Goal: Transaction & Acquisition: Obtain resource

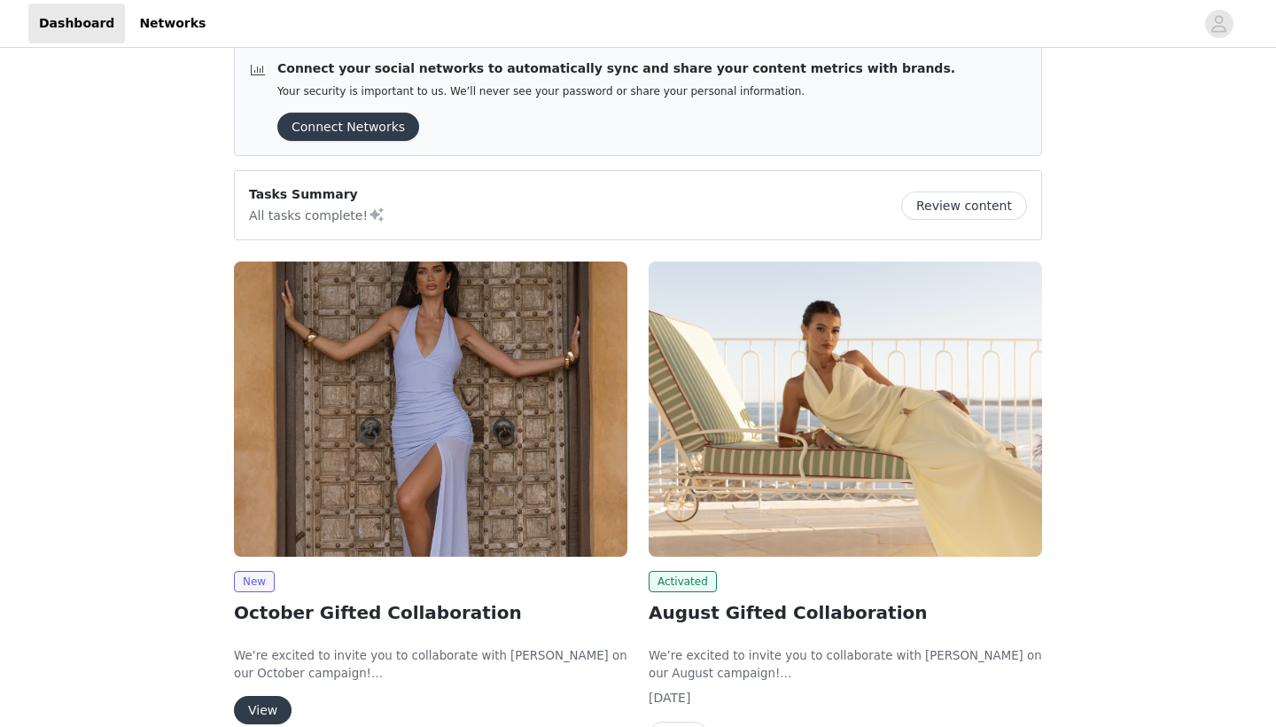
scroll to position [50, 0]
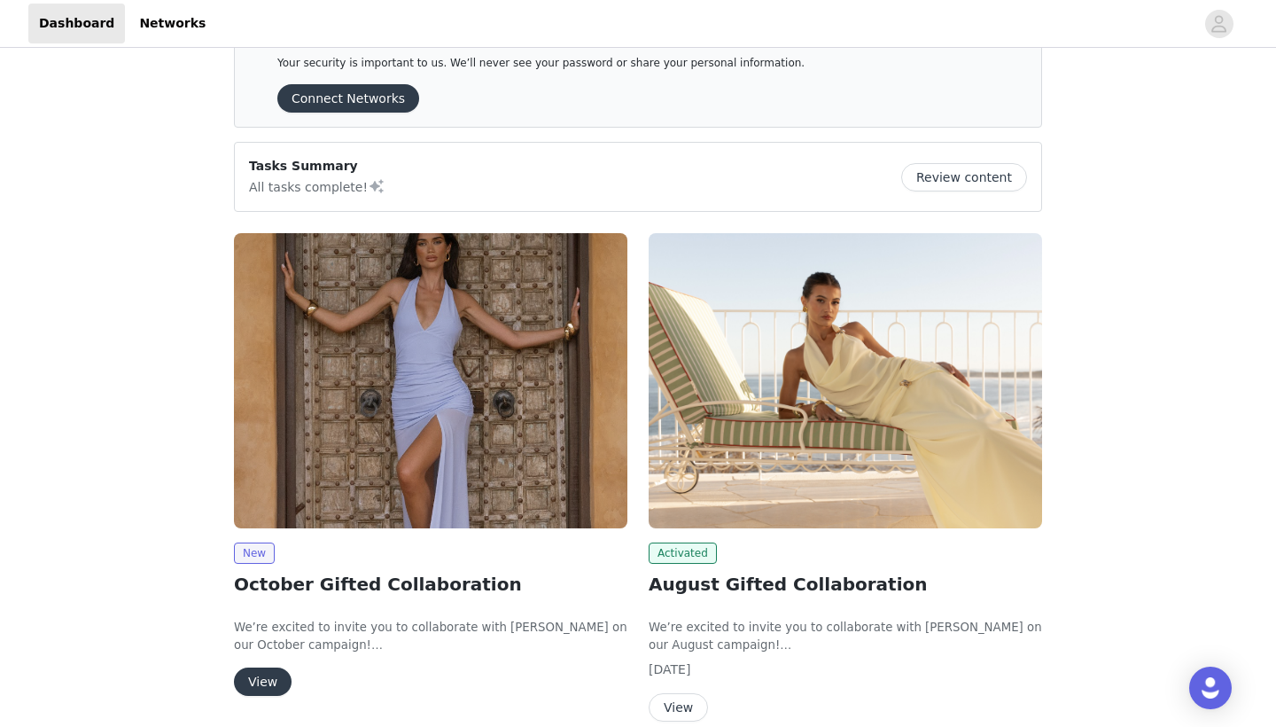
click at [275, 669] on button "View" at bounding box center [263, 681] width 58 height 28
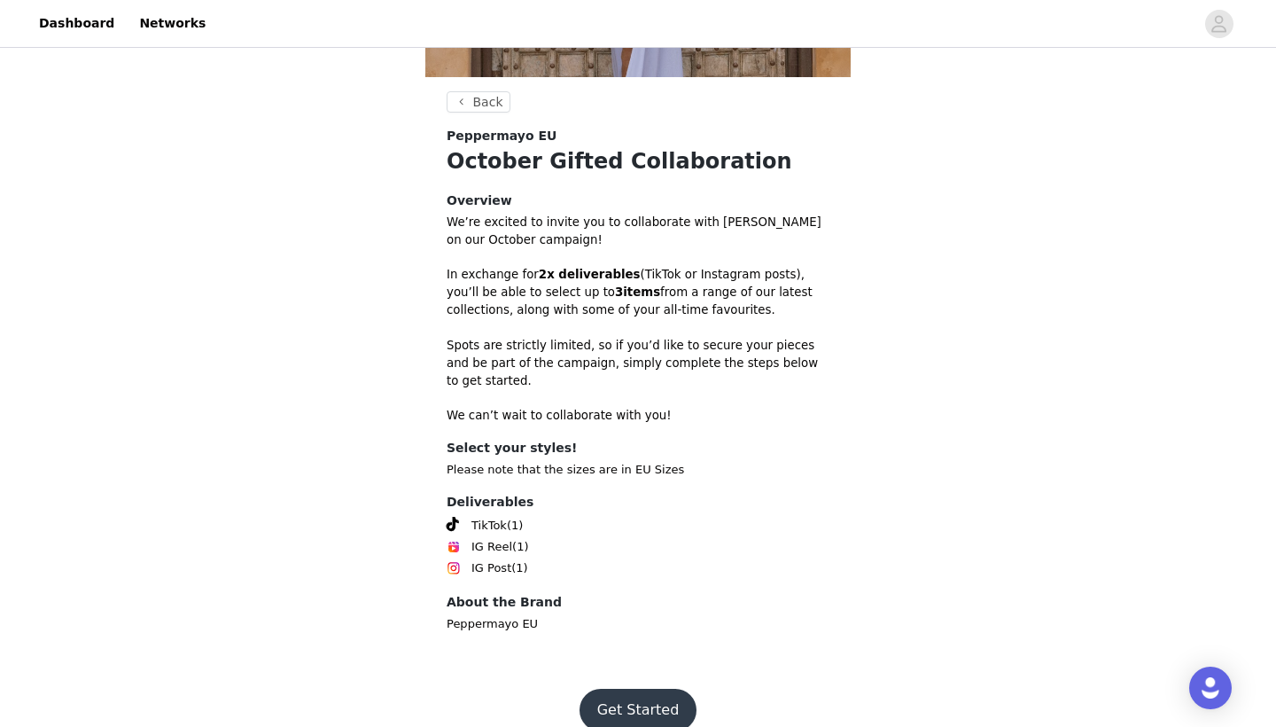
scroll to position [398, 0]
click at [638, 689] on button "Get Started" at bounding box center [638, 710] width 118 height 43
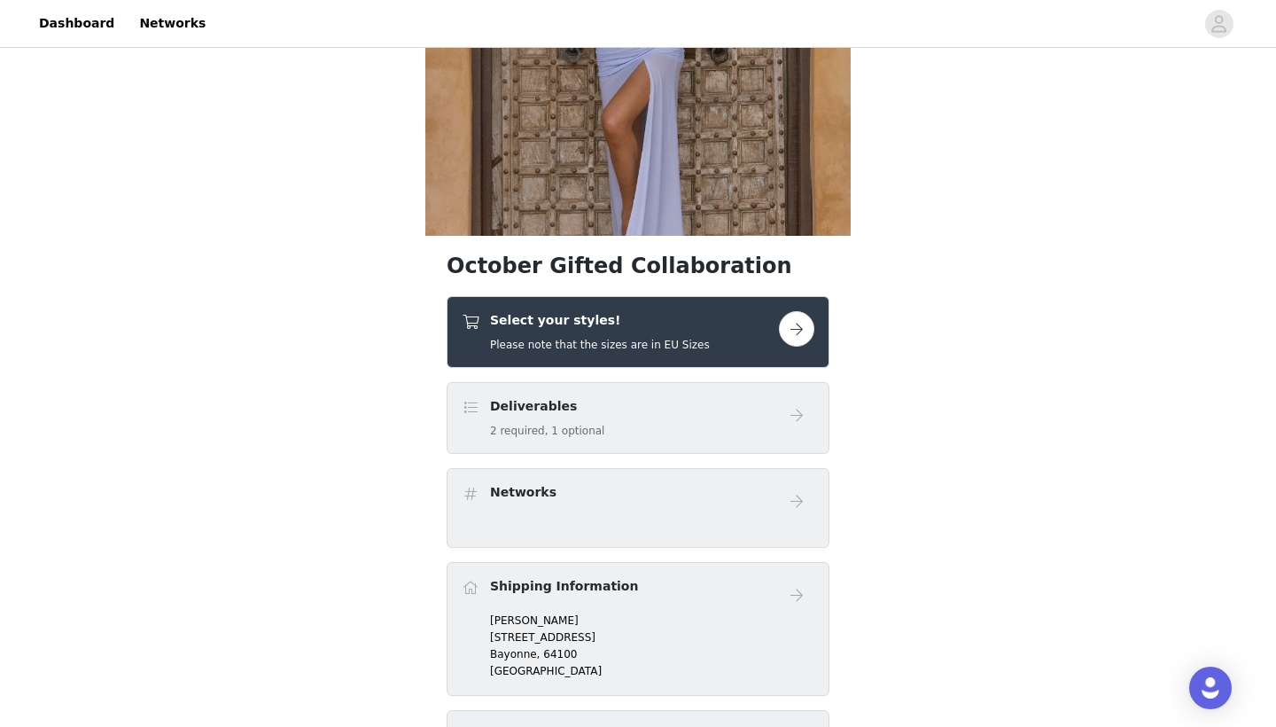
scroll to position [258, 0]
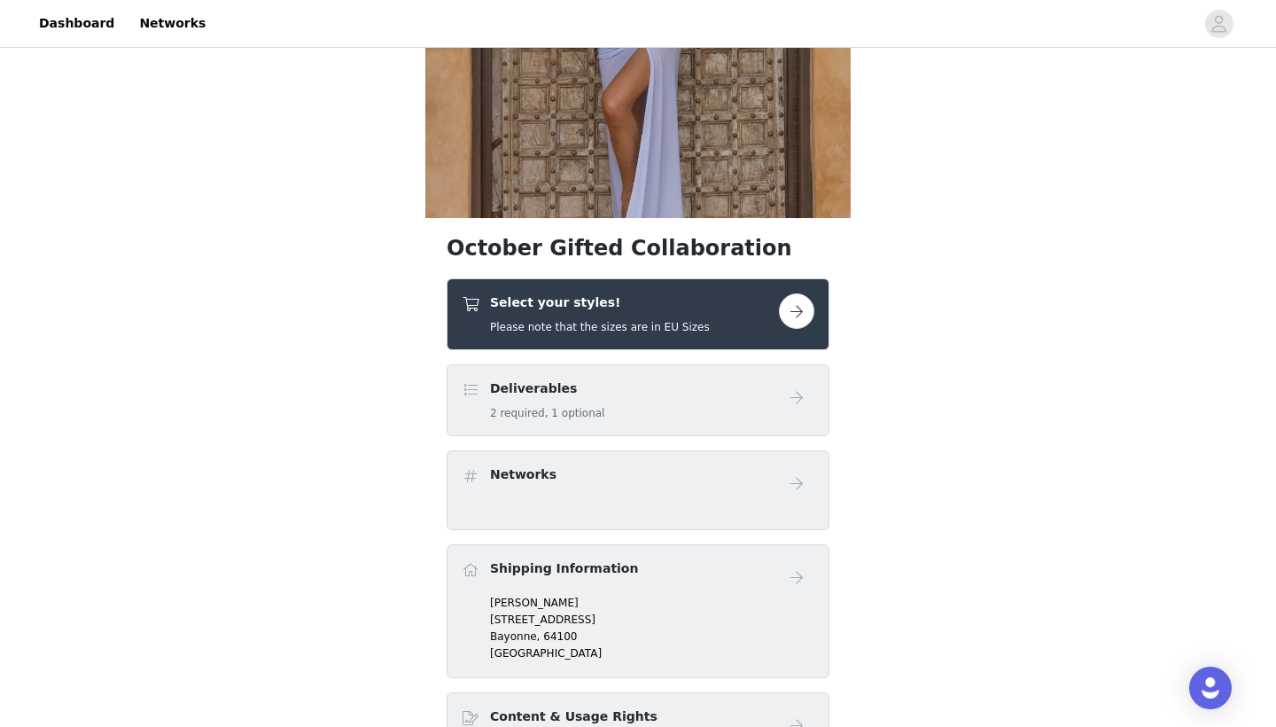
click at [725, 346] on div "Select your styles! Please note that the sizes are in EU Sizes" at bounding box center [638, 314] width 383 height 72
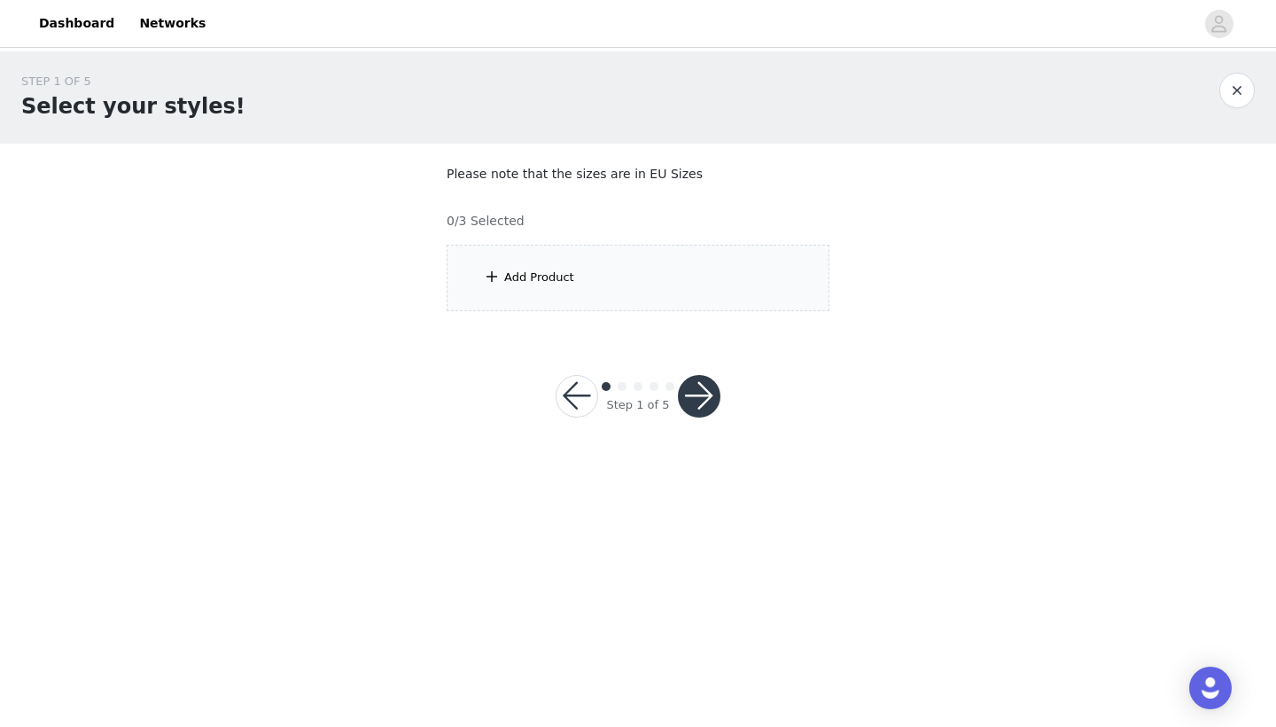
click at [623, 269] on div "Add Product" at bounding box center [638, 278] width 383 height 66
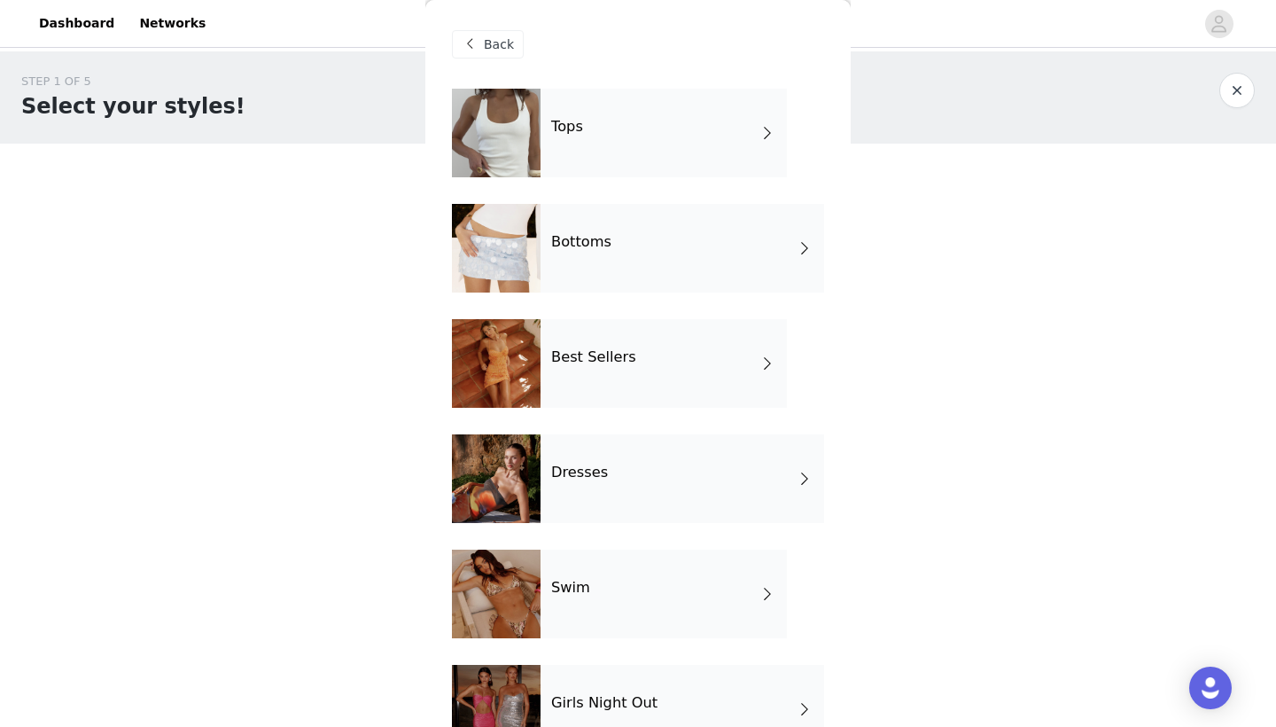
click at [685, 243] on div "Bottoms" at bounding box center [682, 248] width 284 height 89
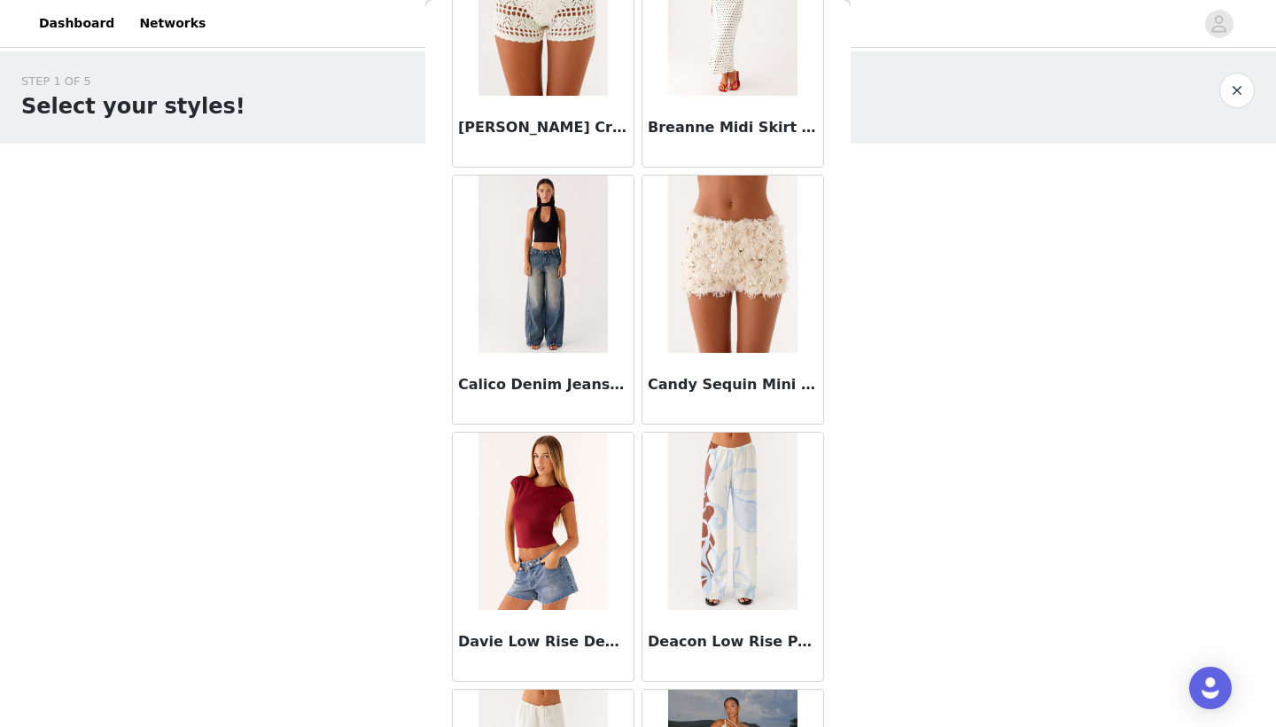
scroll to position [440, 0]
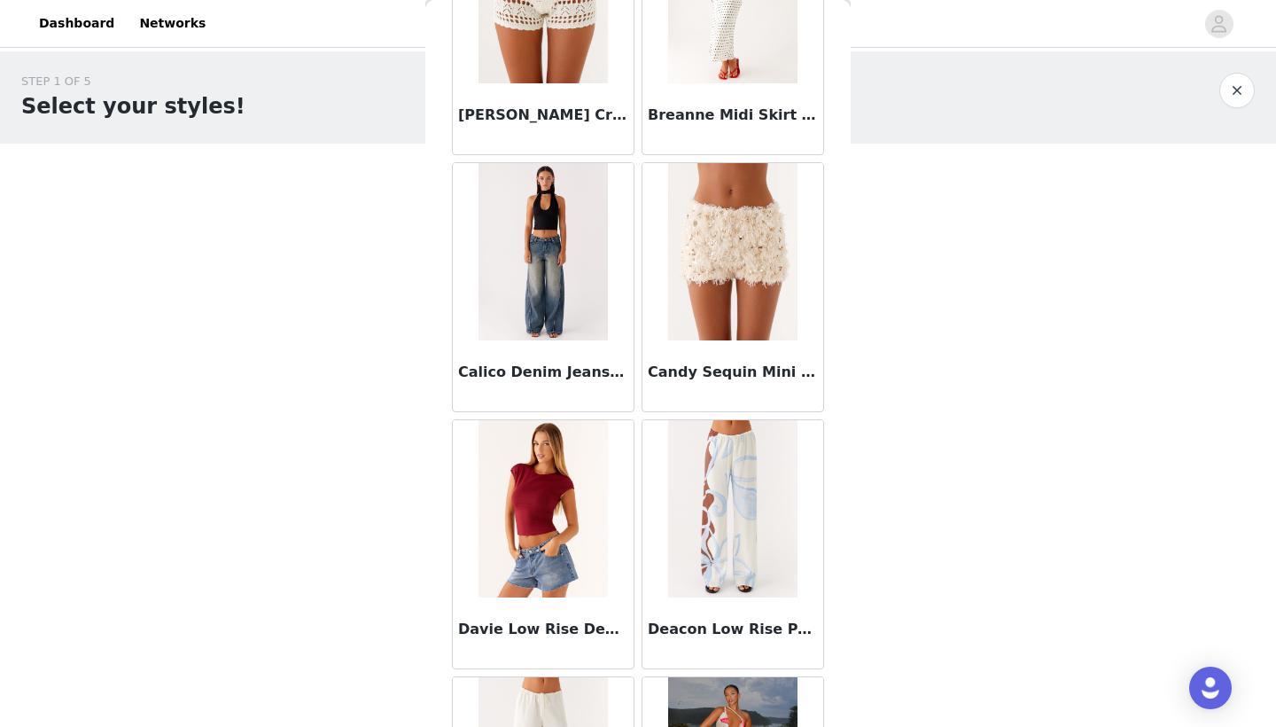
click at [537, 259] on img at bounding box center [542, 251] width 128 height 177
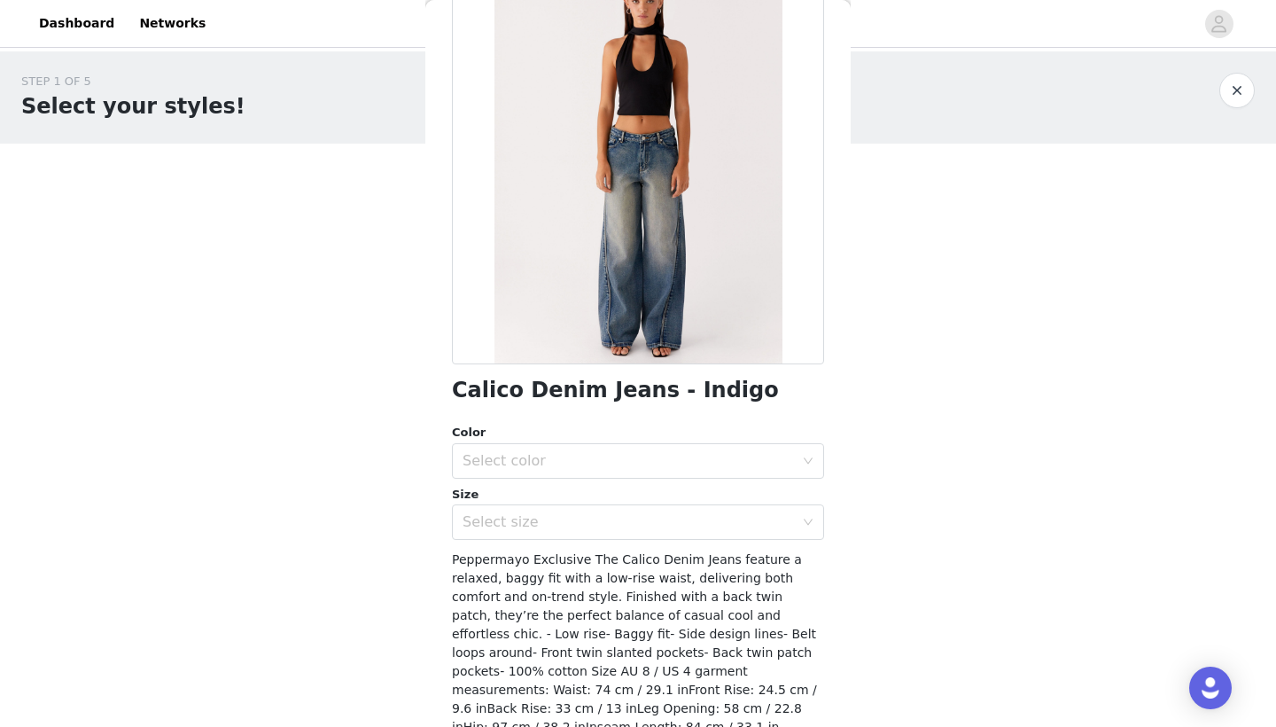
scroll to position [144, 0]
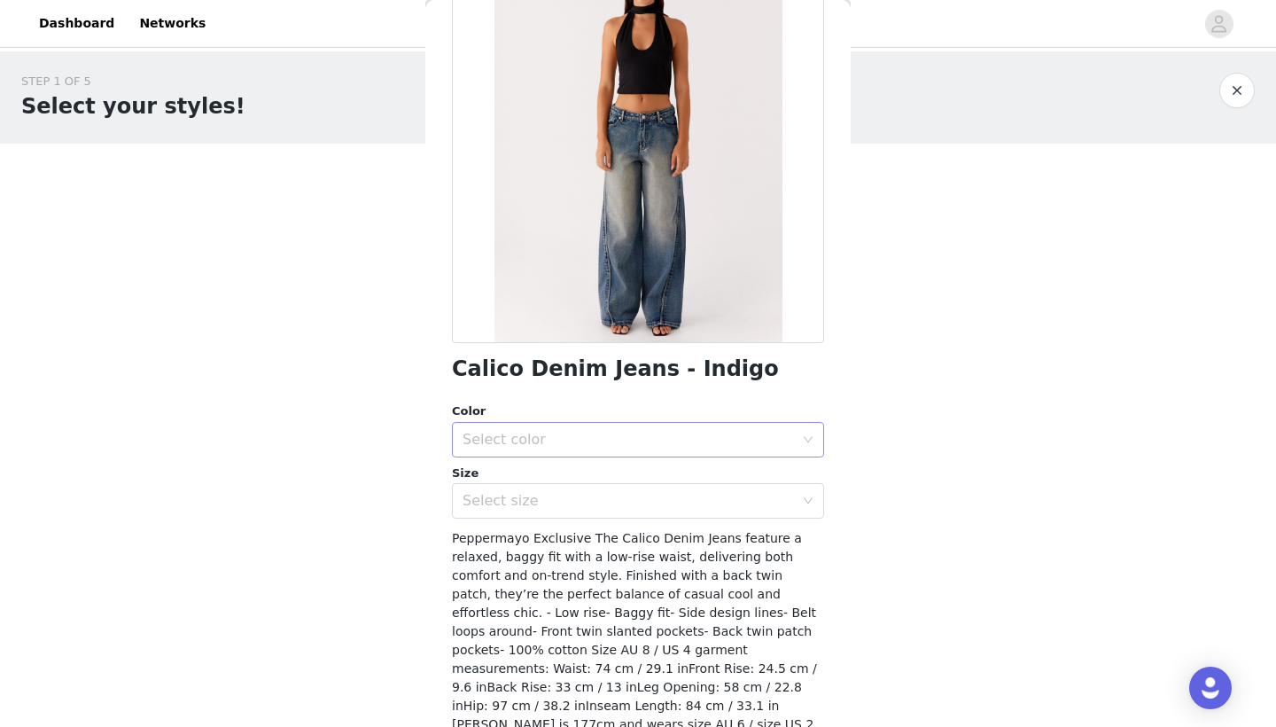
click at [557, 433] on div "Select color" at bounding box center [628, 440] width 331 height 18
click at [552, 477] on li "Indigo" at bounding box center [638, 477] width 372 height 28
click at [559, 496] on div "Select size" at bounding box center [628, 501] width 331 height 18
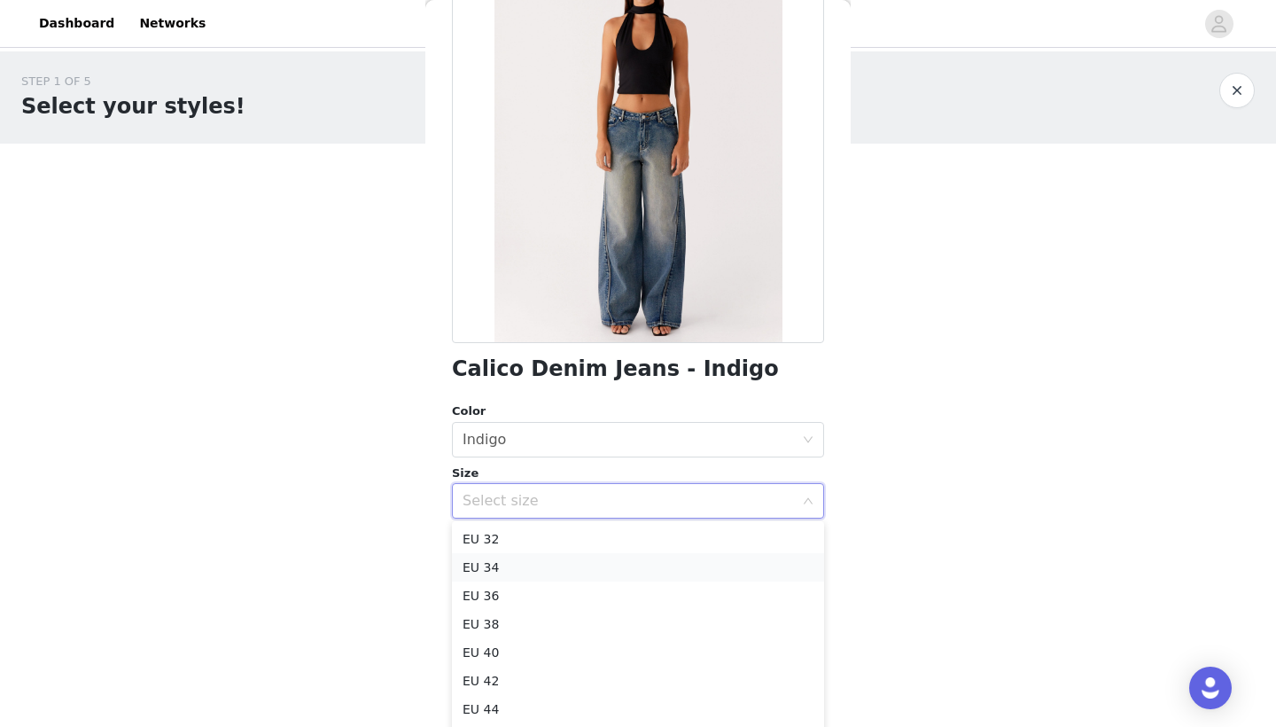
click at [550, 563] on li "EU 34" at bounding box center [638, 567] width 372 height 28
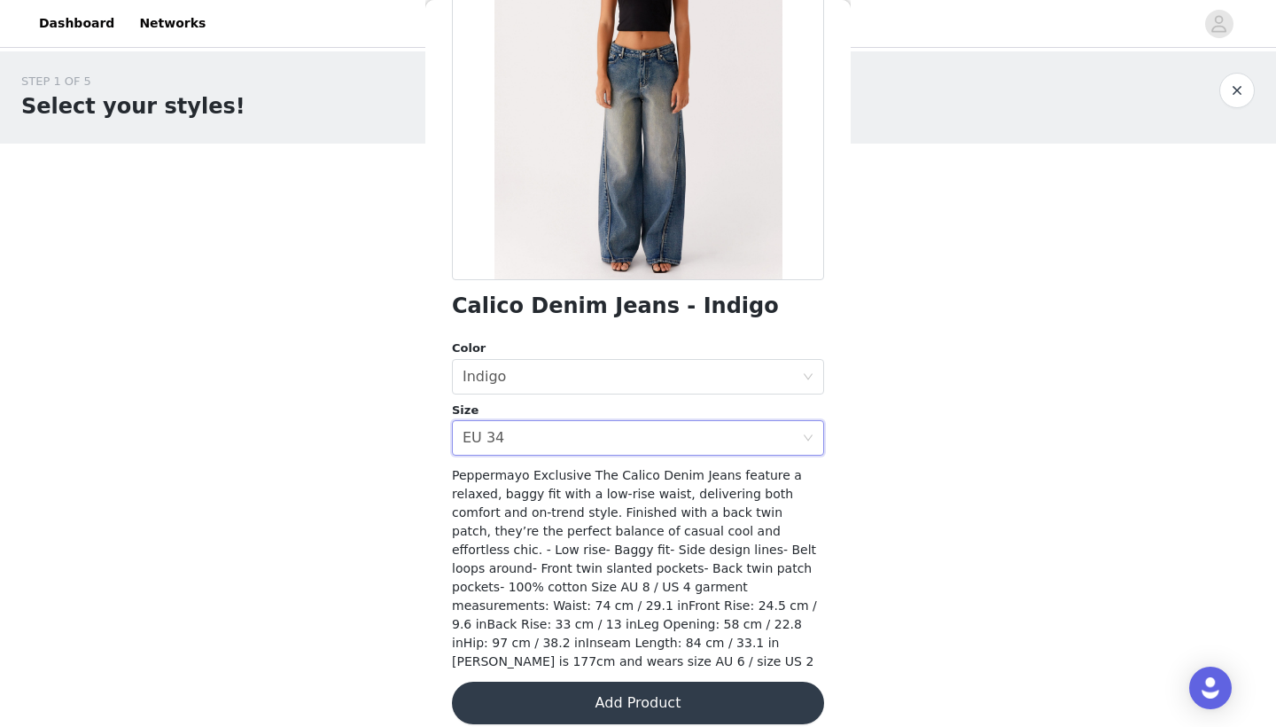
scroll to position [0, 0]
click at [703, 691] on button "Add Product" at bounding box center [638, 703] width 372 height 43
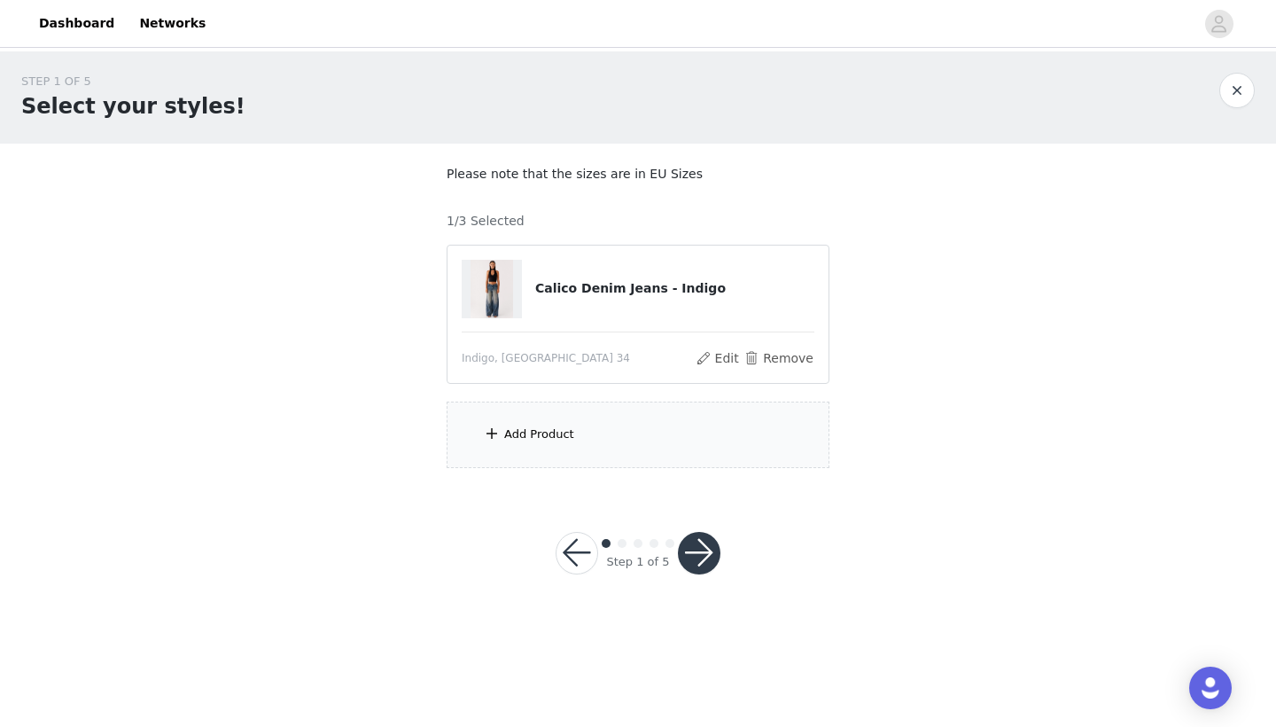
click at [662, 428] on div "Add Product" at bounding box center [638, 434] width 383 height 66
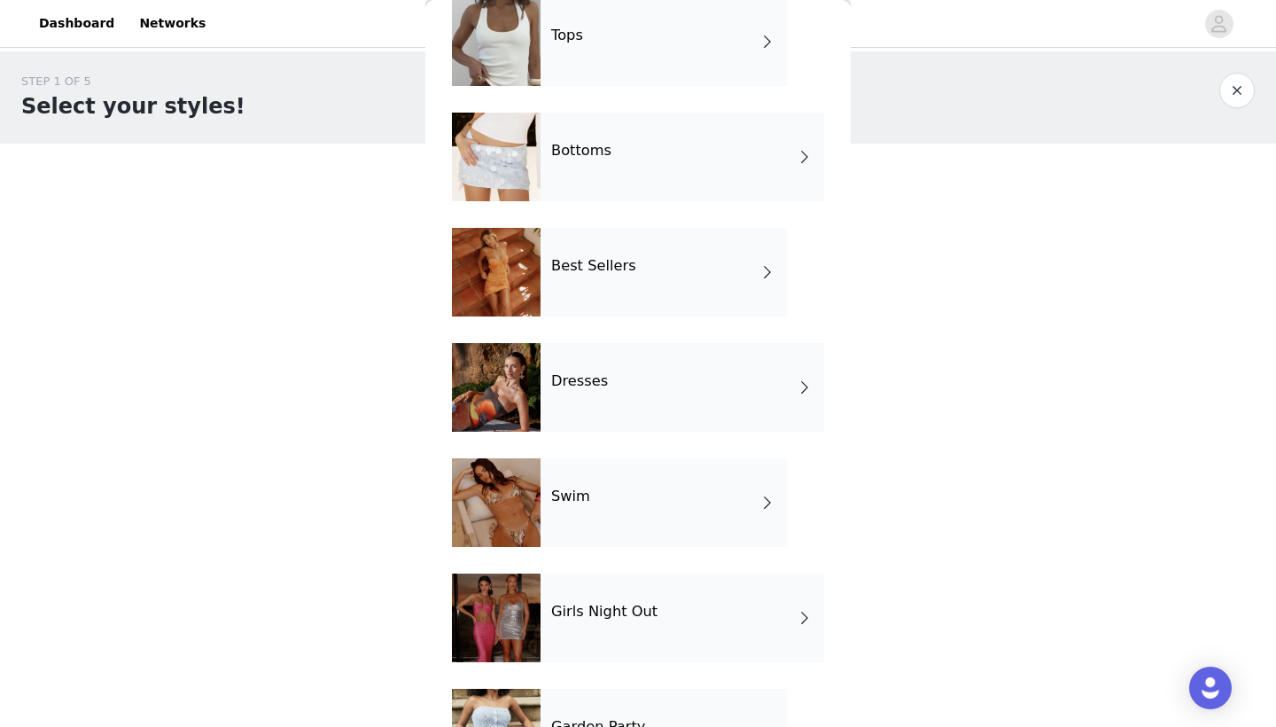
scroll to position [130, 0]
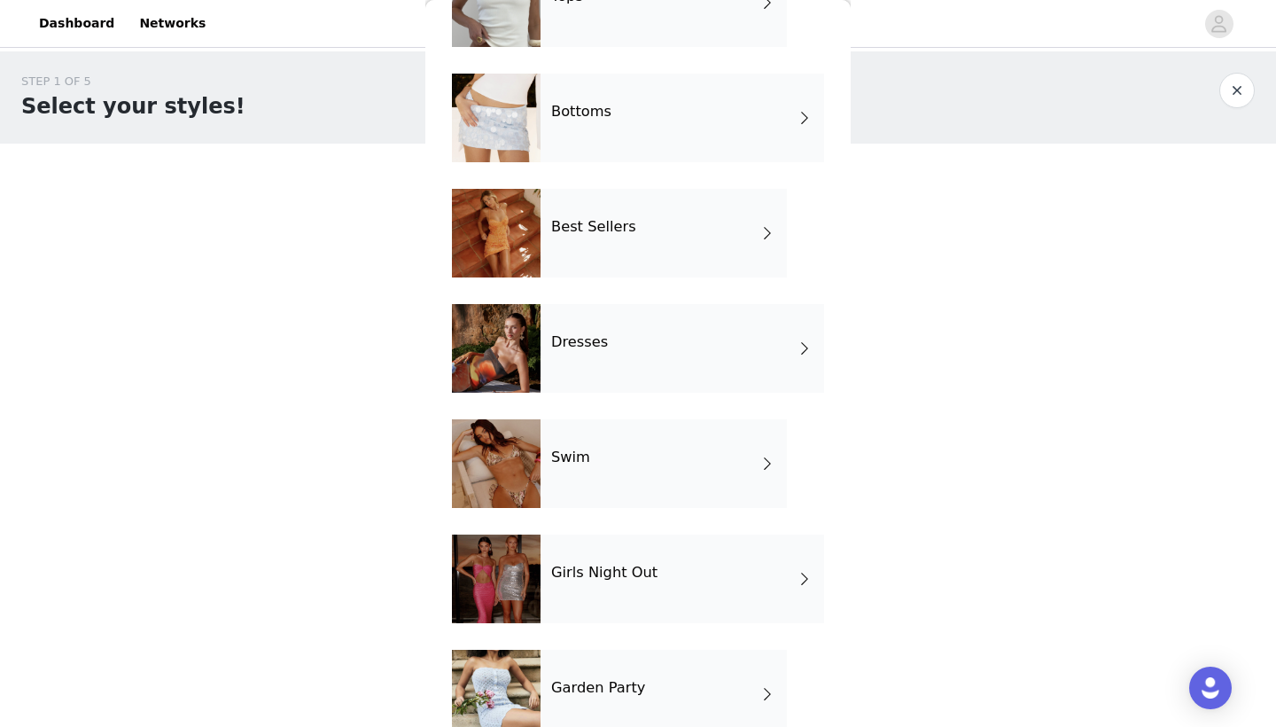
click at [603, 338] on h4 "Dresses" at bounding box center [579, 342] width 57 height 16
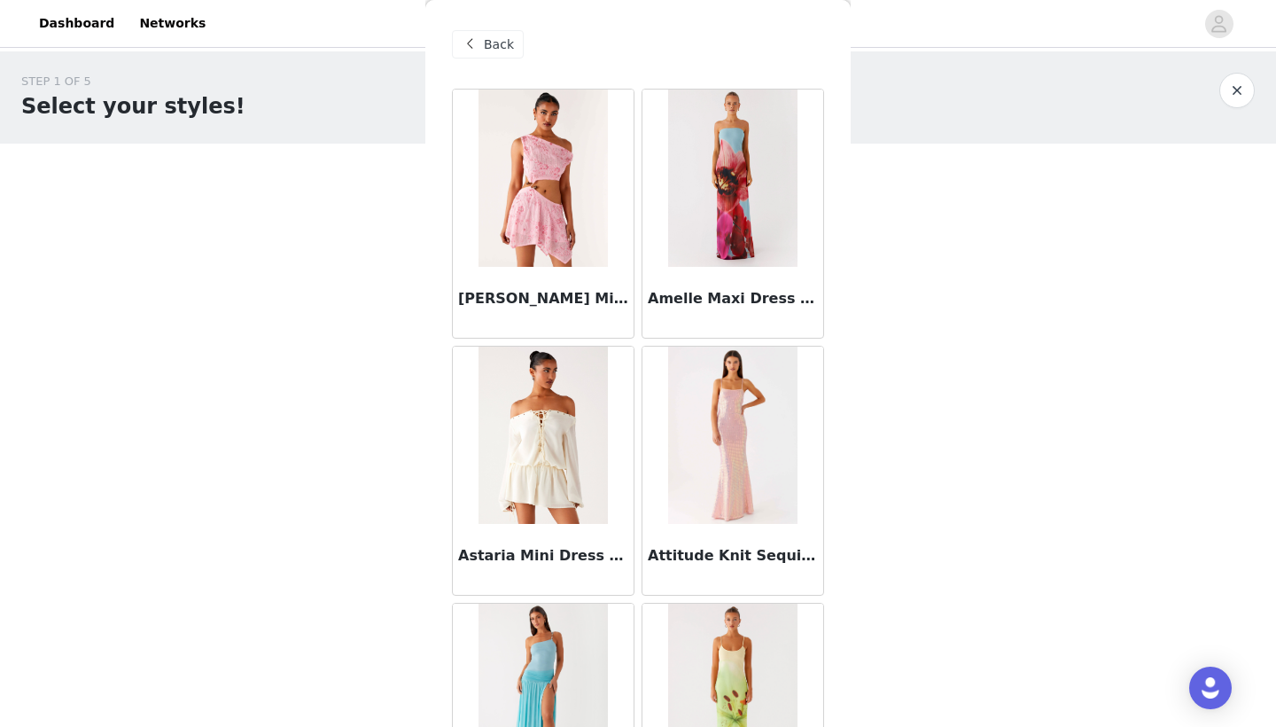
scroll to position [0, 0]
click at [495, 38] on span "Back" at bounding box center [499, 44] width 30 height 19
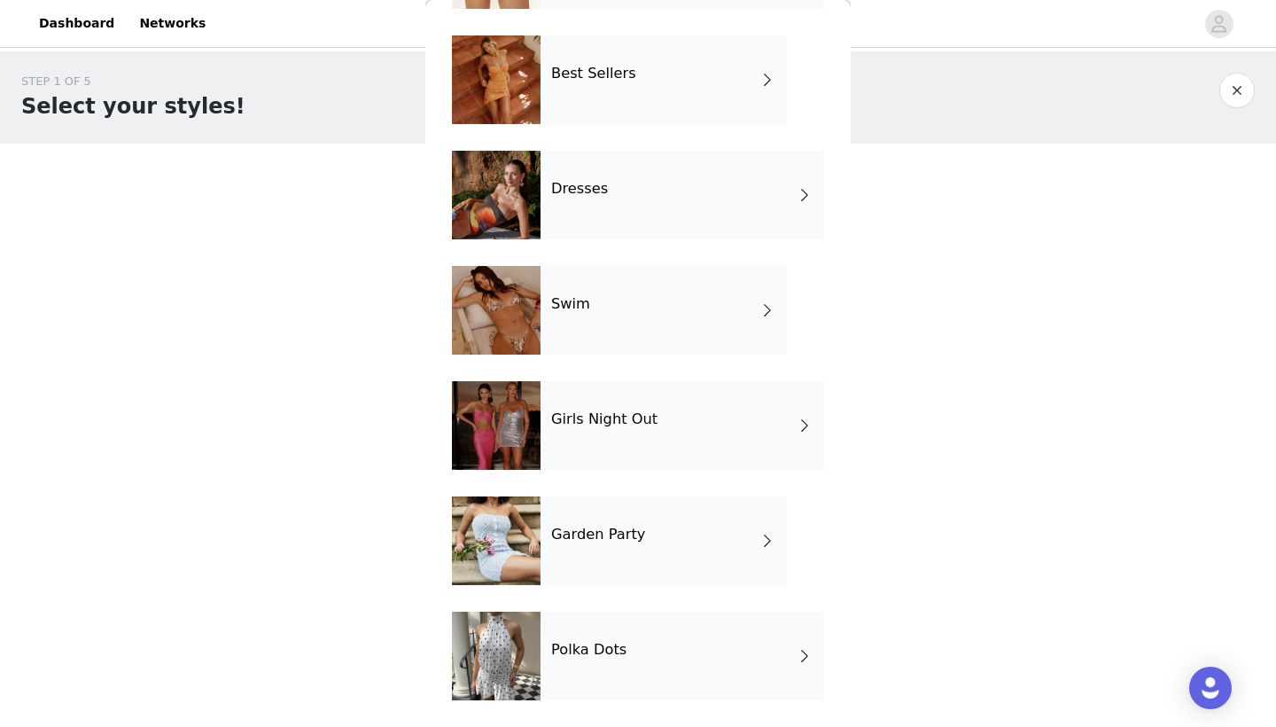
scroll to position [284, 0]
click at [606, 536] on h4 "Garden Party" at bounding box center [598, 534] width 94 height 16
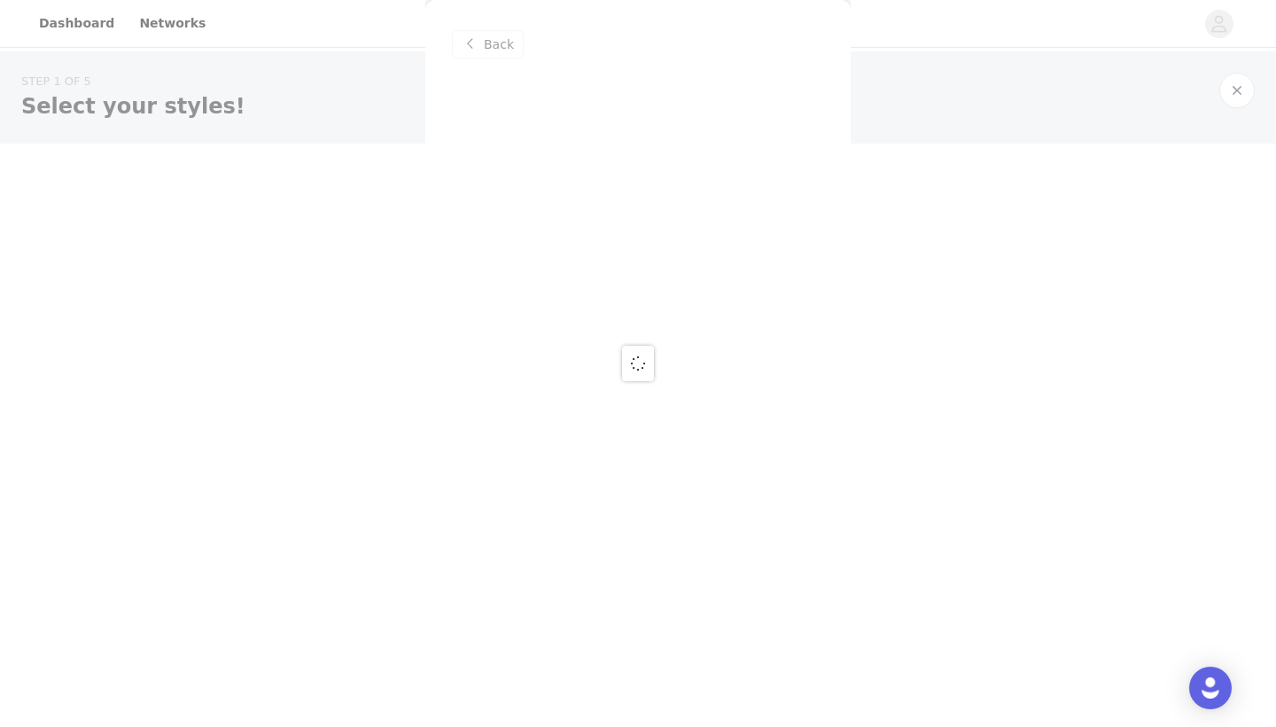
scroll to position [0, 0]
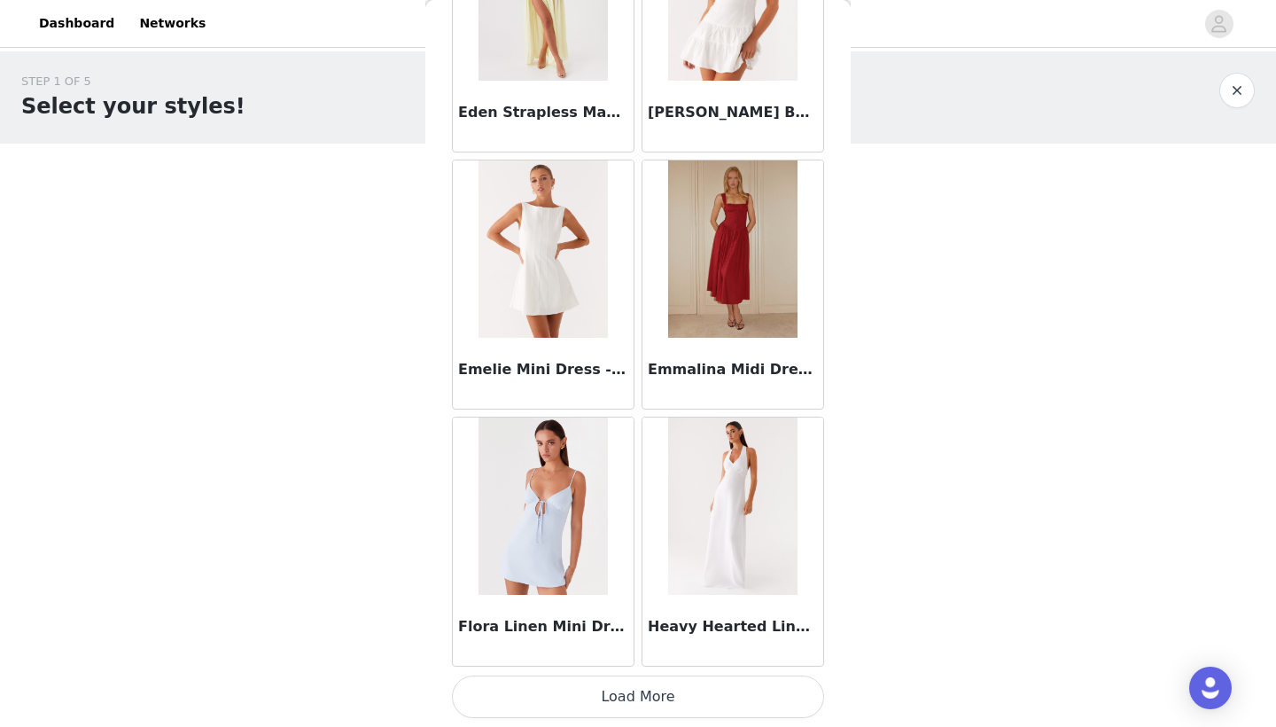
click at [611, 701] on button "Load More" at bounding box center [638, 696] width 372 height 43
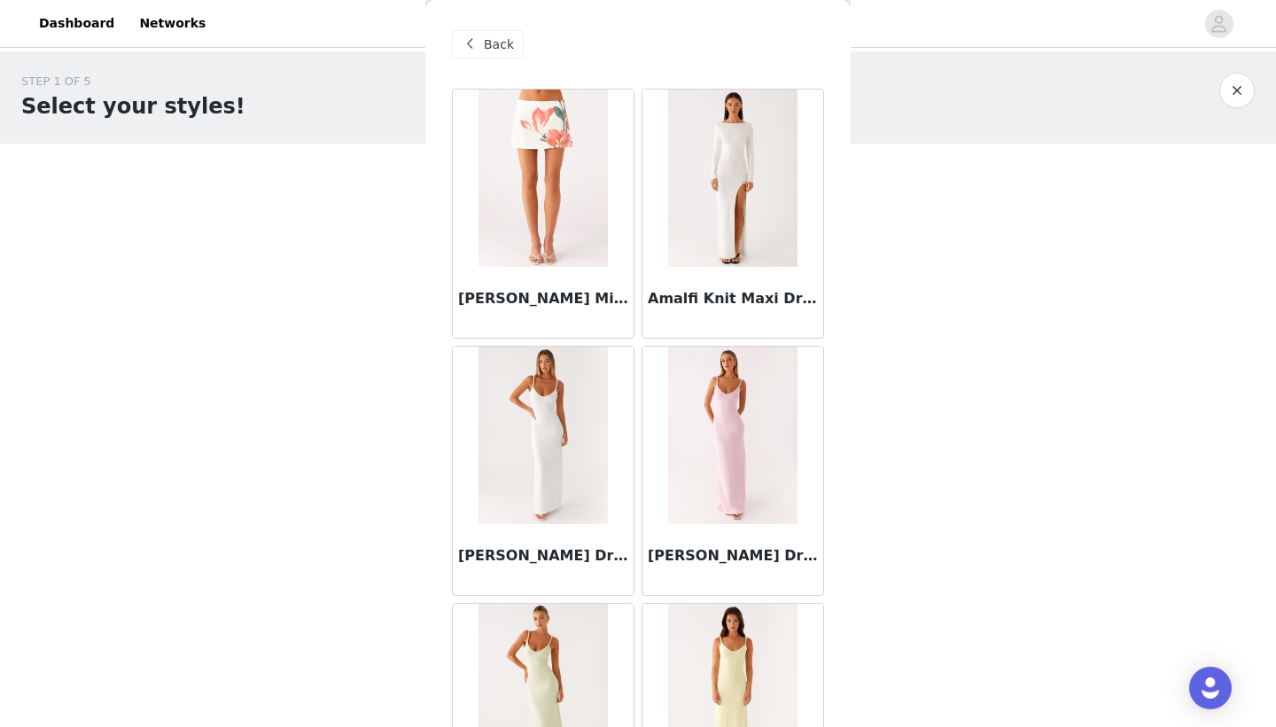
click at [490, 49] on span "Back" at bounding box center [499, 44] width 30 height 19
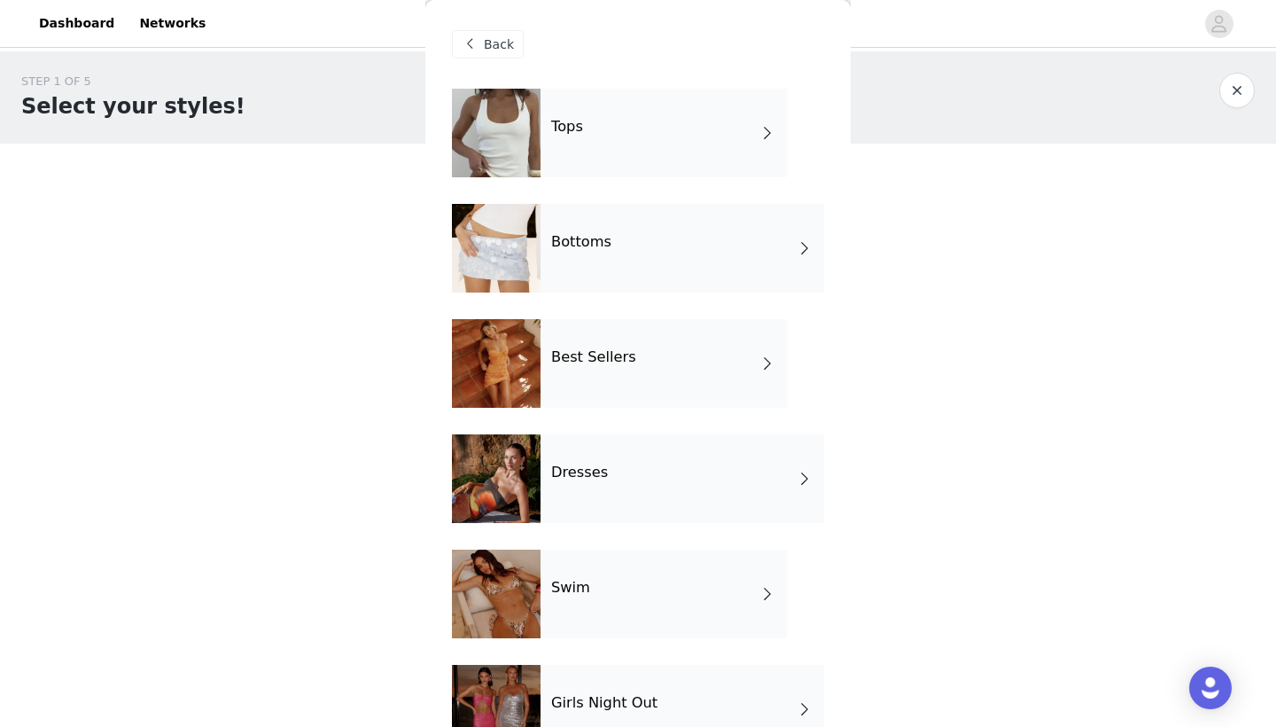
click at [642, 148] on div "Tops" at bounding box center [663, 133] width 246 height 89
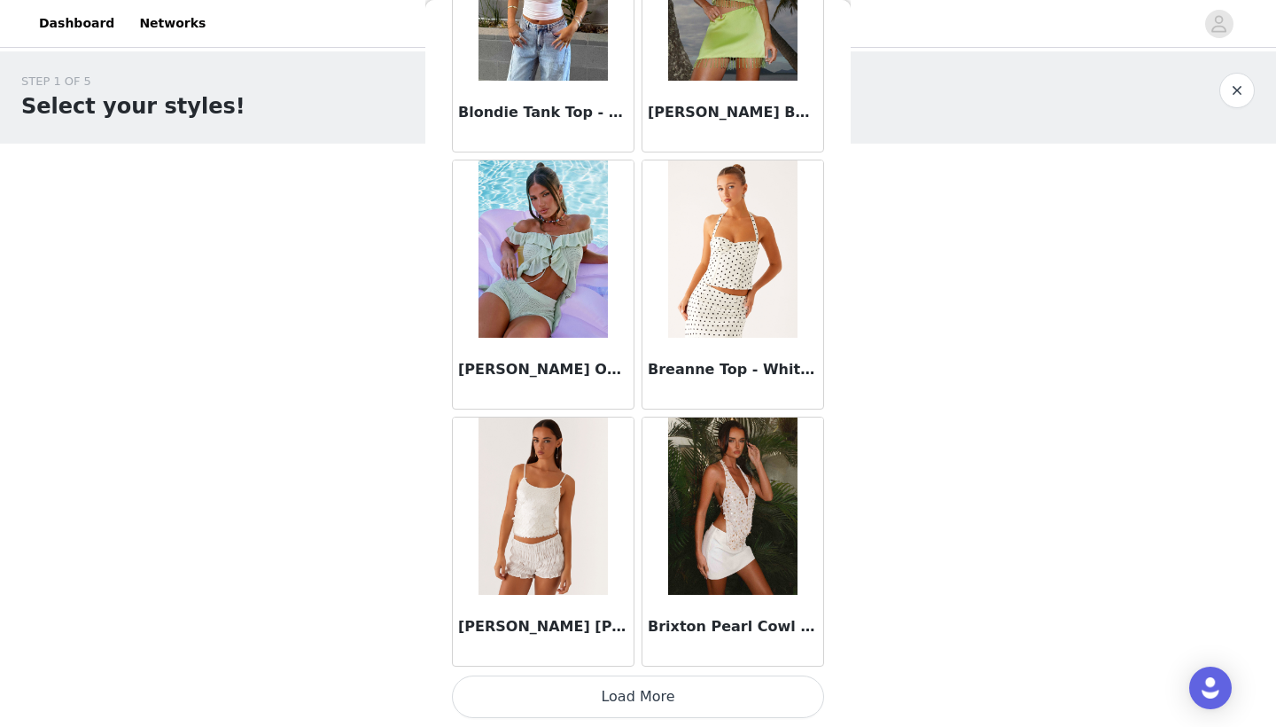
click at [637, 695] on button "Load More" at bounding box center [638, 696] width 372 height 43
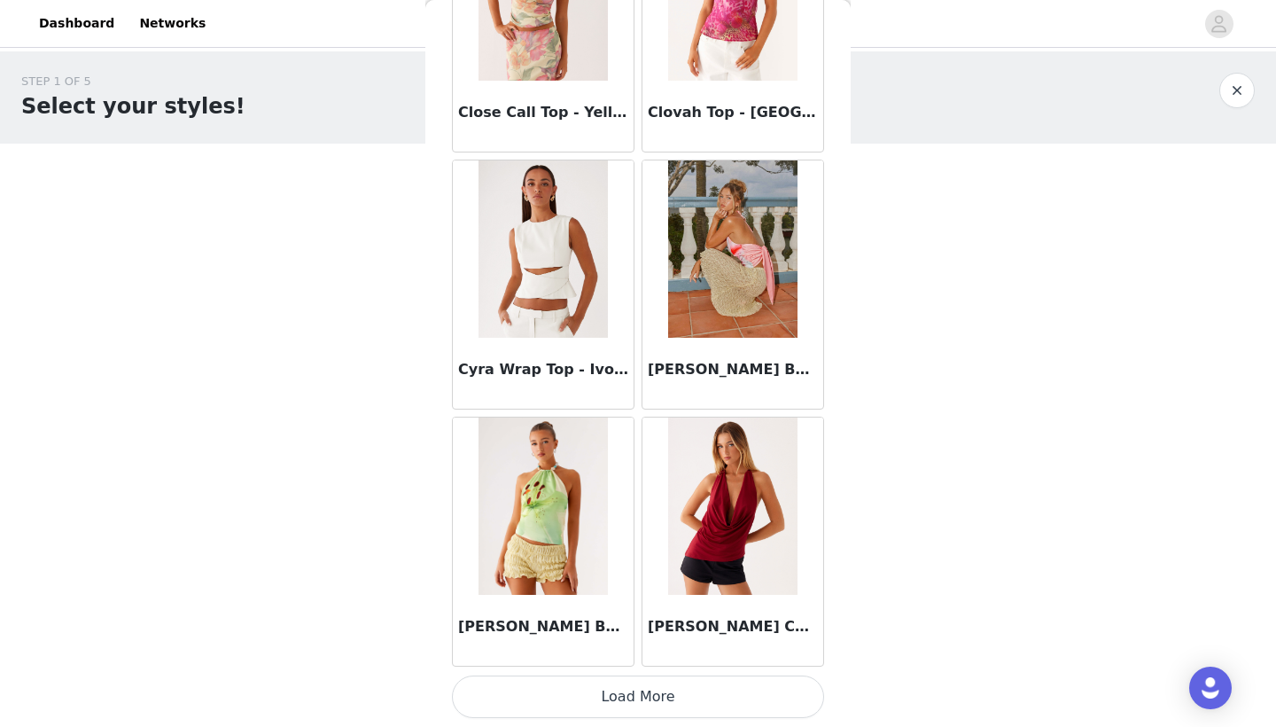
click at [695, 704] on button "Load More" at bounding box center [638, 696] width 372 height 43
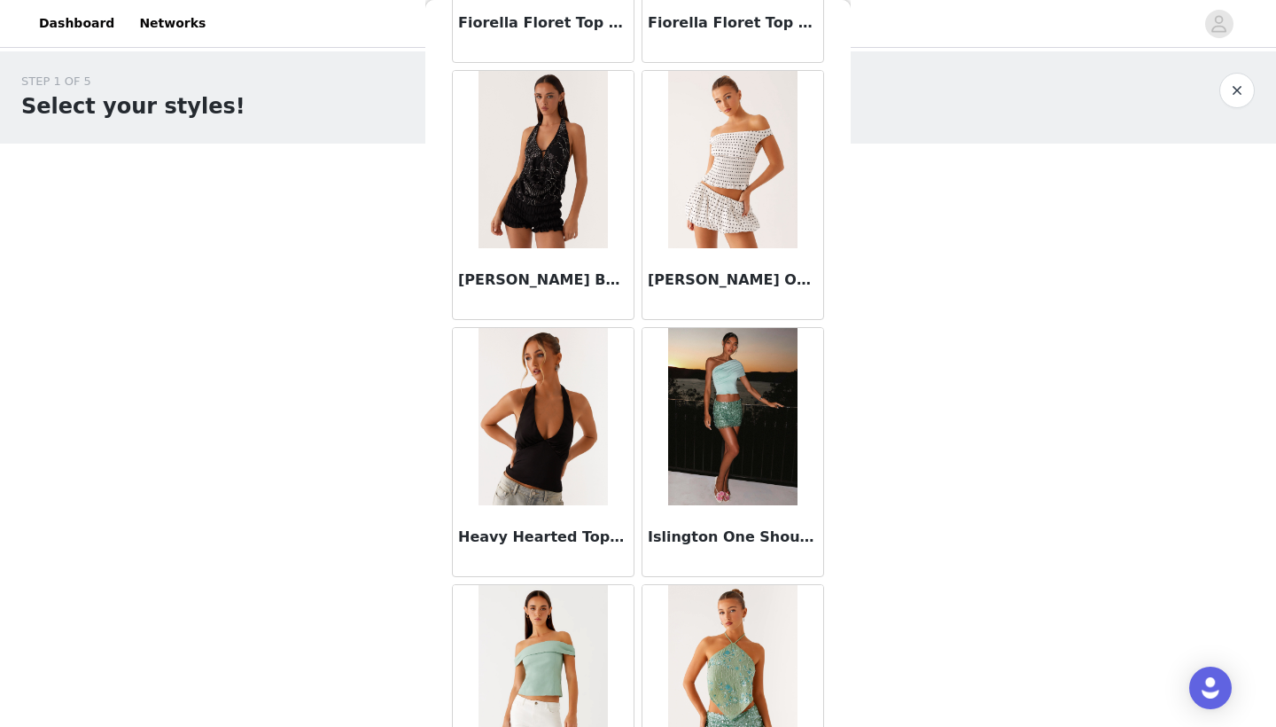
scroll to position [6460, 0]
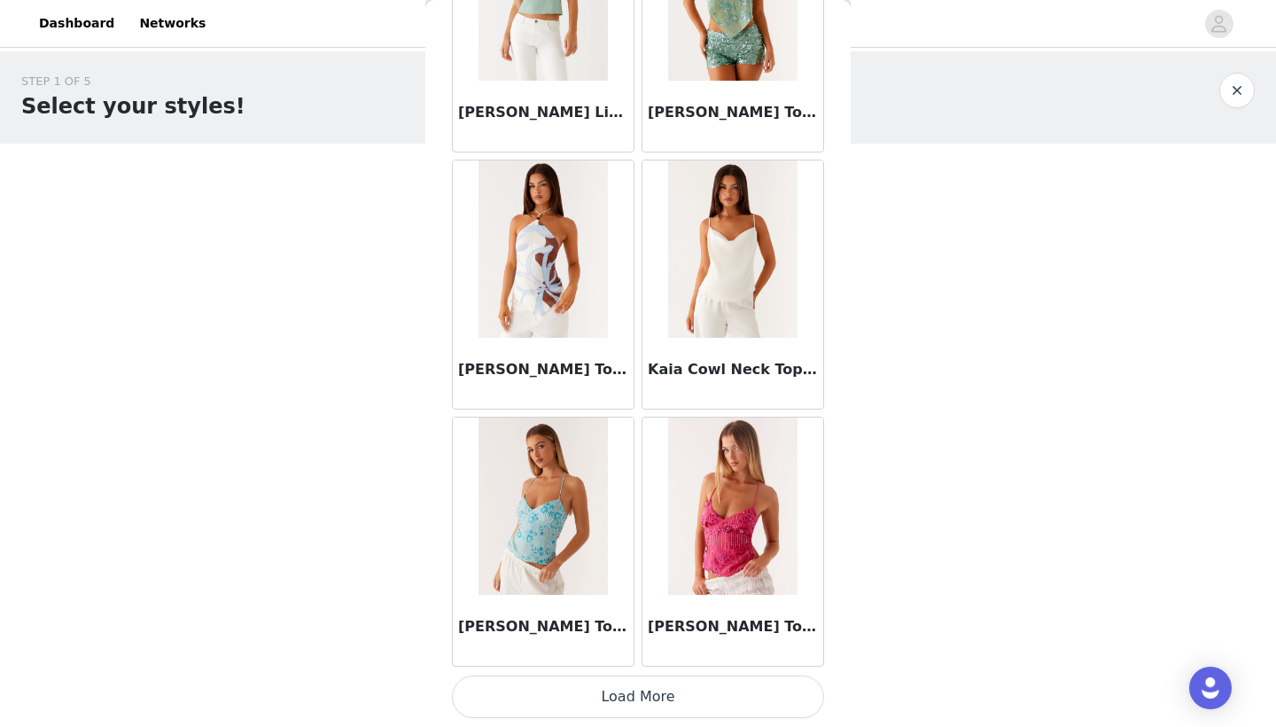
click at [723, 702] on button "Load More" at bounding box center [638, 696] width 372 height 43
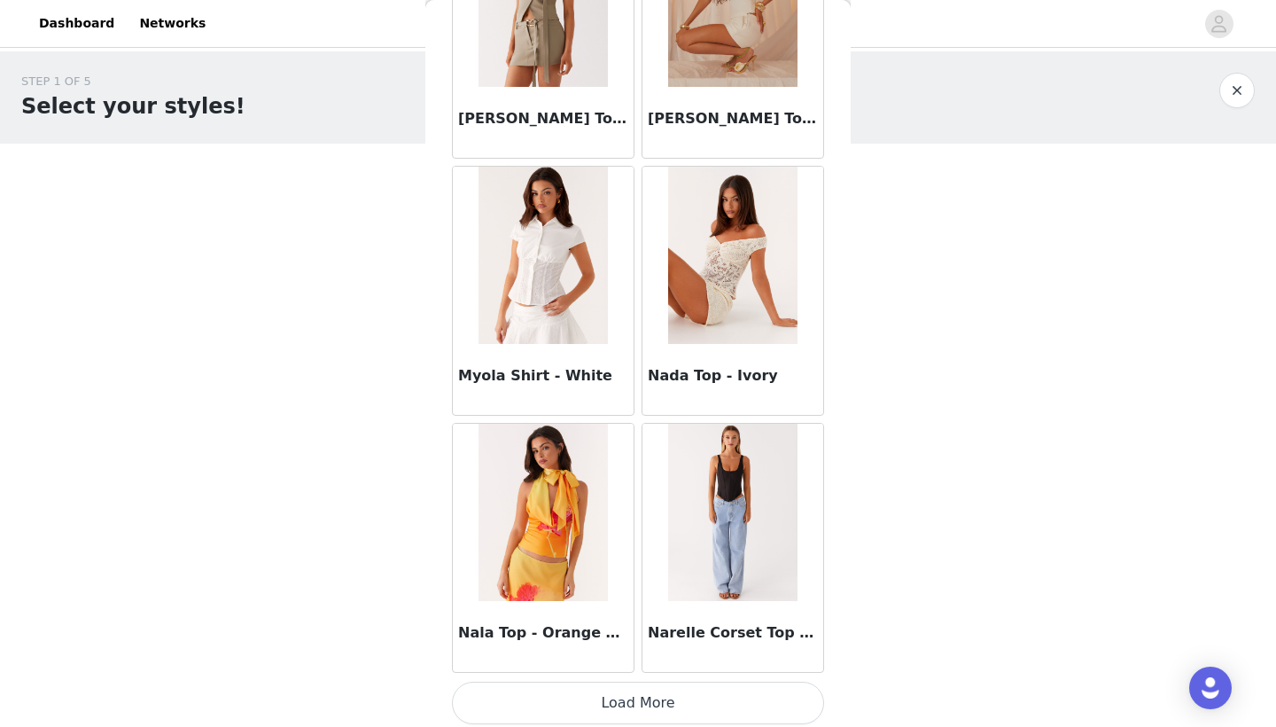
scroll to position [9692, 0]
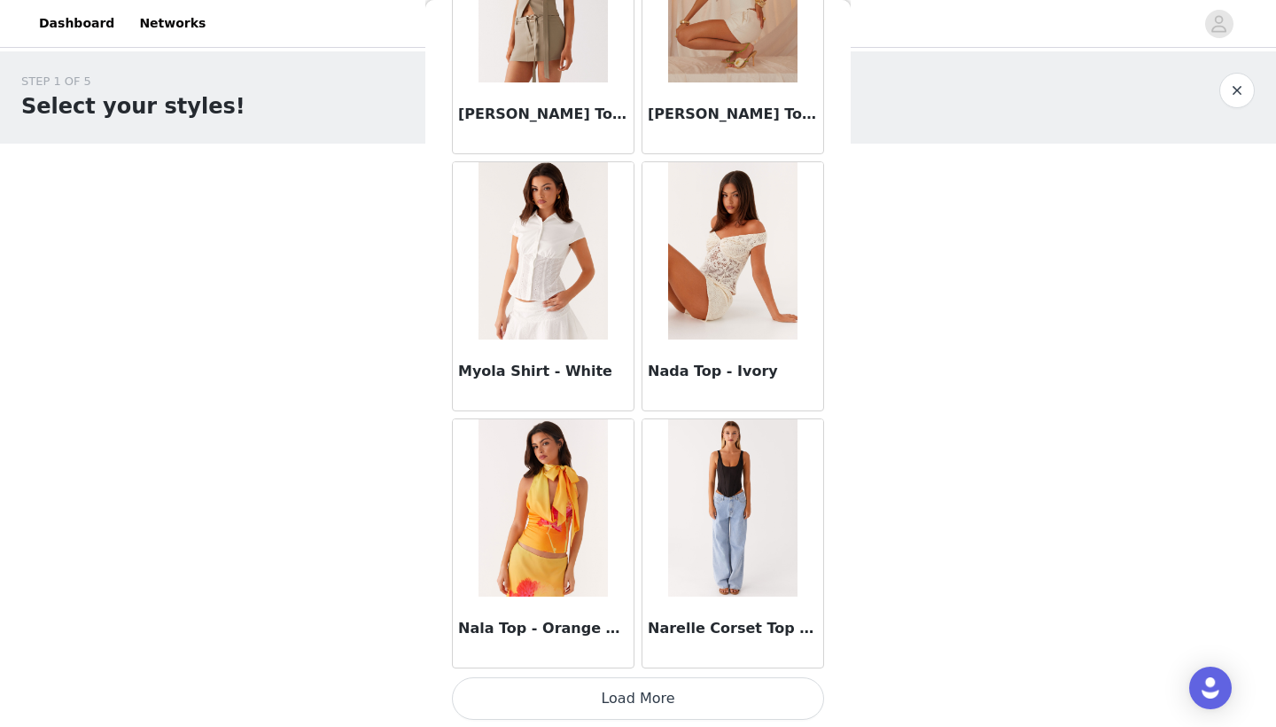
click at [716, 687] on button "Load More" at bounding box center [638, 698] width 372 height 43
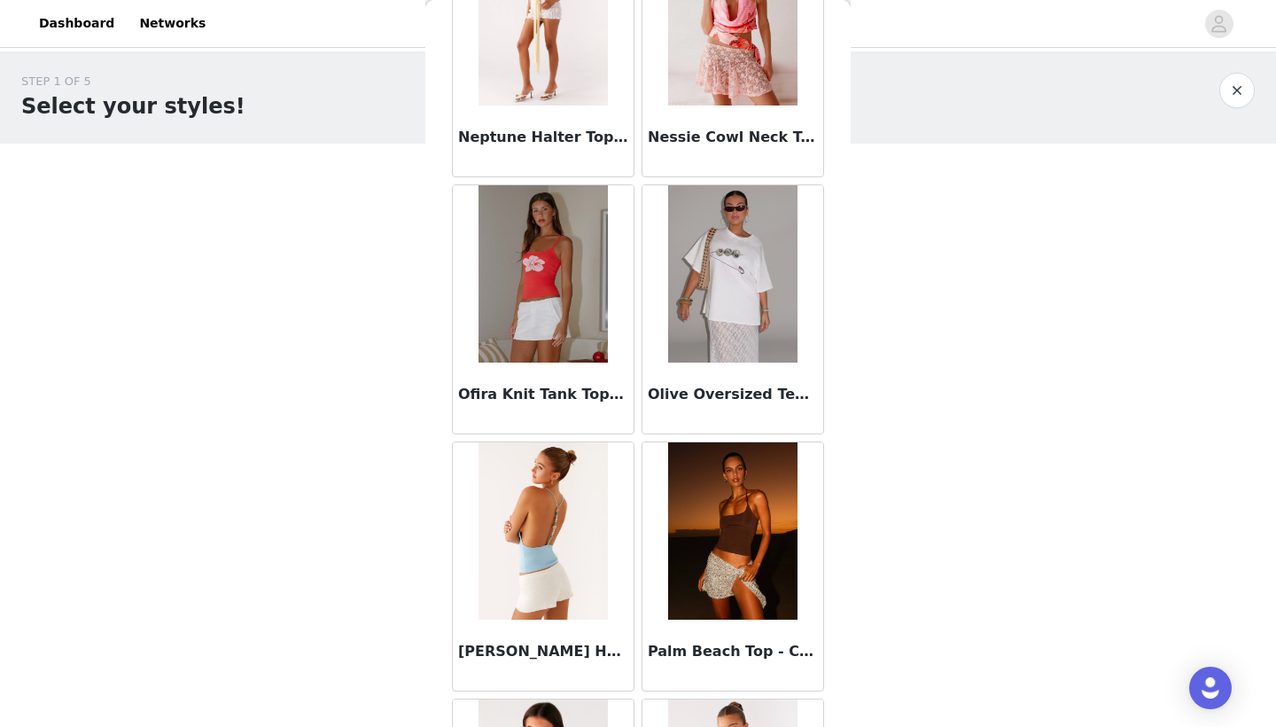
scroll to position [10471, 0]
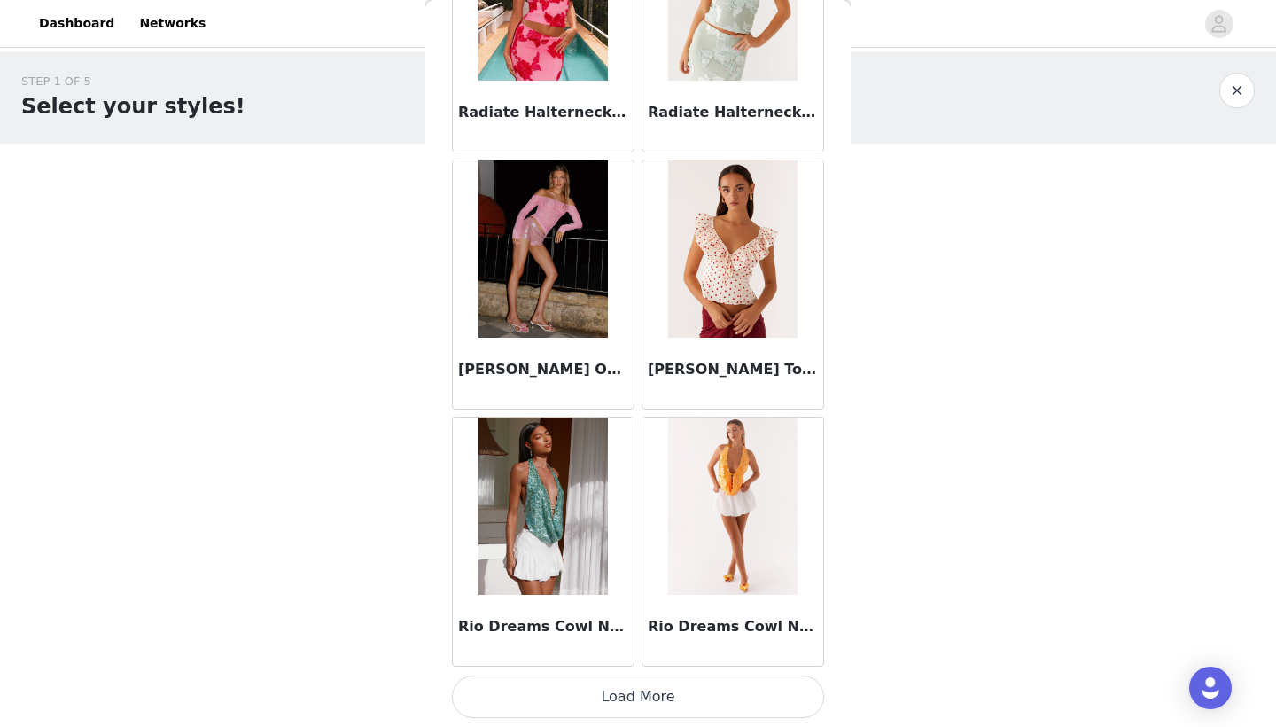
click at [696, 709] on button "Load More" at bounding box center [638, 696] width 372 height 43
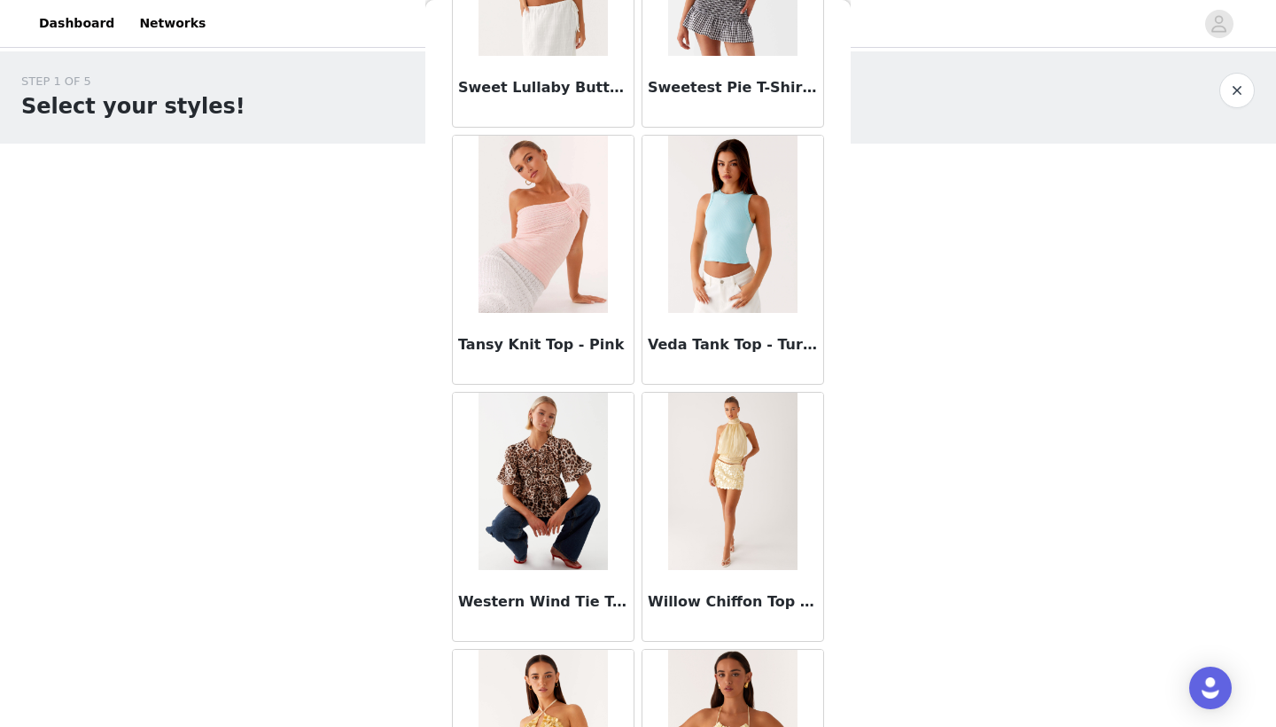
scroll to position [14599, 0]
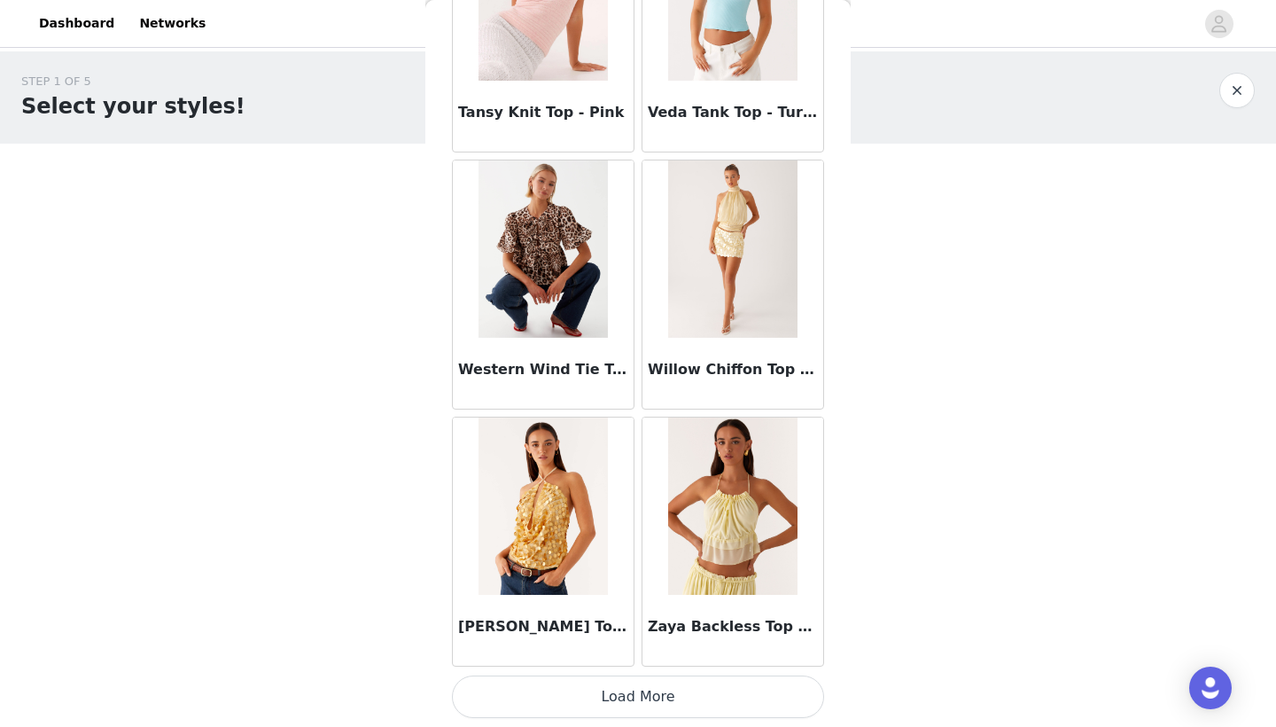
click at [704, 701] on button "Load More" at bounding box center [638, 696] width 372 height 43
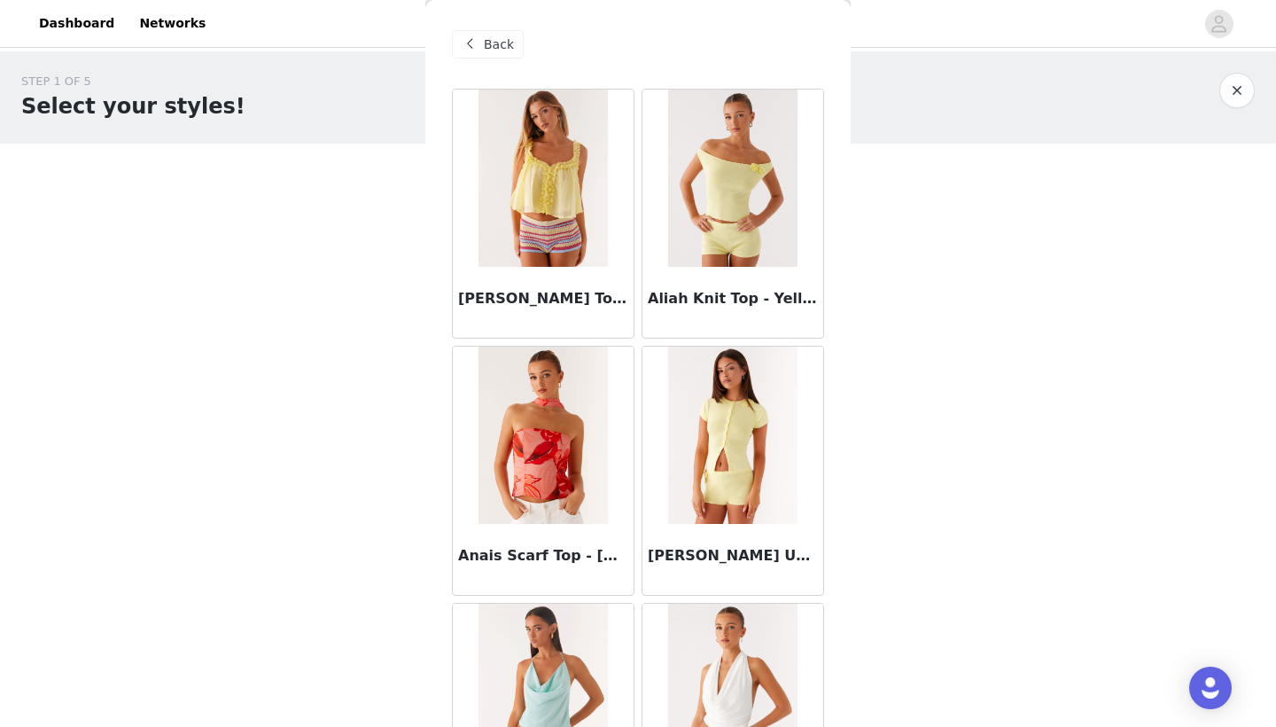
scroll to position [0, 0]
click at [481, 43] on div "Back" at bounding box center [488, 44] width 72 height 28
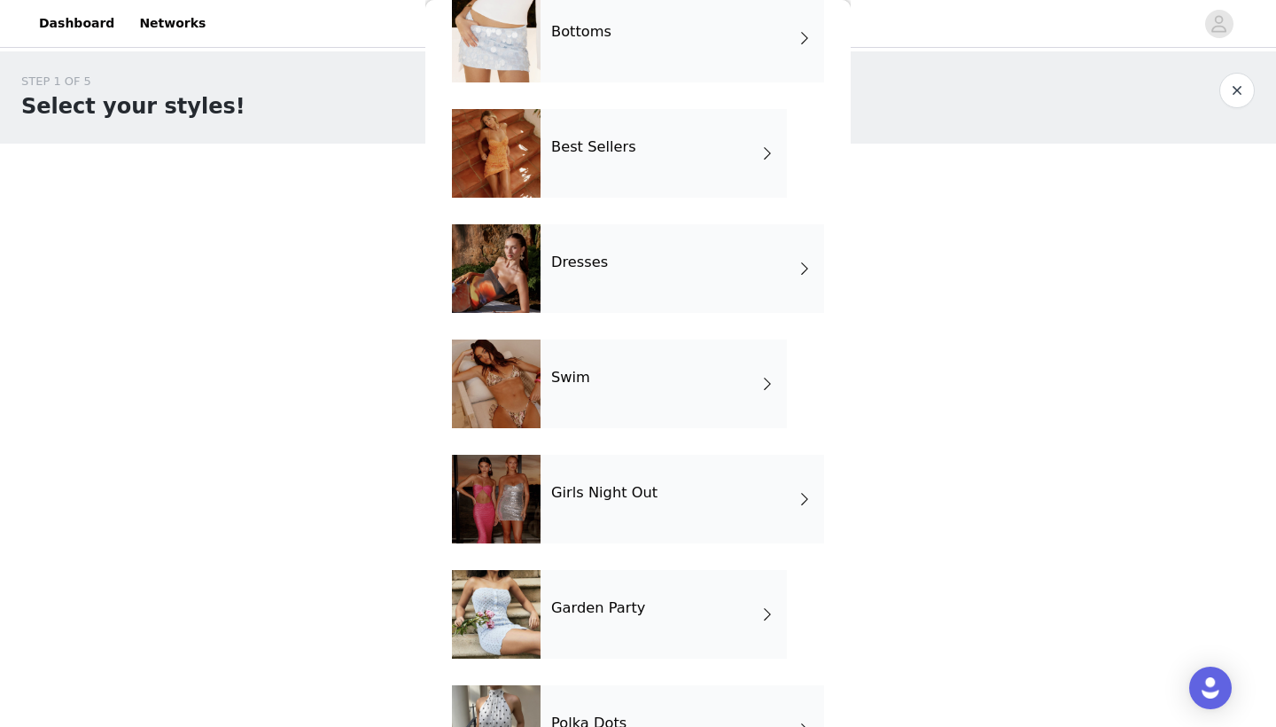
scroll to position [180, 0]
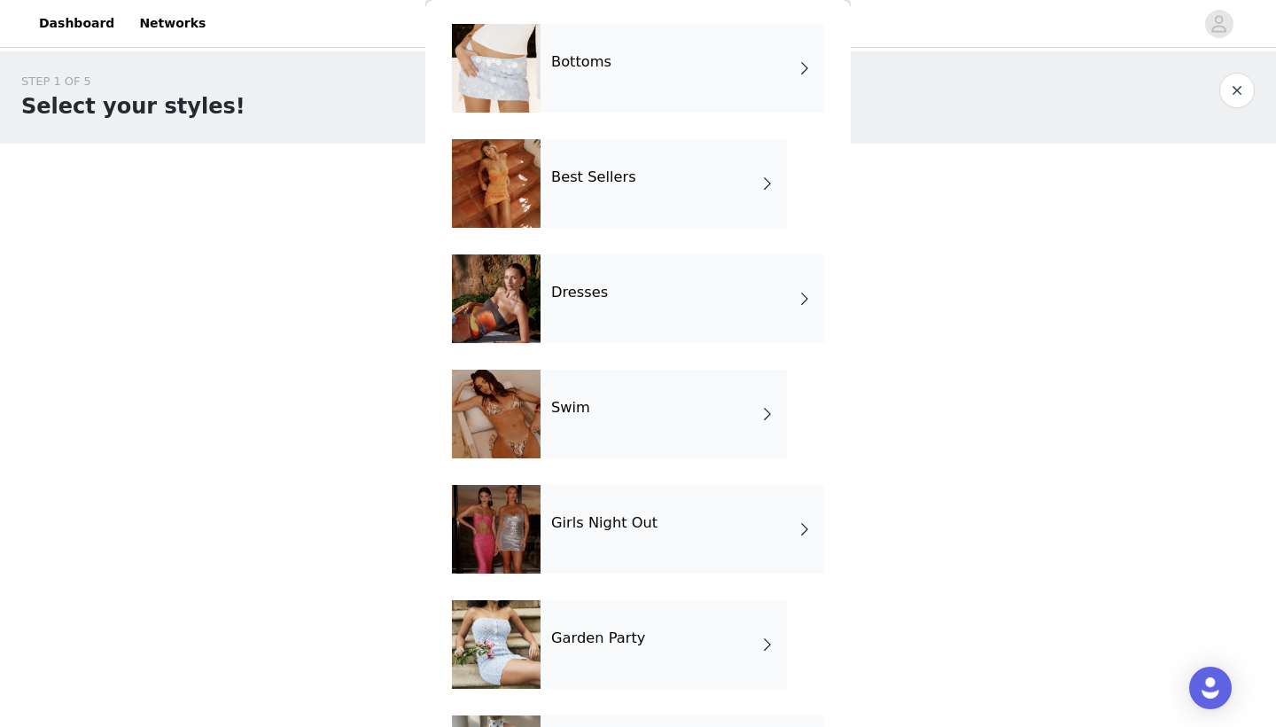
click at [653, 523] on div "Girls Night Out" at bounding box center [682, 529] width 284 height 89
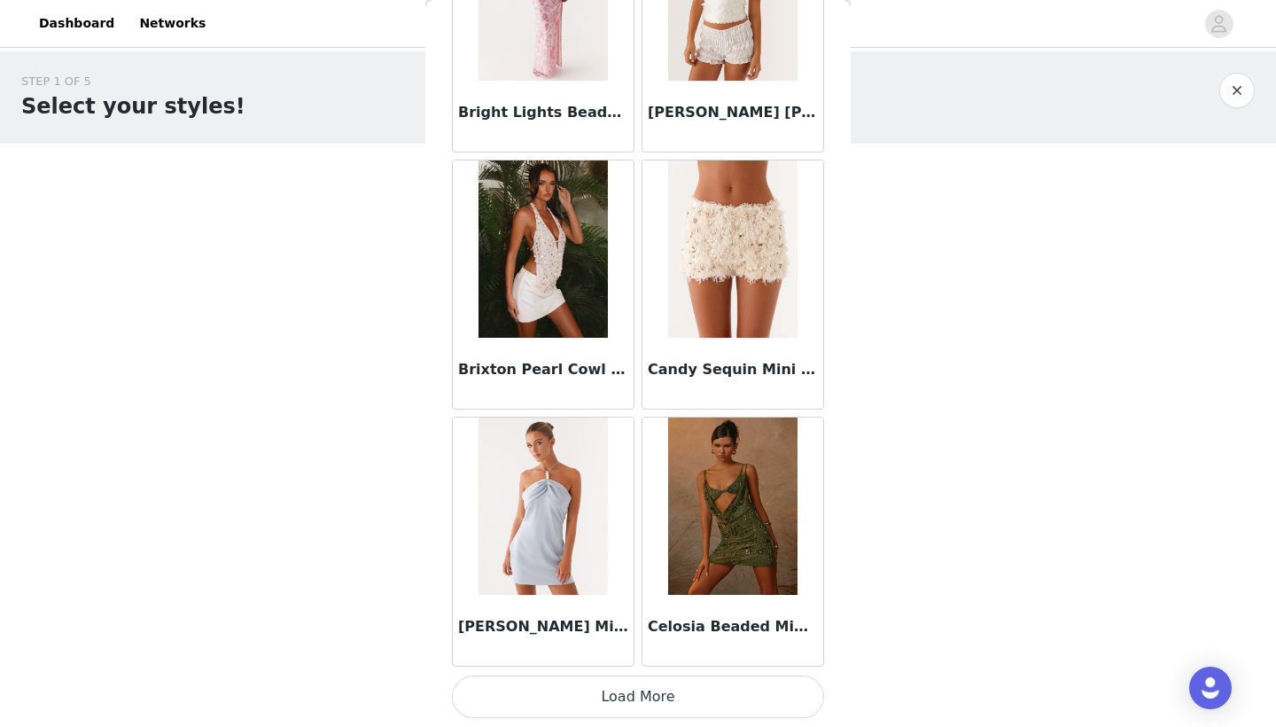
scroll to position [0, 0]
click at [642, 697] on button "Load More" at bounding box center [638, 696] width 372 height 43
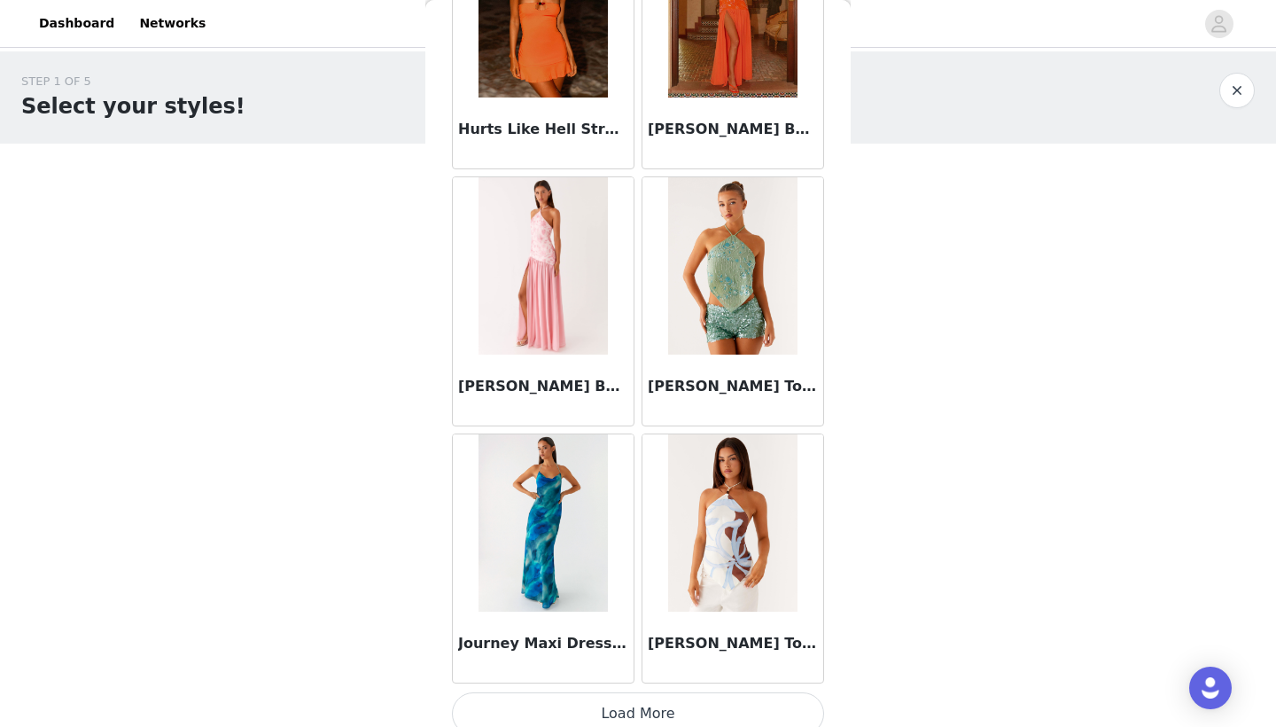
scroll to position [4554, 0]
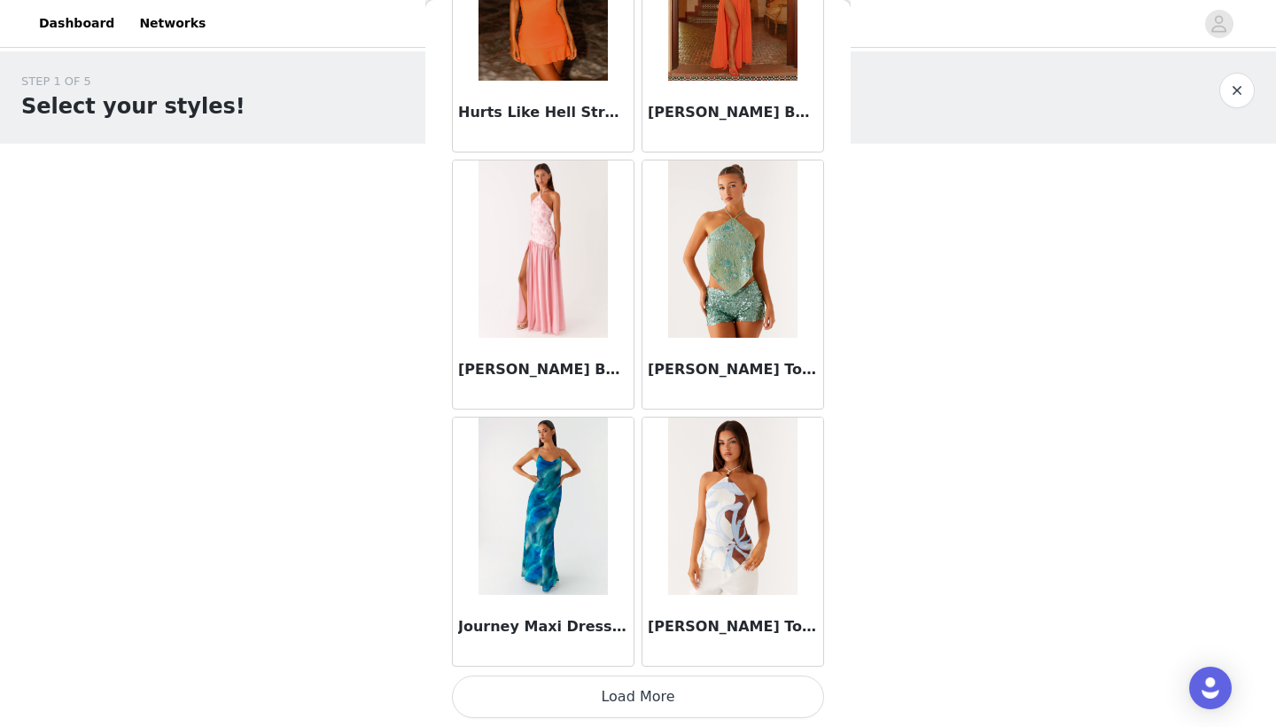
click at [678, 698] on button "Load More" at bounding box center [638, 696] width 372 height 43
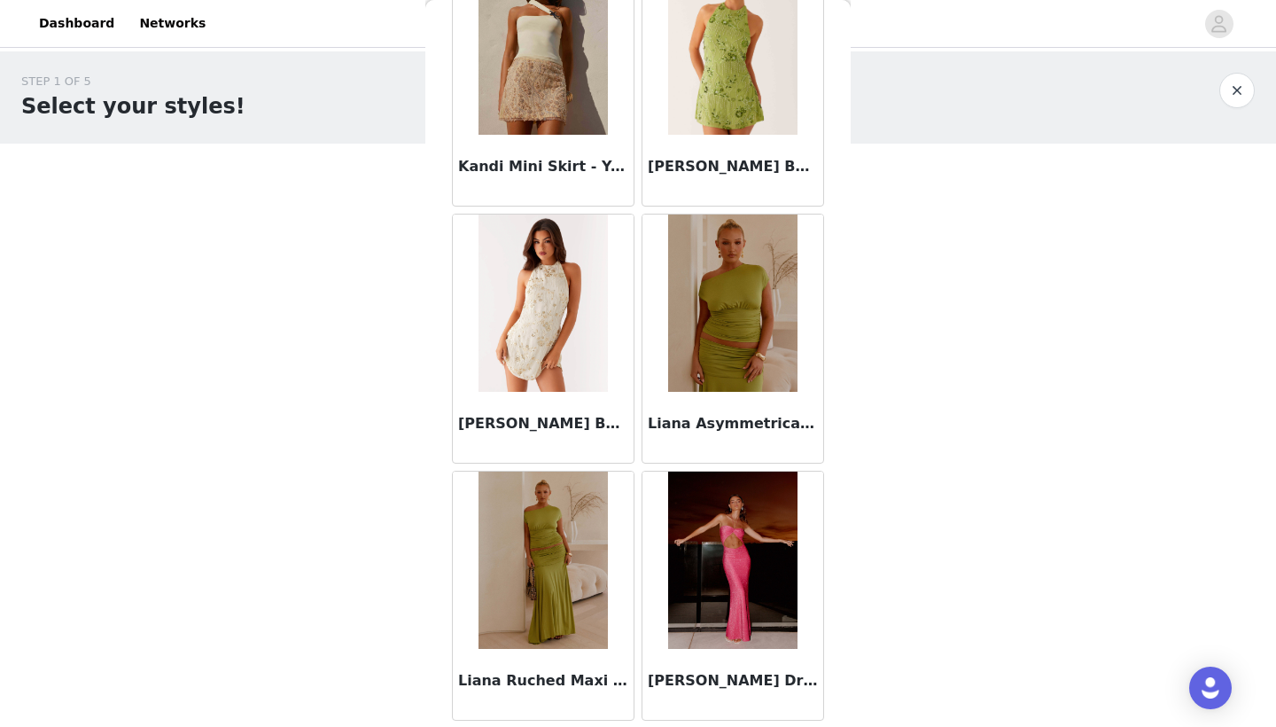
scroll to position [6308, 0]
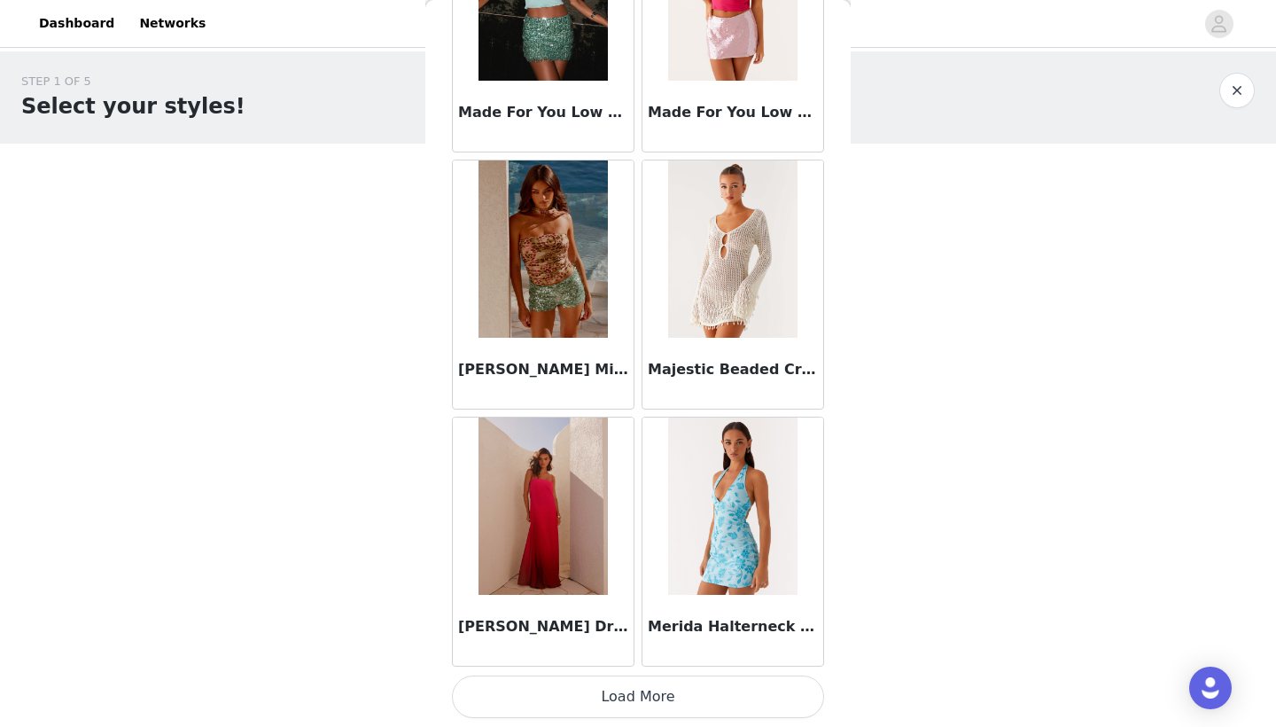
click at [664, 709] on button "Load More" at bounding box center [638, 696] width 372 height 43
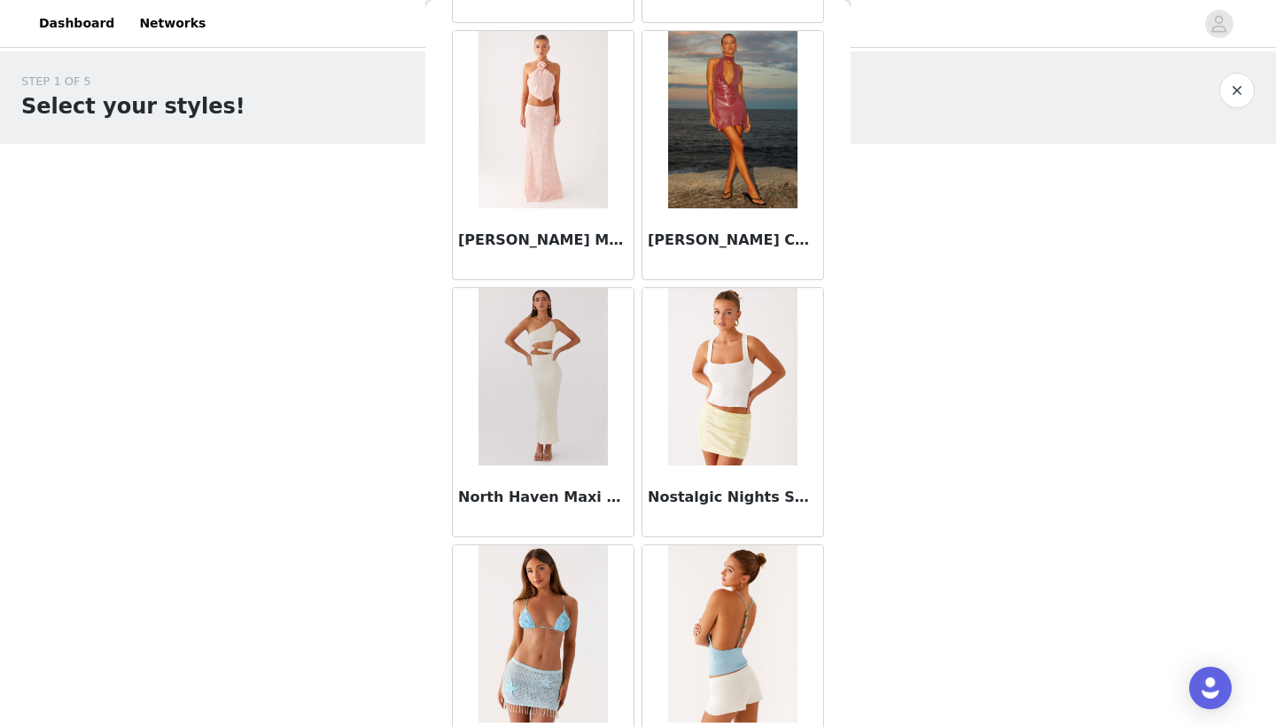
scroll to position [9077, 0]
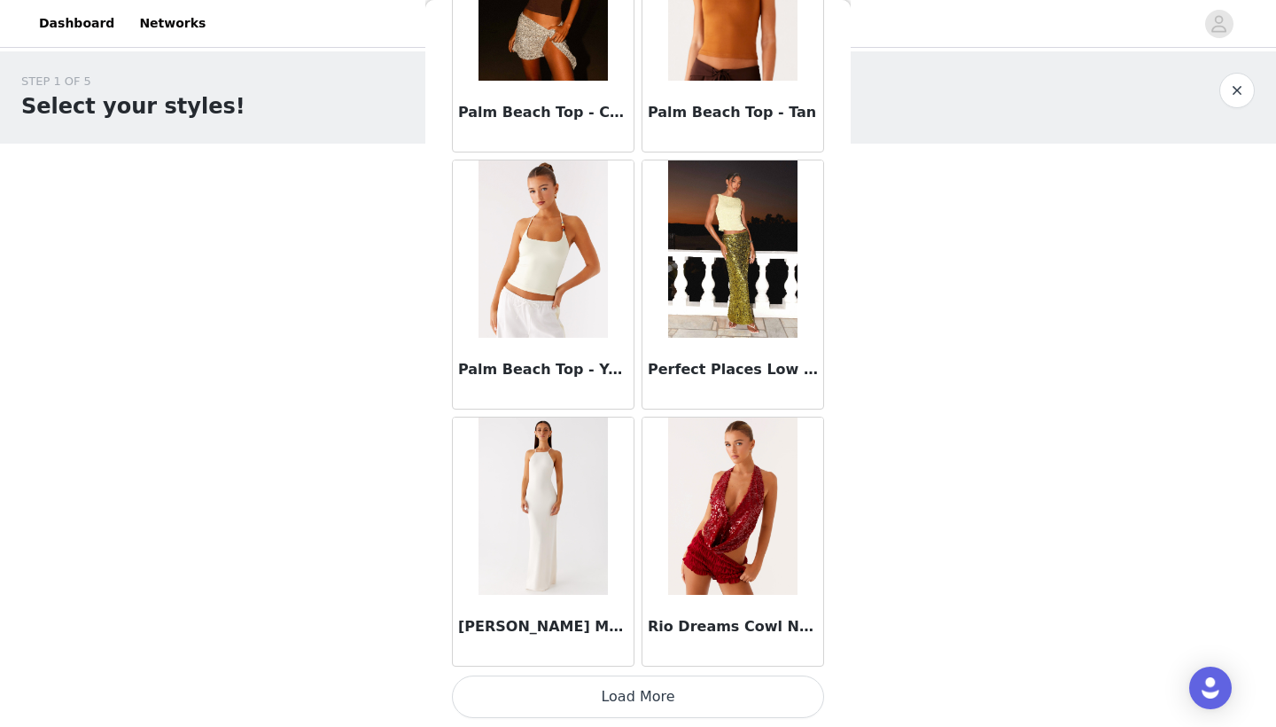
click at [670, 704] on button "Load More" at bounding box center [638, 696] width 372 height 43
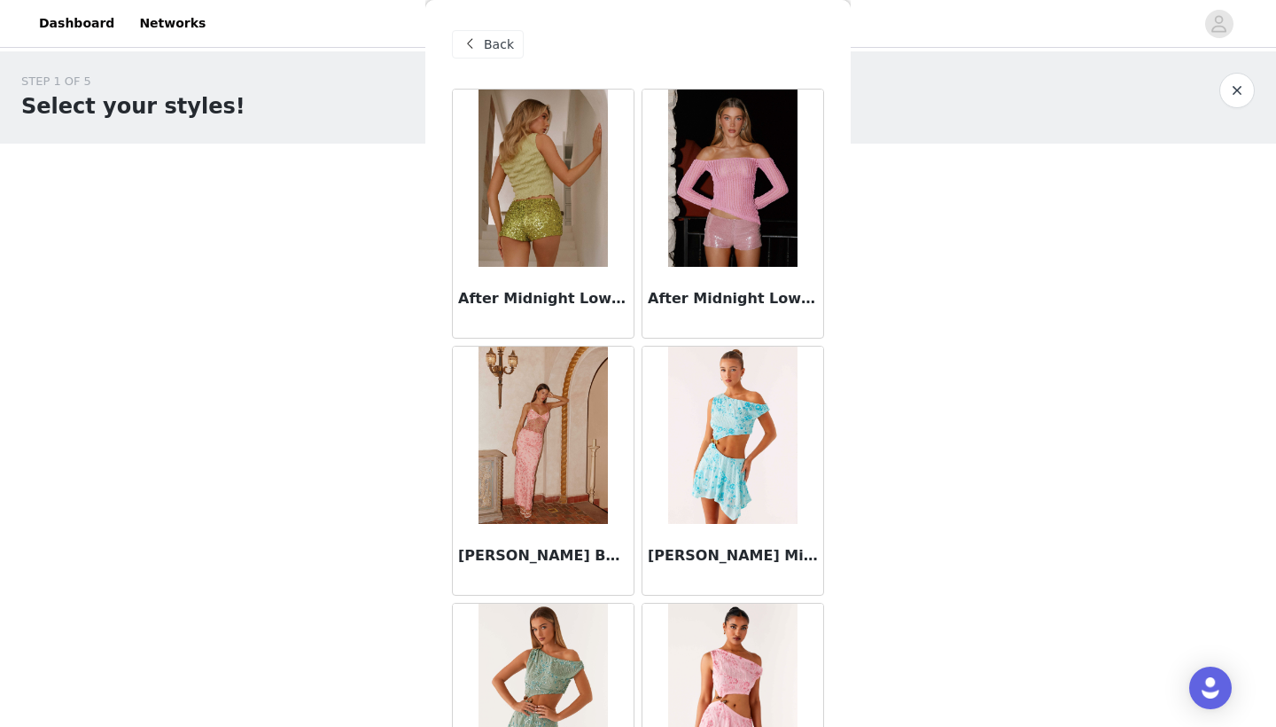
scroll to position [0, 0]
click at [498, 47] on span "Back" at bounding box center [499, 44] width 30 height 19
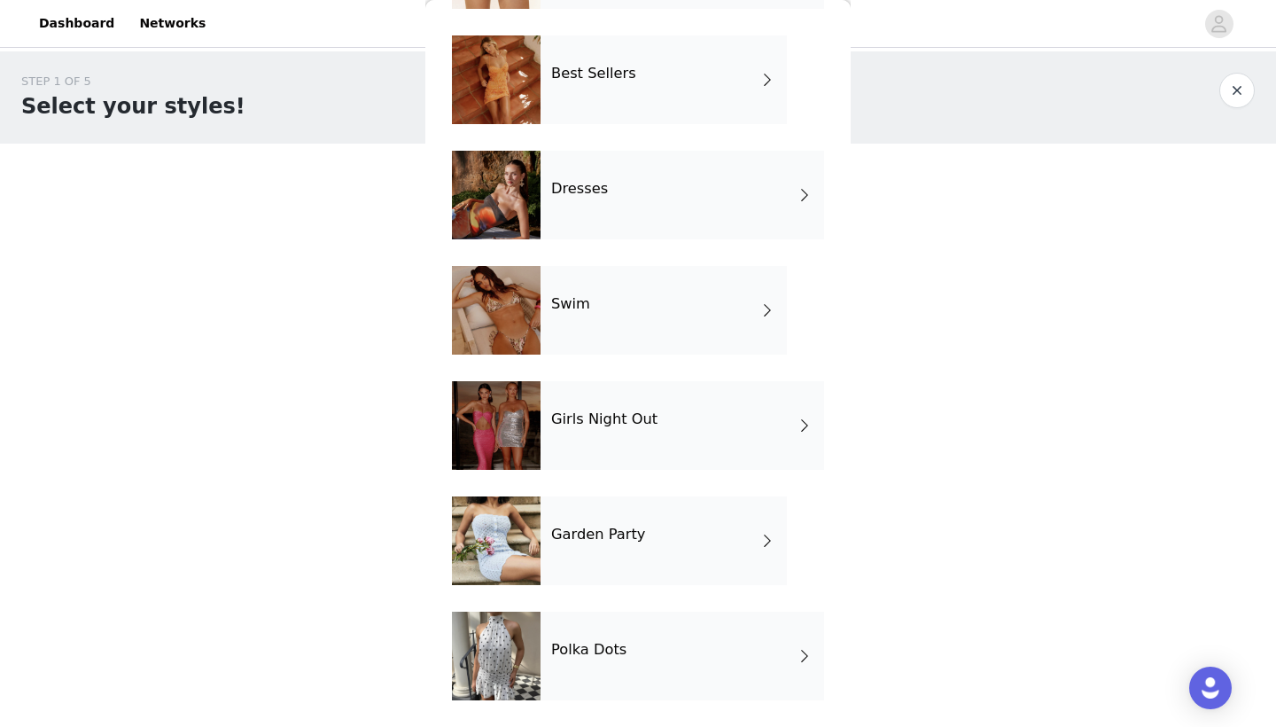
click at [621, 630] on div "Polka Dots" at bounding box center [682, 655] width 284 height 89
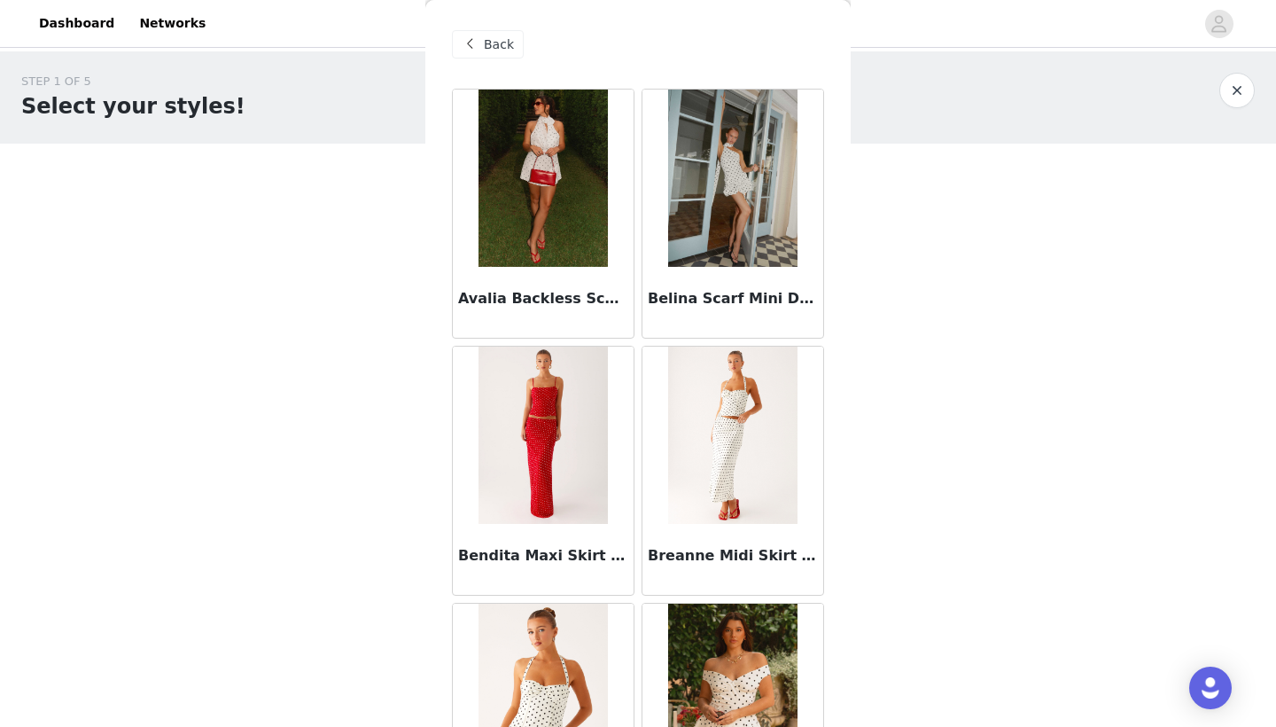
click at [489, 38] on span "Back" at bounding box center [499, 44] width 30 height 19
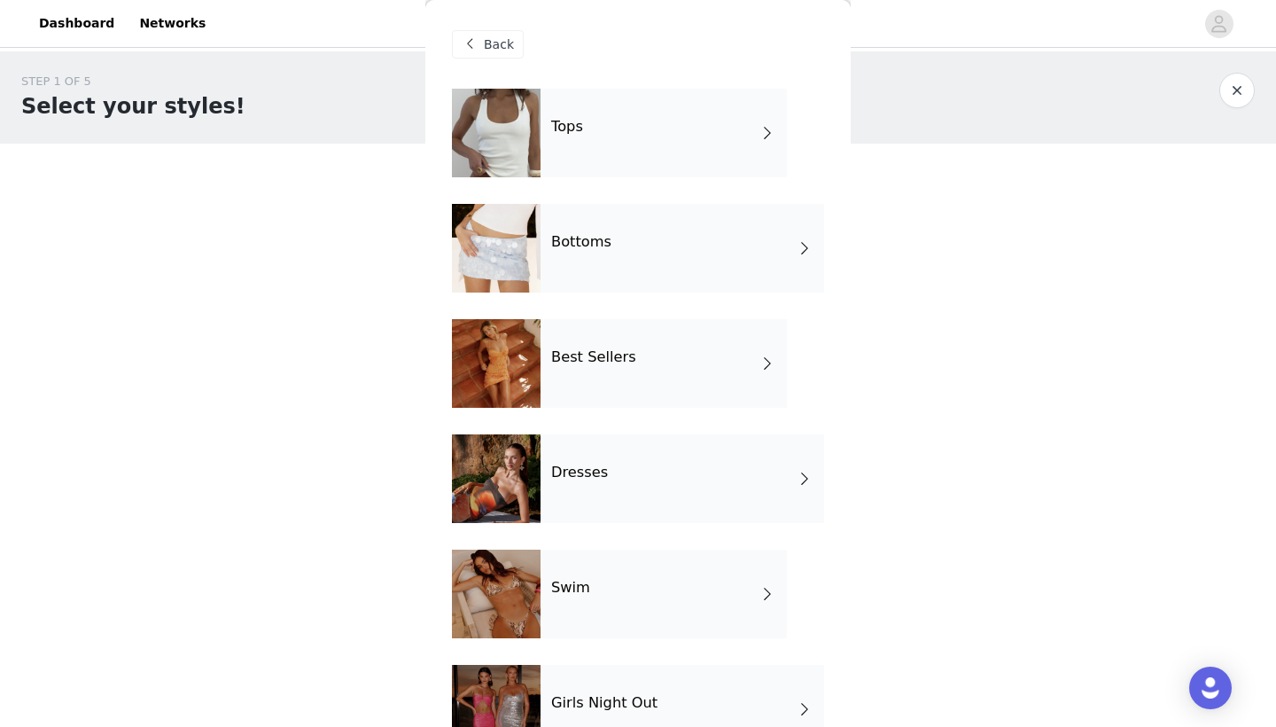
click at [641, 262] on div "Bottoms" at bounding box center [682, 248] width 284 height 89
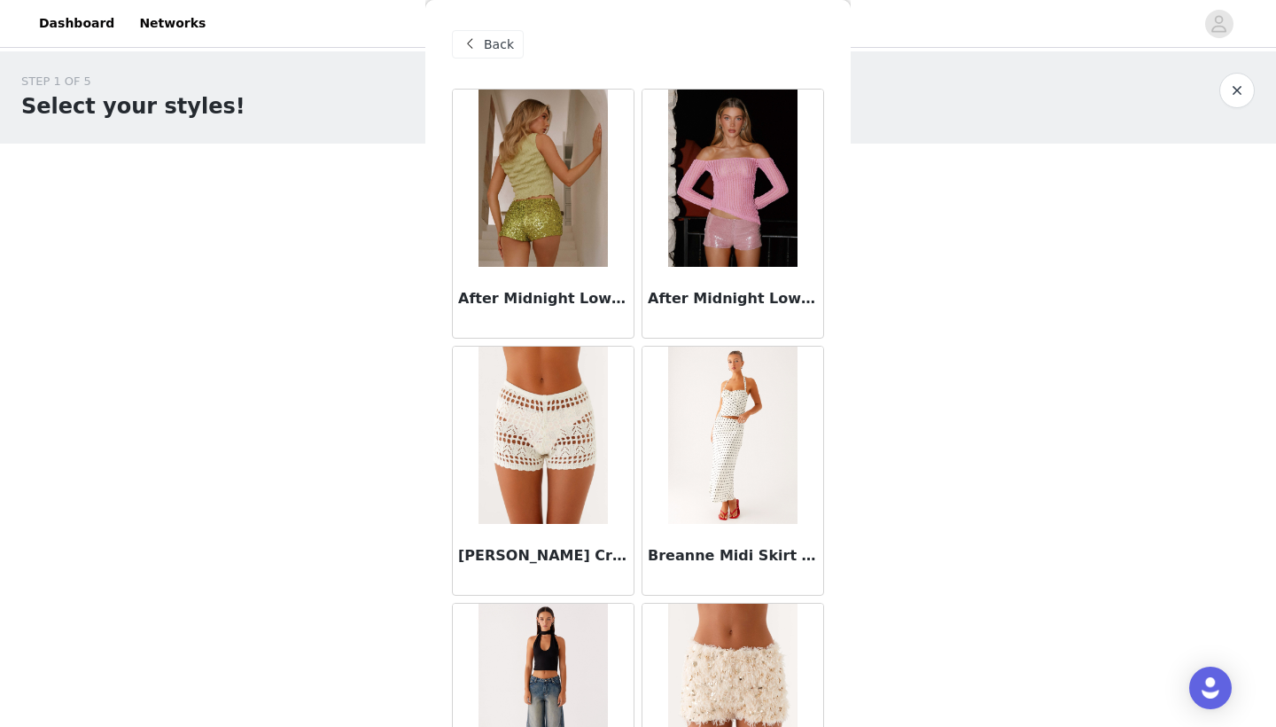
click at [481, 43] on div "Back" at bounding box center [488, 44] width 72 height 28
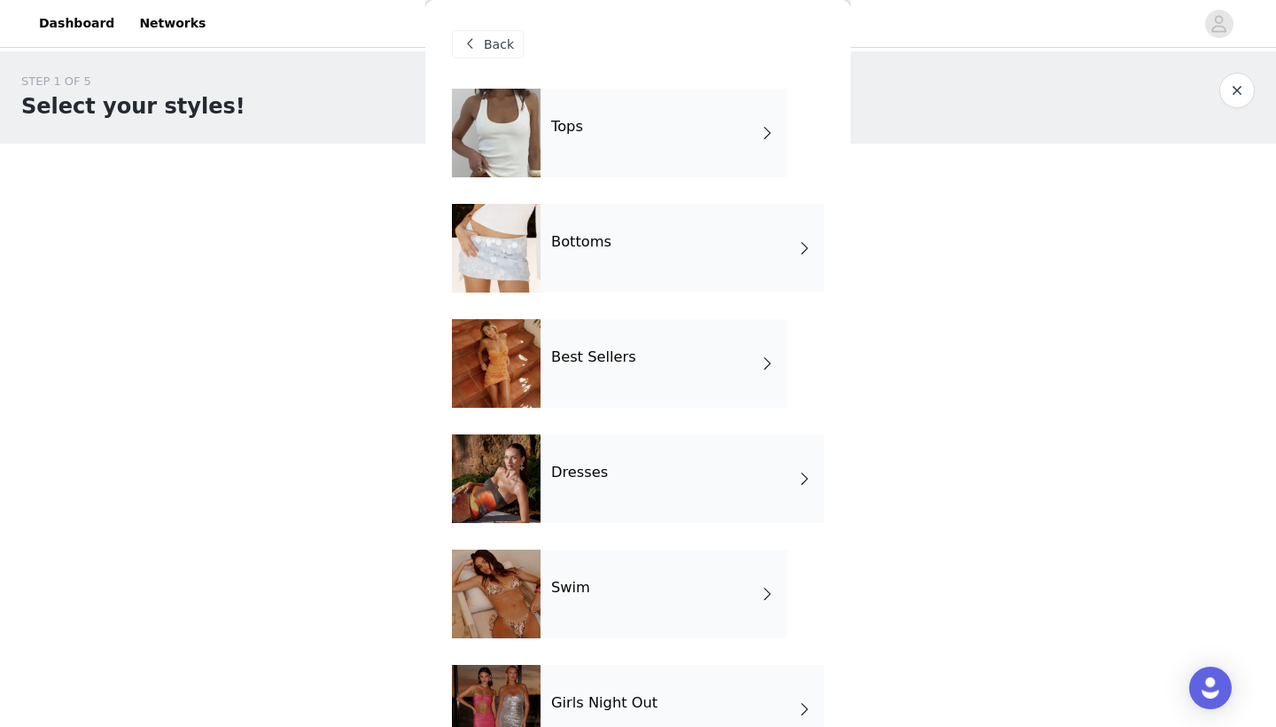
click at [546, 137] on div "Tops" at bounding box center [663, 133] width 246 height 89
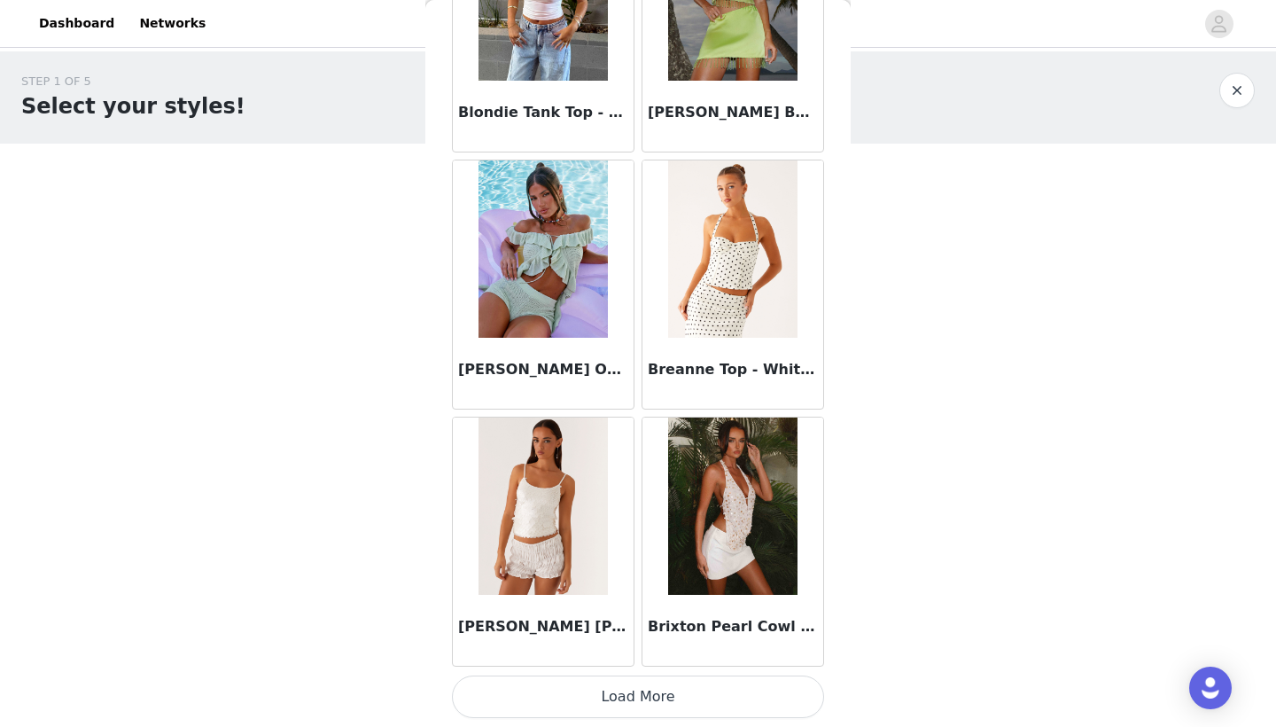
click at [692, 695] on button "Load More" at bounding box center [638, 696] width 372 height 43
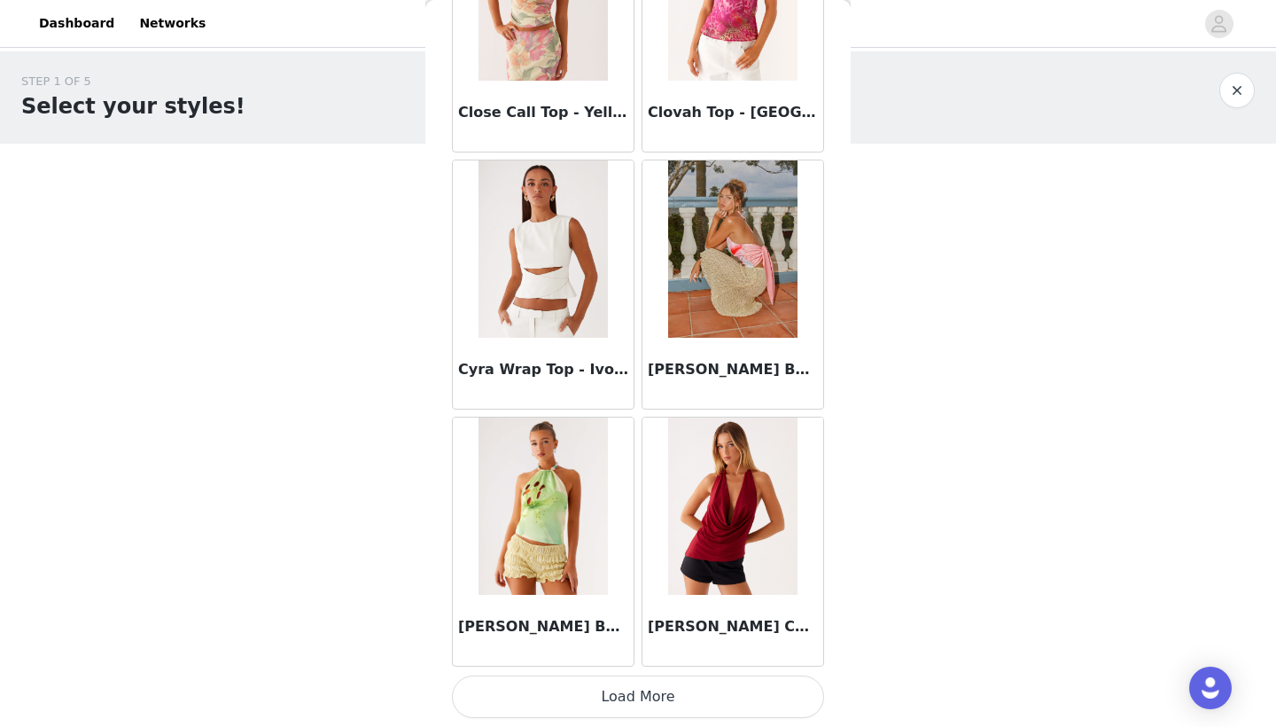
click at [628, 688] on button "Load More" at bounding box center [638, 696] width 372 height 43
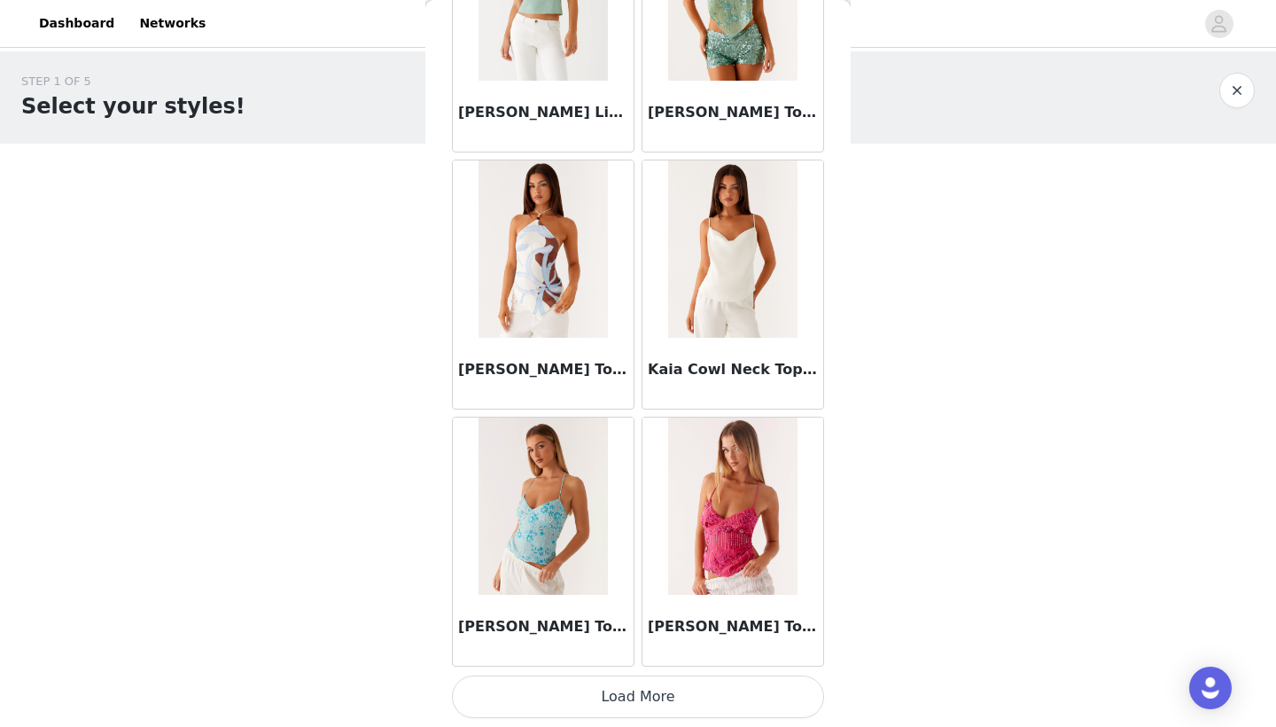
scroll to position [7124, 0]
click at [644, 701] on button "Load More" at bounding box center [638, 696] width 372 height 43
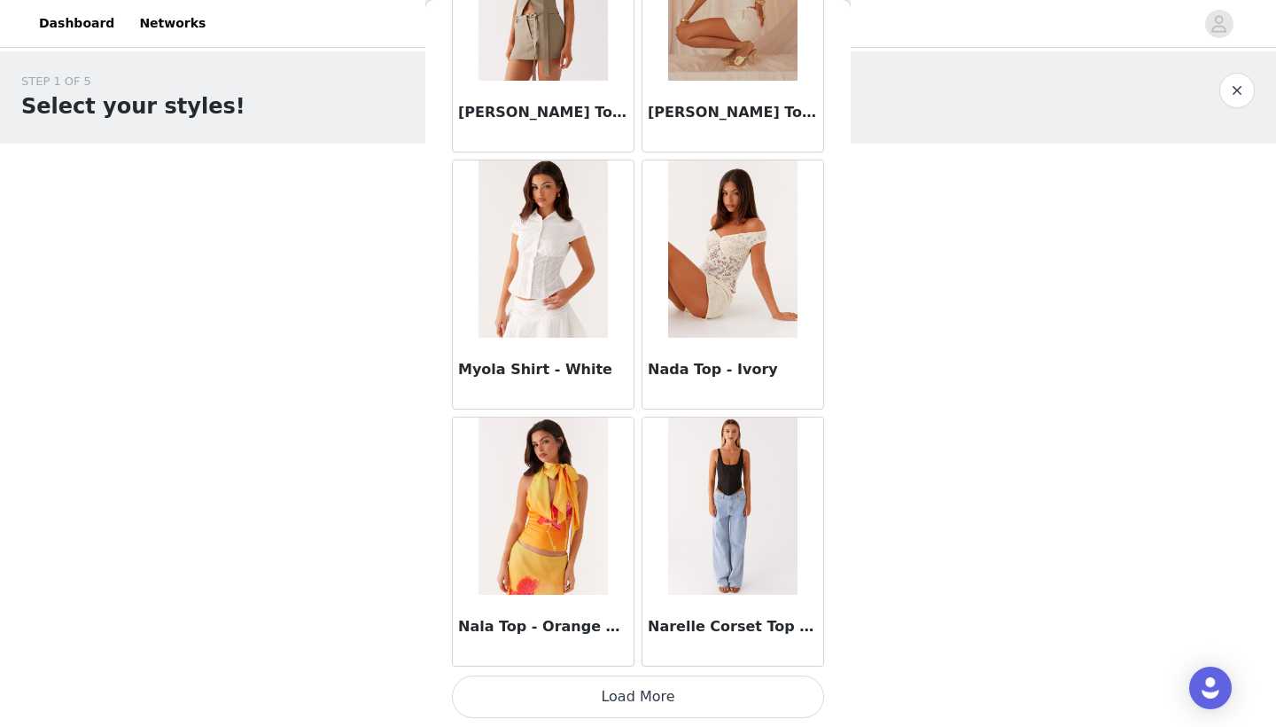
scroll to position [0, 0]
click at [614, 708] on button "Load More" at bounding box center [638, 696] width 372 height 43
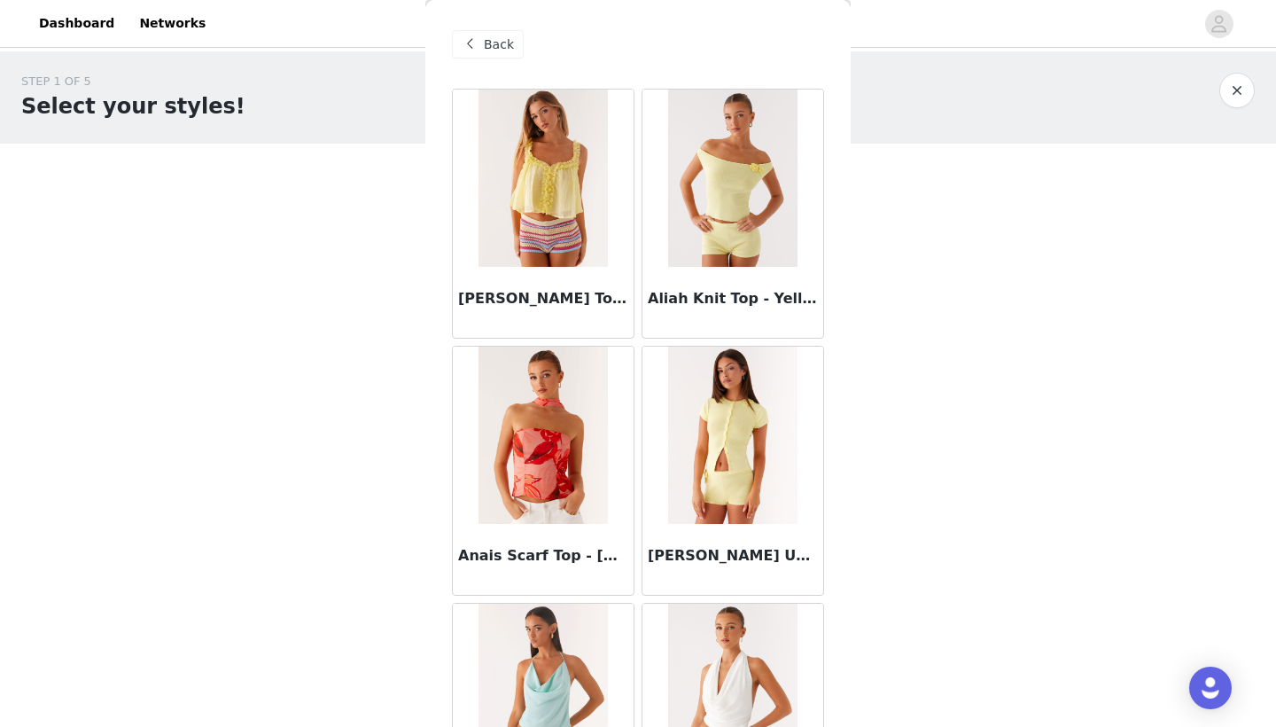
click at [506, 53] on div "Back" at bounding box center [488, 44] width 72 height 28
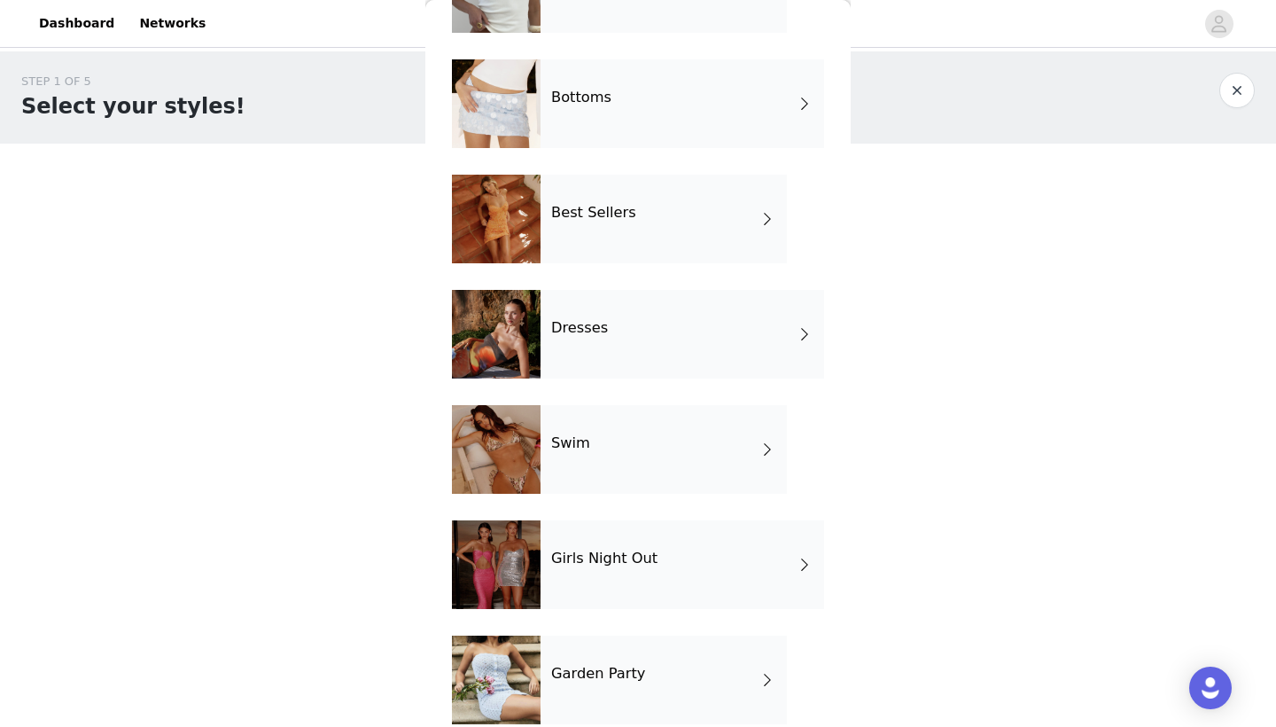
scroll to position [169, 0]
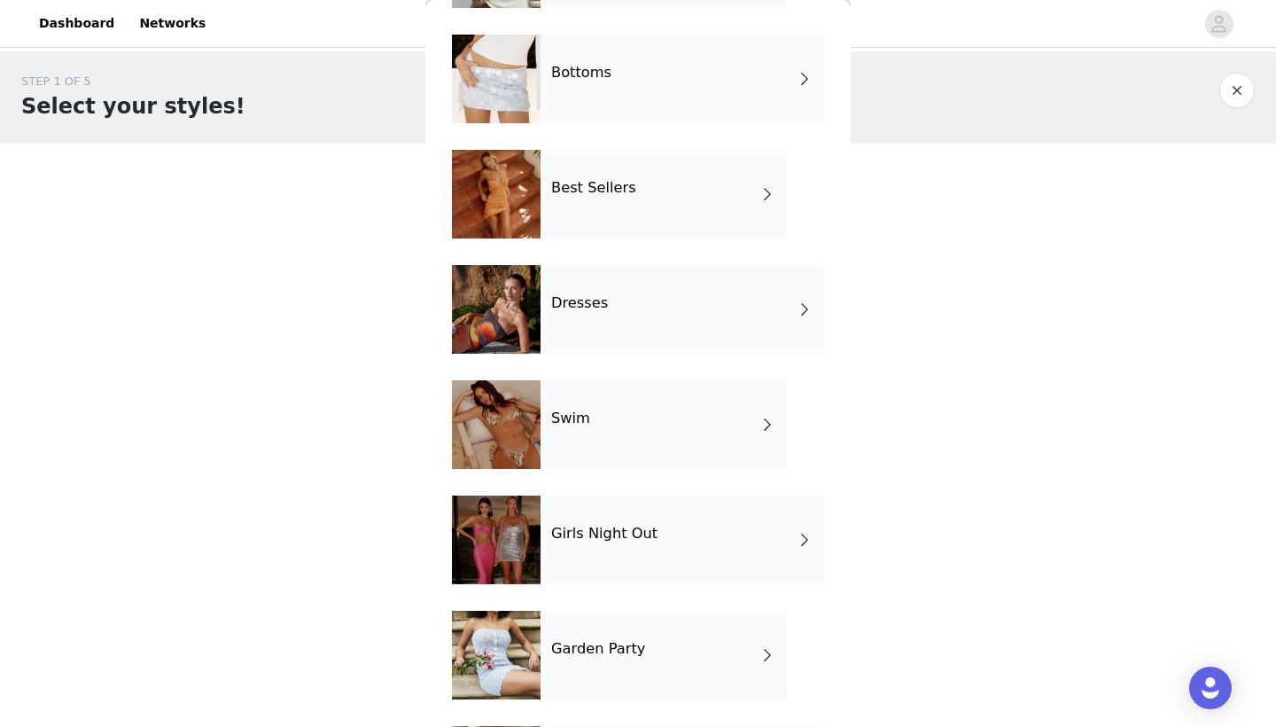
click at [610, 221] on div "Best Sellers" at bounding box center [663, 194] width 246 height 89
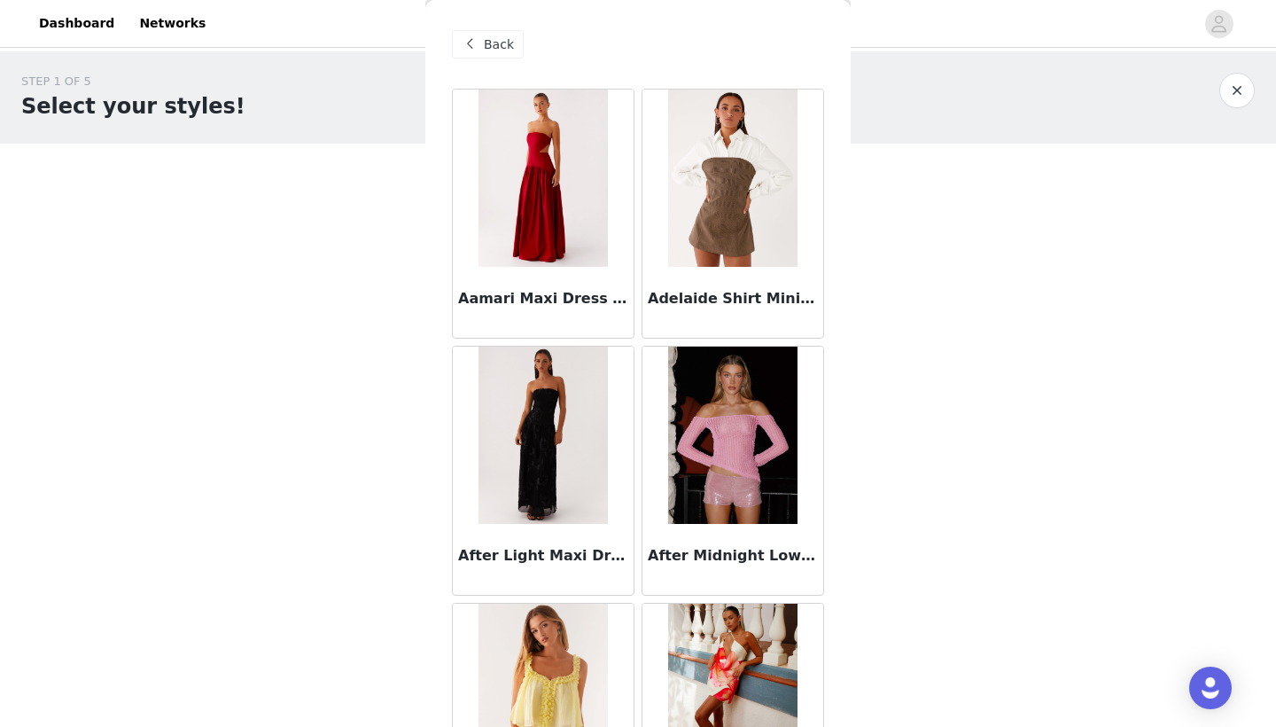
scroll to position [0, 0]
click at [492, 47] on span "Back" at bounding box center [499, 44] width 30 height 19
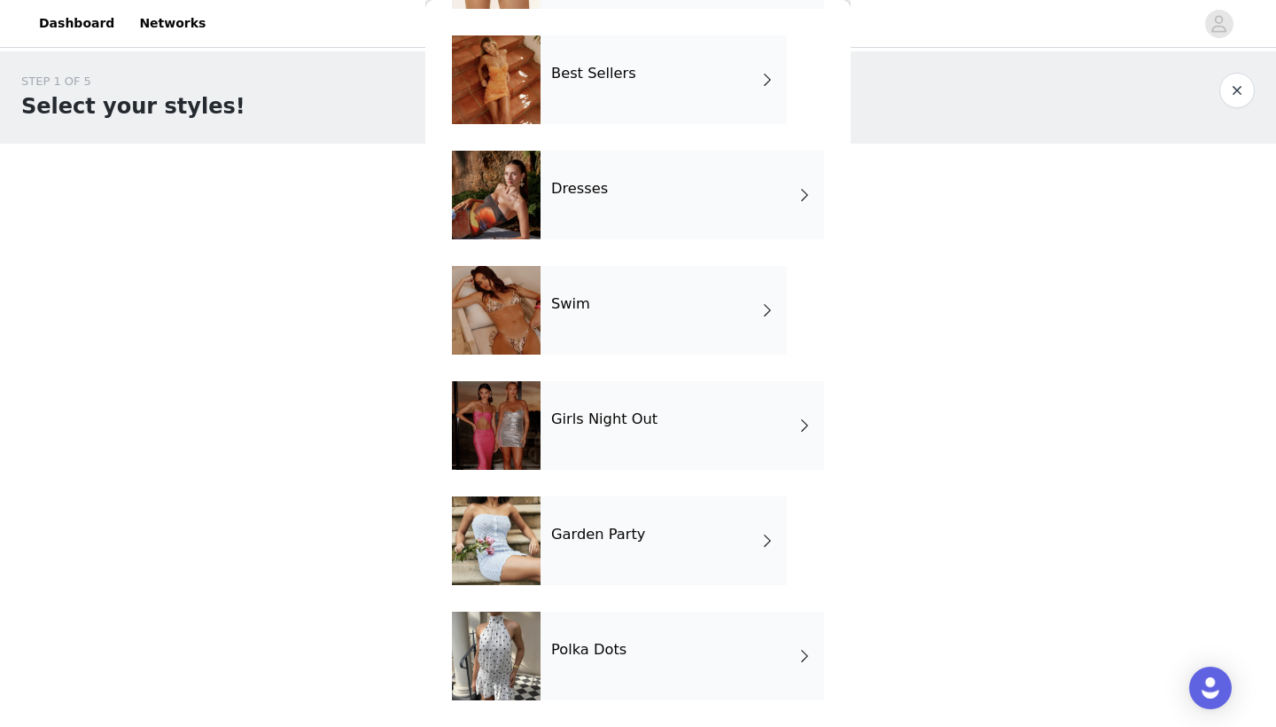
scroll to position [284, 0]
click at [653, 417] on div "Girls Night Out" at bounding box center [682, 425] width 284 height 89
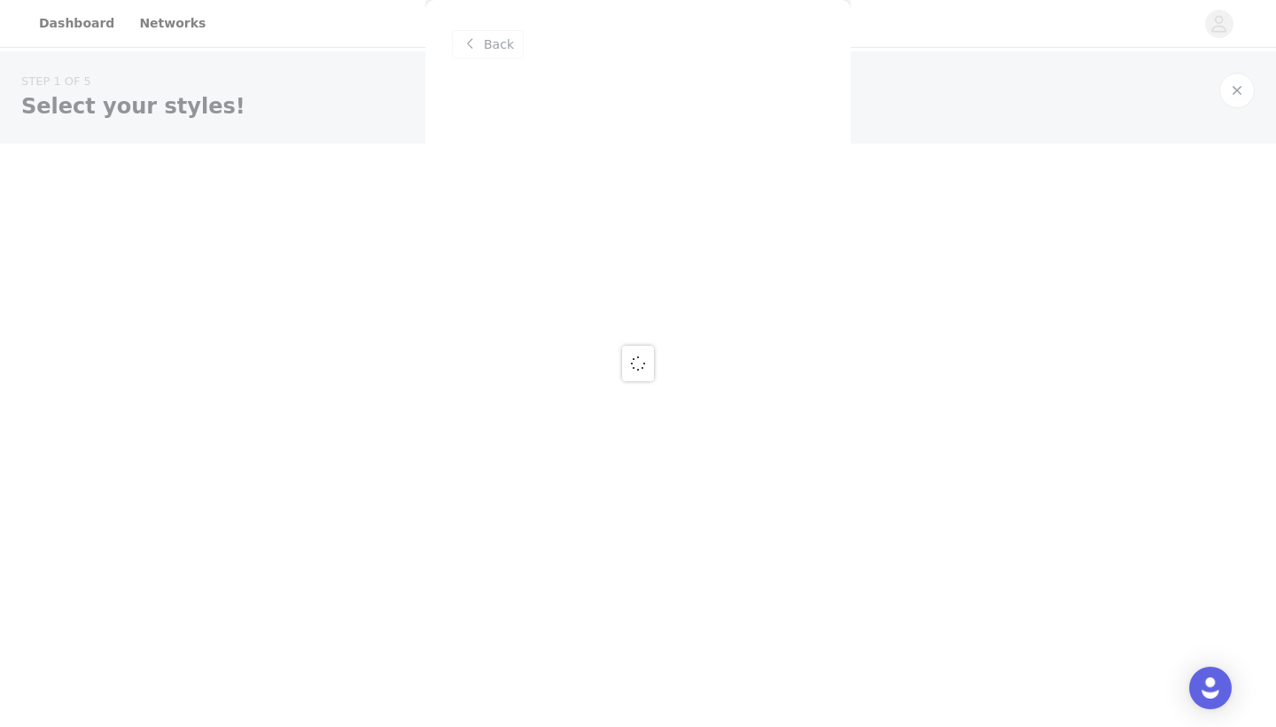
scroll to position [0, 0]
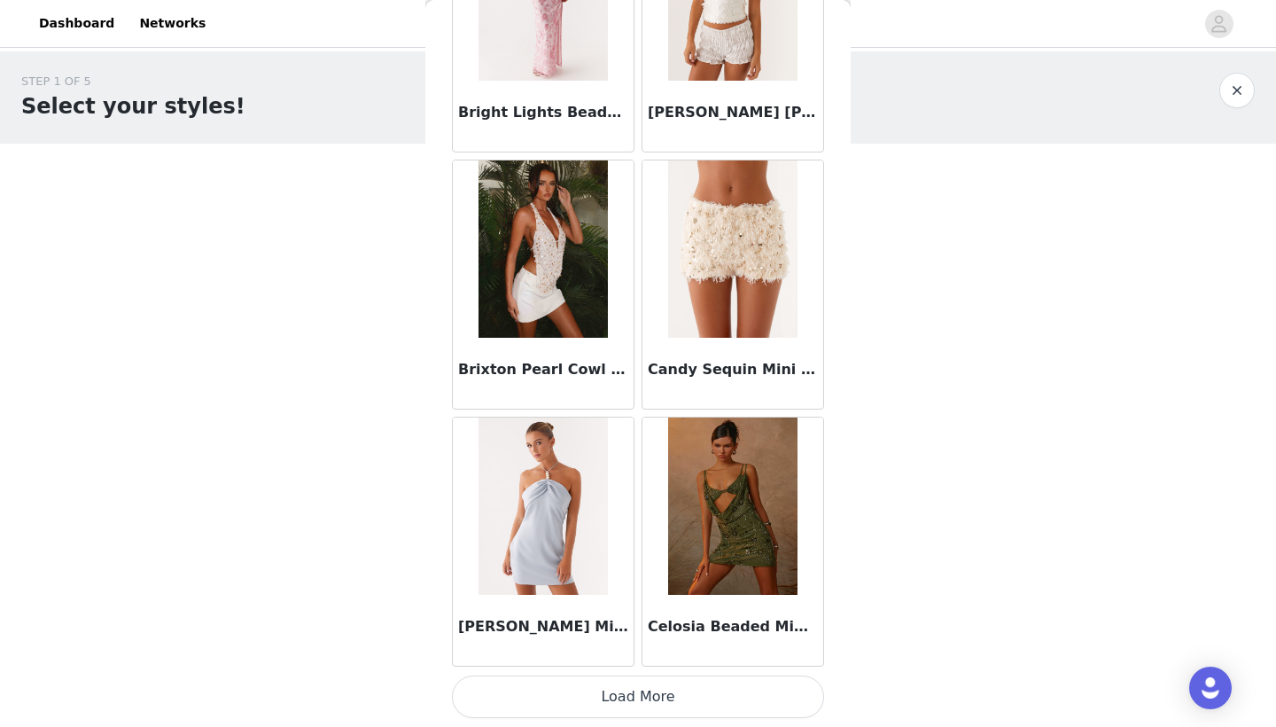
click at [663, 685] on button "Load More" at bounding box center [638, 696] width 372 height 43
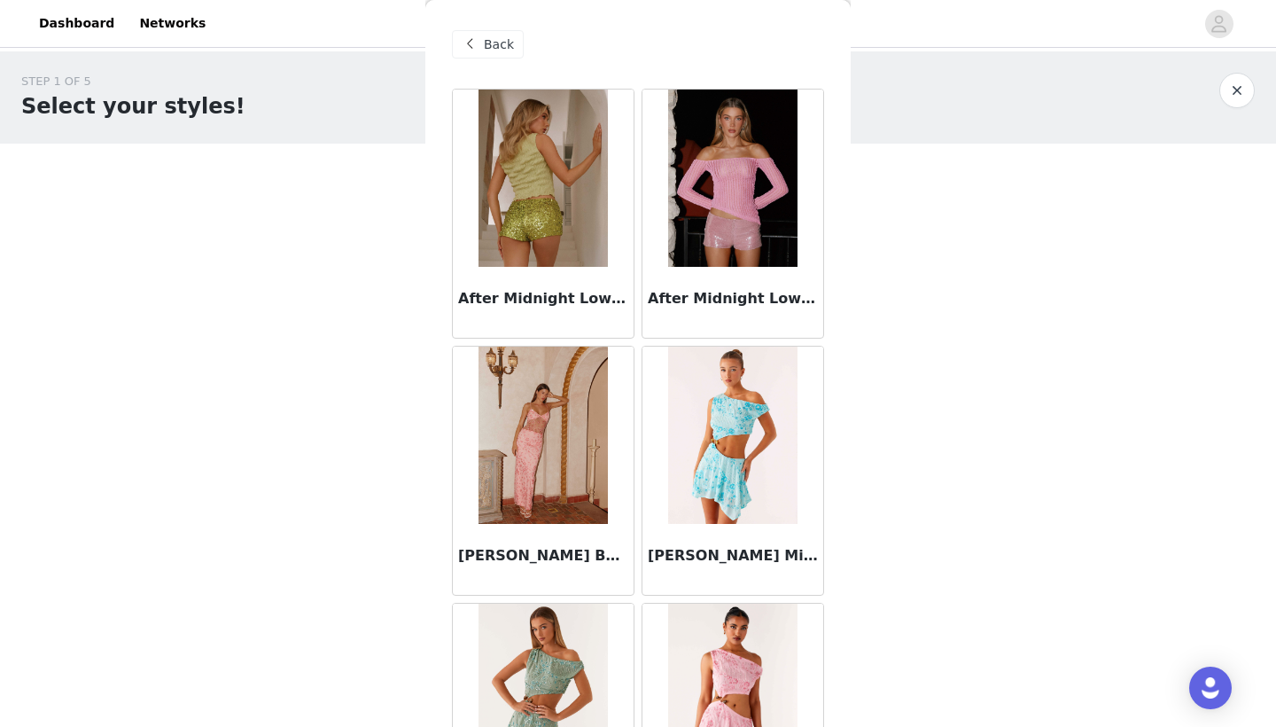
click at [478, 32] on div "Back" at bounding box center [488, 44] width 72 height 28
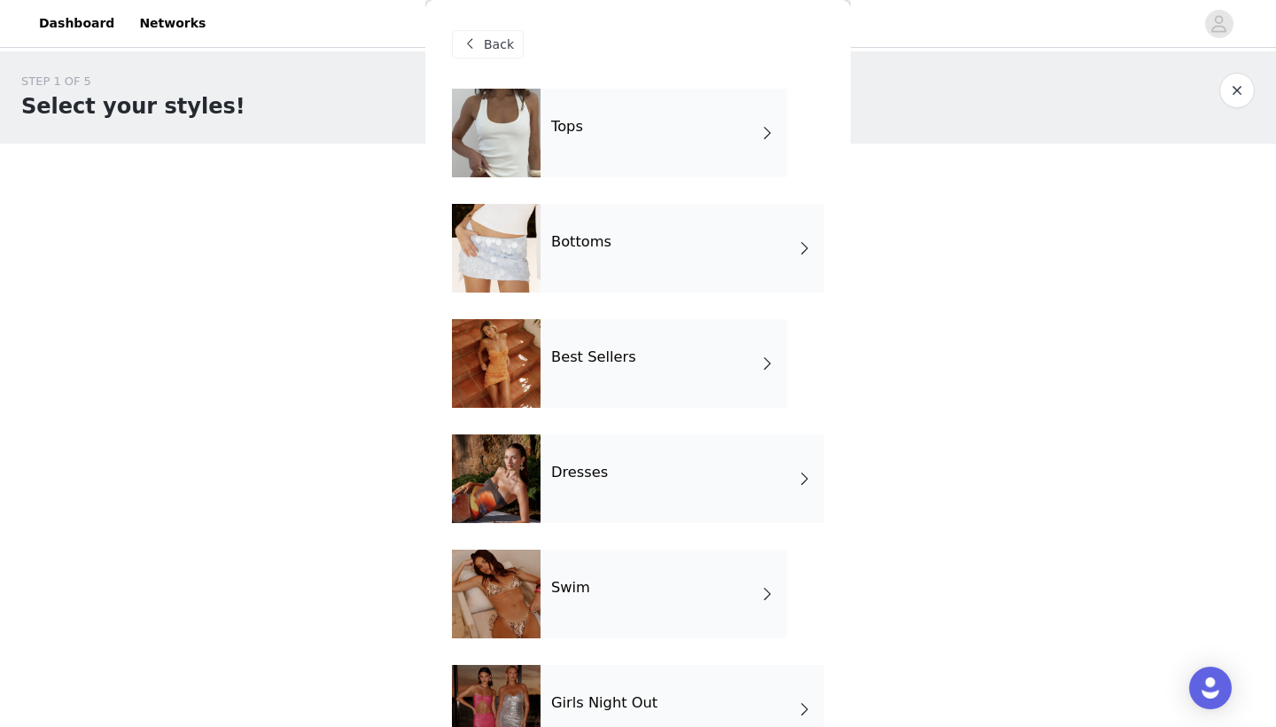
click at [583, 129] on h4 "Tops" at bounding box center [567, 127] width 32 height 16
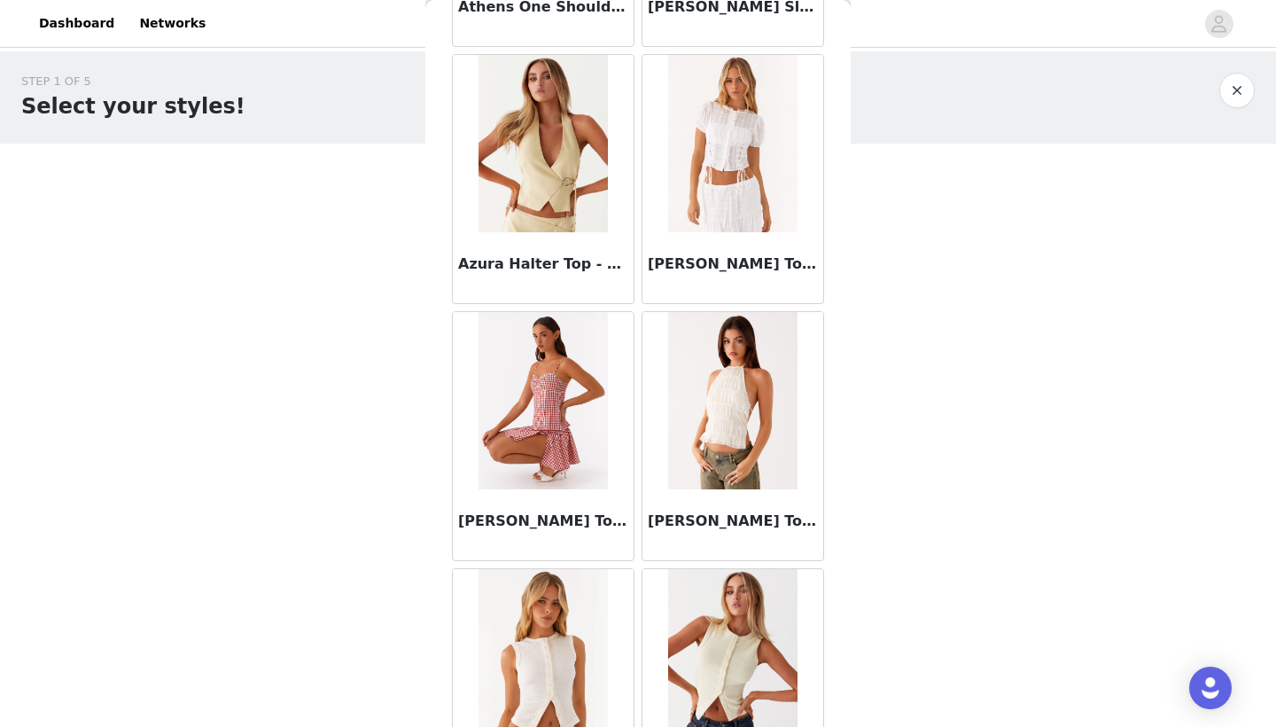
scroll to position [1077, 0]
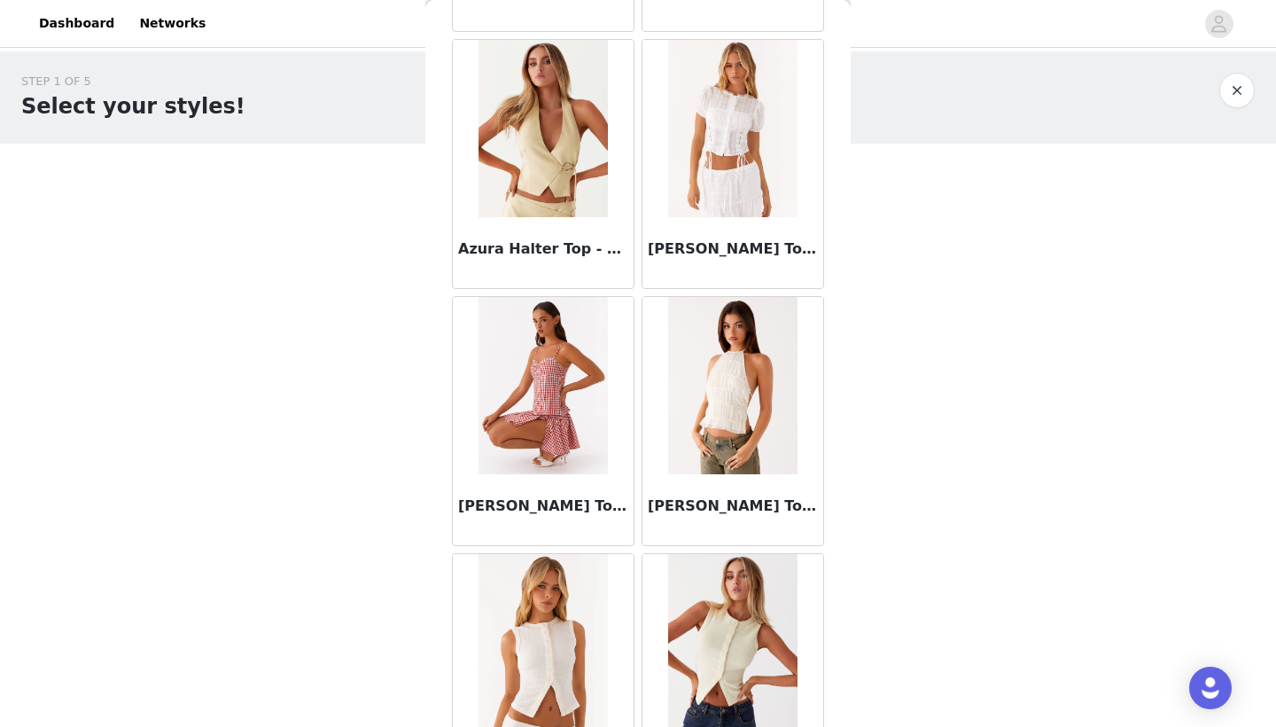
click at [709, 368] on img at bounding box center [732, 385] width 128 height 177
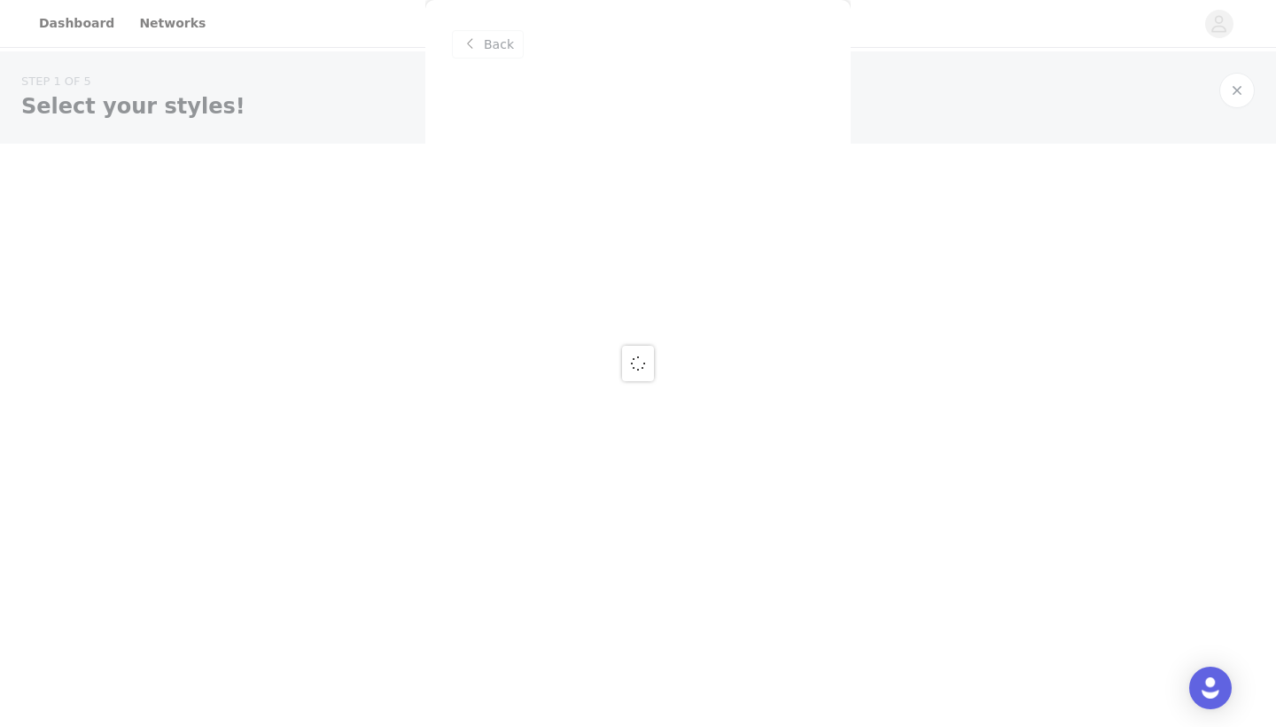
scroll to position [0, 0]
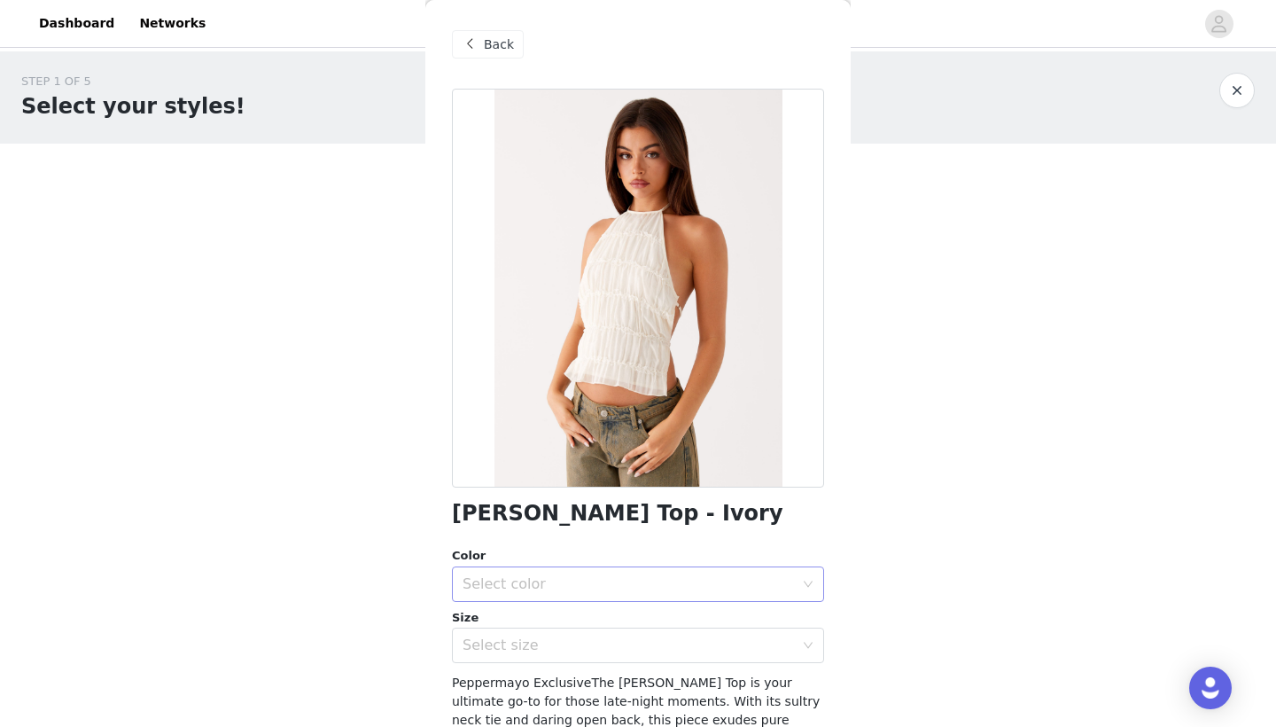
click at [628, 591] on div "Select color" at bounding box center [628, 584] width 331 height 18
click at [618, 634] on li "Ivory" at bounding box center [638, 622] width 372 height 28
click at [607, 665] on div "[PERSON_NAME] Top - Ivory Color Select color Ivory Size Select size Peppermayo …" at bounding box center [638, 539] width 372 height 901
click at [603, 646] on div "Select size" at bounding box center [628, 645] width 331 height 18
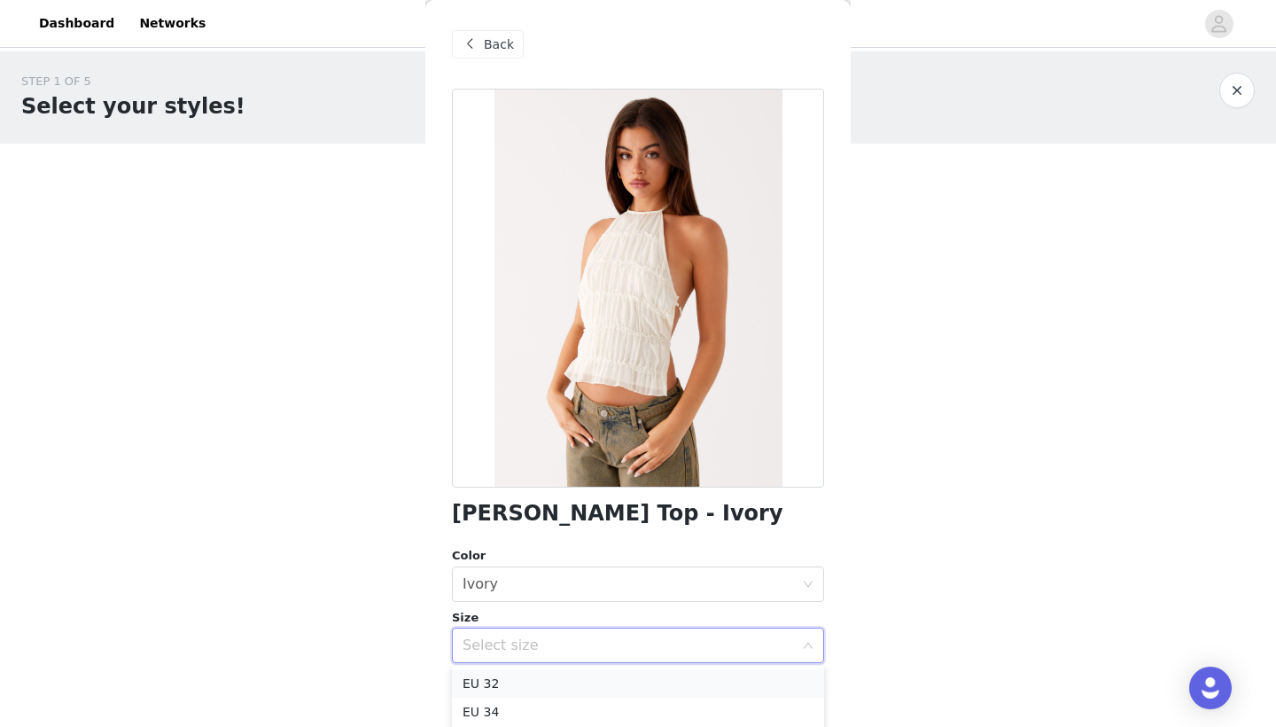
scroll to position [19, 0]
click at [584, 687] on li "EU 34" at bounding box center [638, 693] width 372 height 28
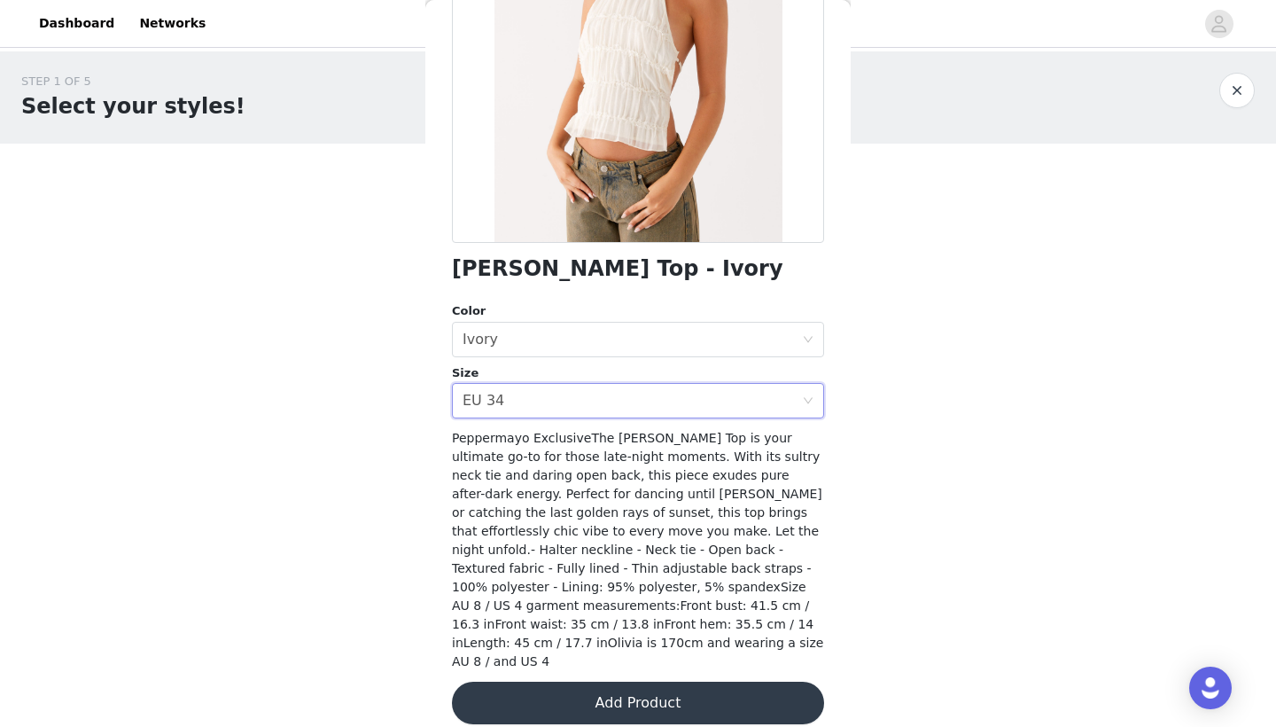
scroll to position [244, 0]
click at [626, 688] on button "Add Product" at bounding box center [638, 703] width 372 height 43
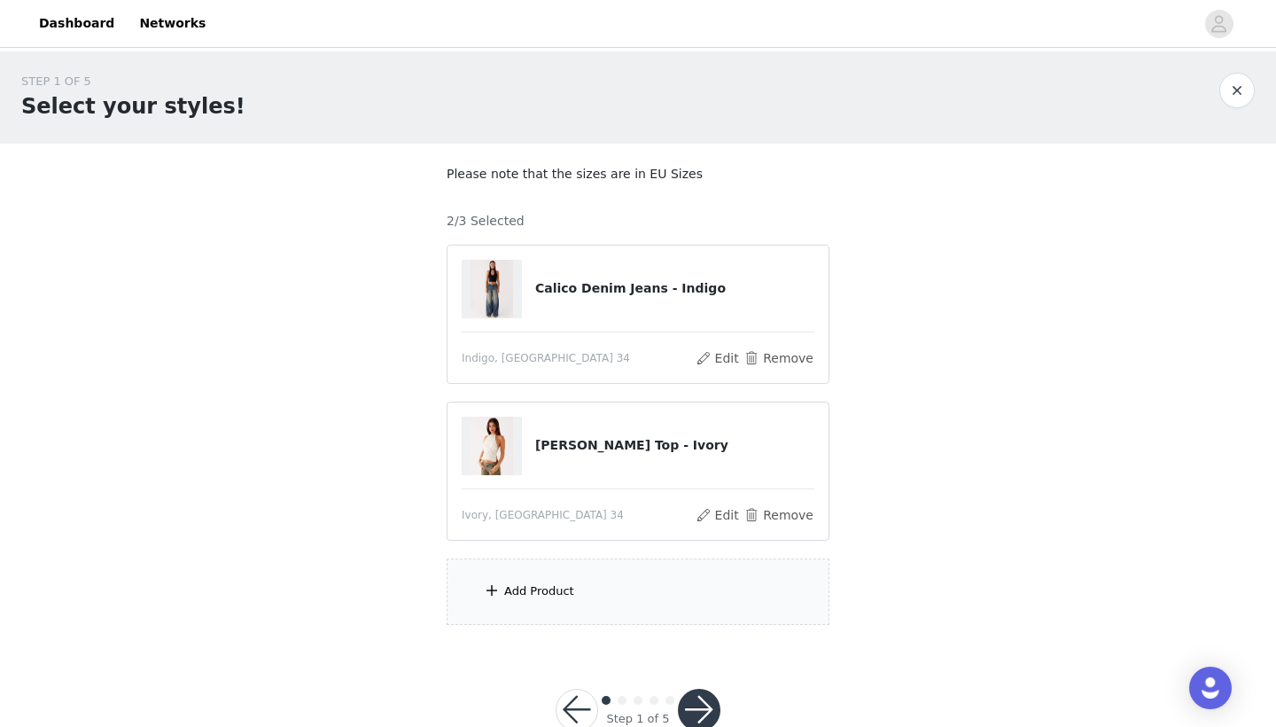
click at [567, 579] on div "Add Product" at bounding box center [638, 591] width 383 height 66
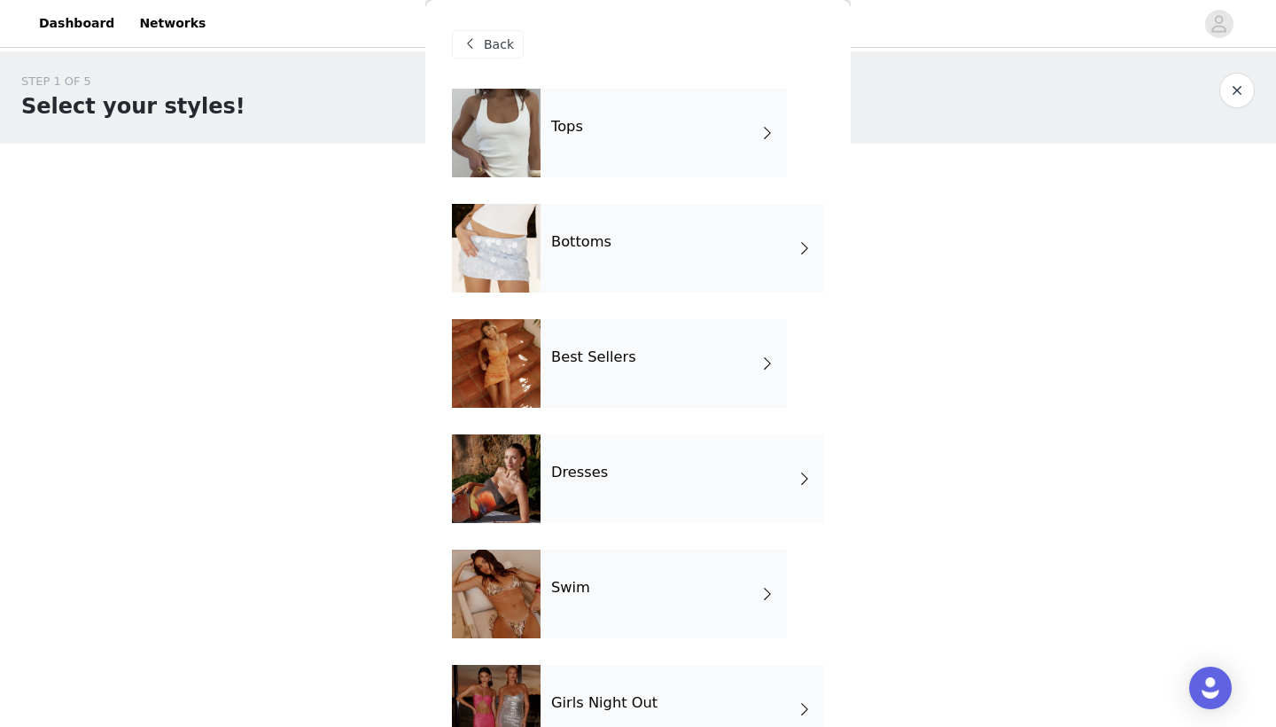
scroll to position [33, 0]
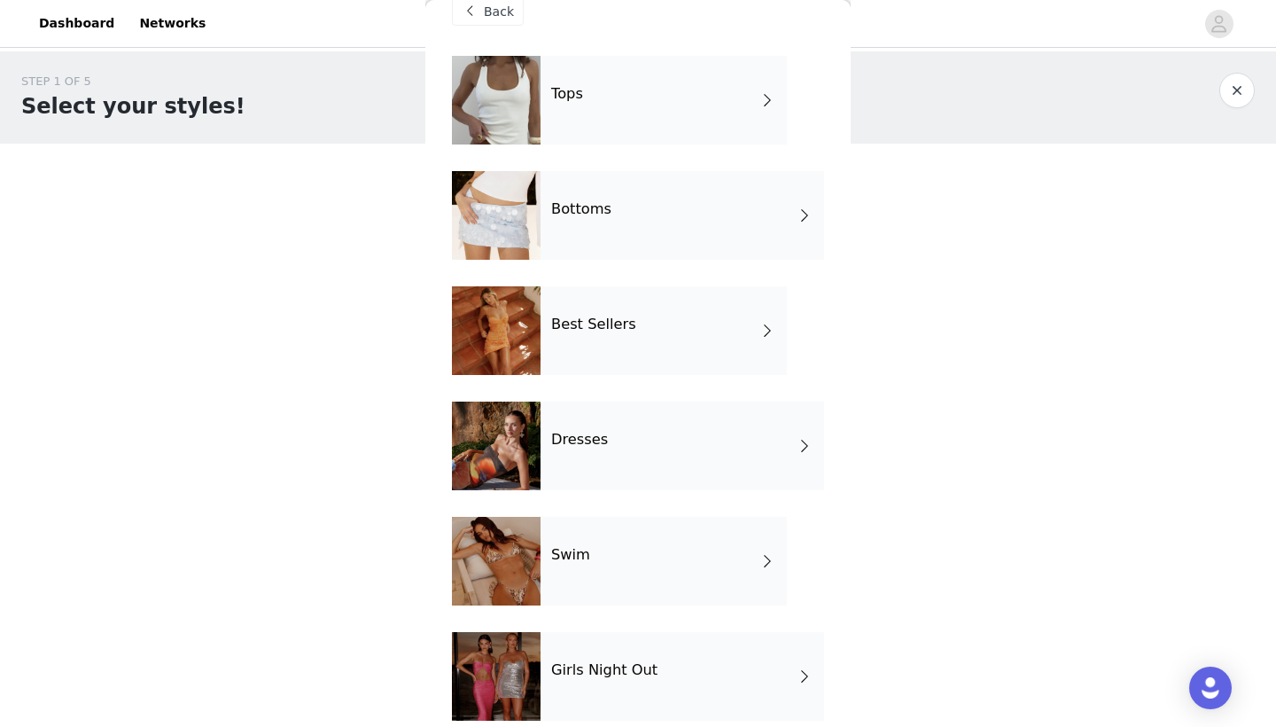
click at [571, 118] on div "Tops" at bounding box center [663, 100] width 246 height 89
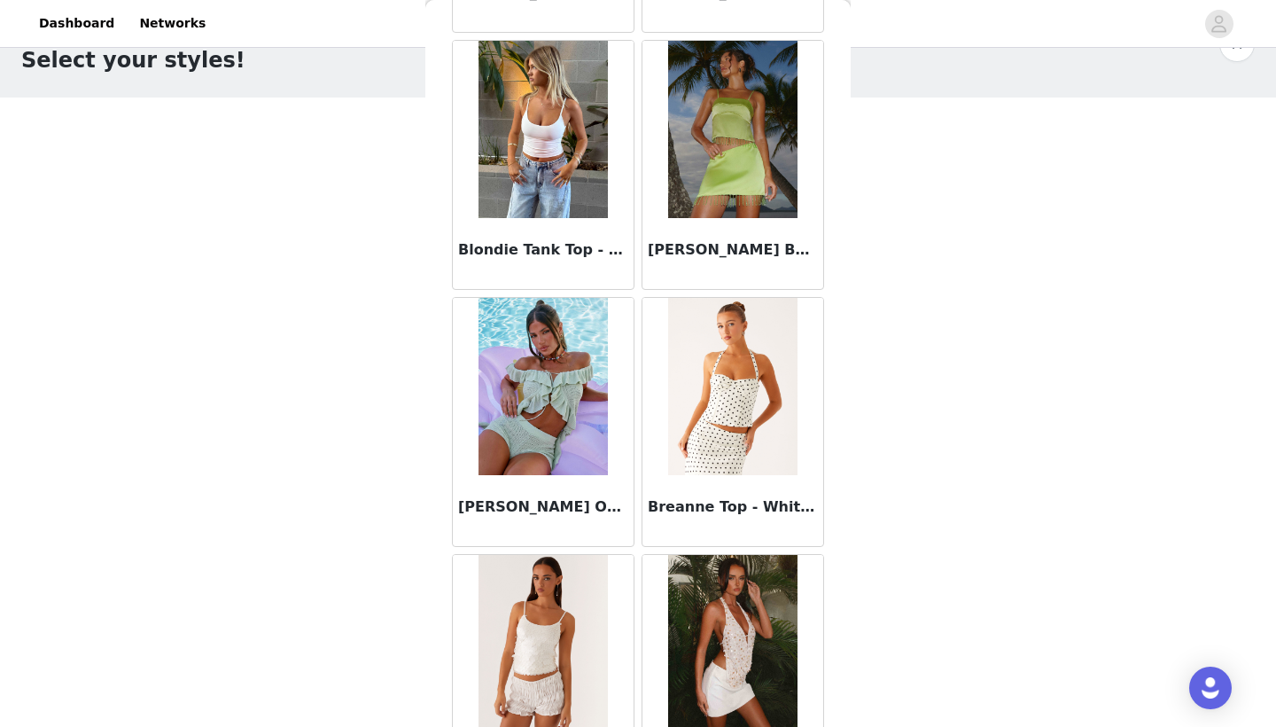
scroll to position [1856, 0]
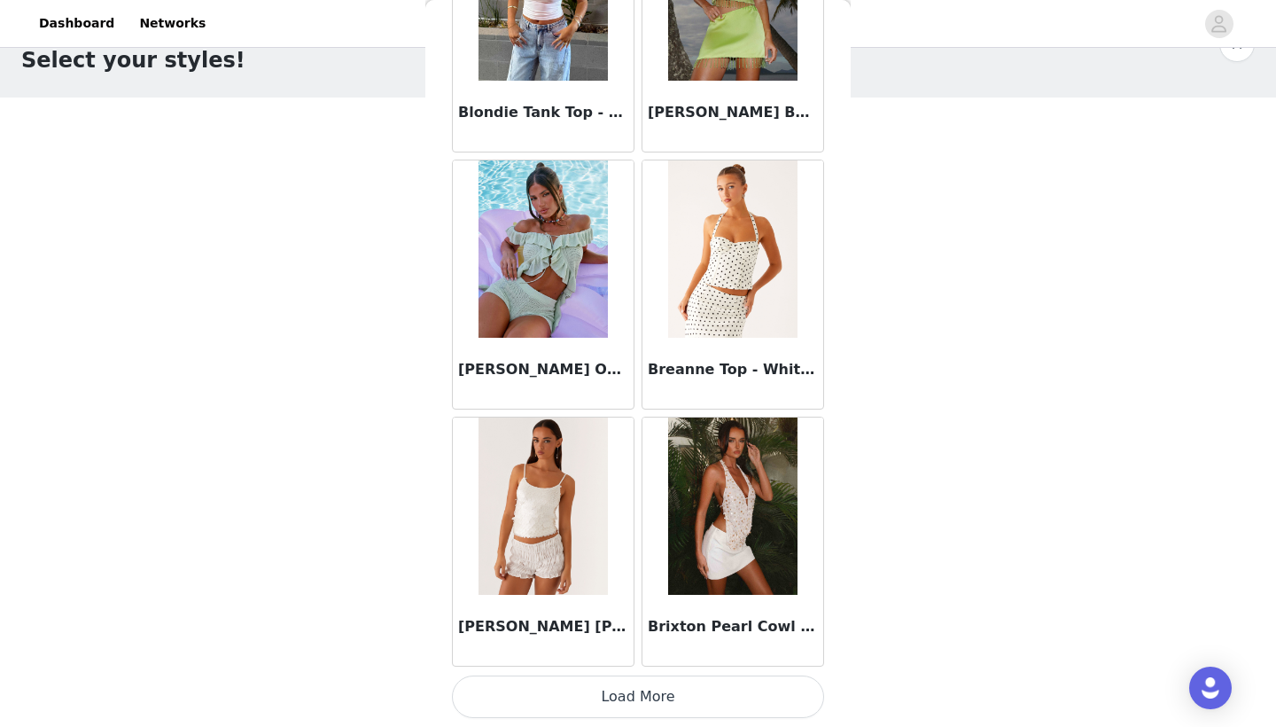
click at [594, 693] on button "Load More" at bounding box center [638, 696] width 372 height 43
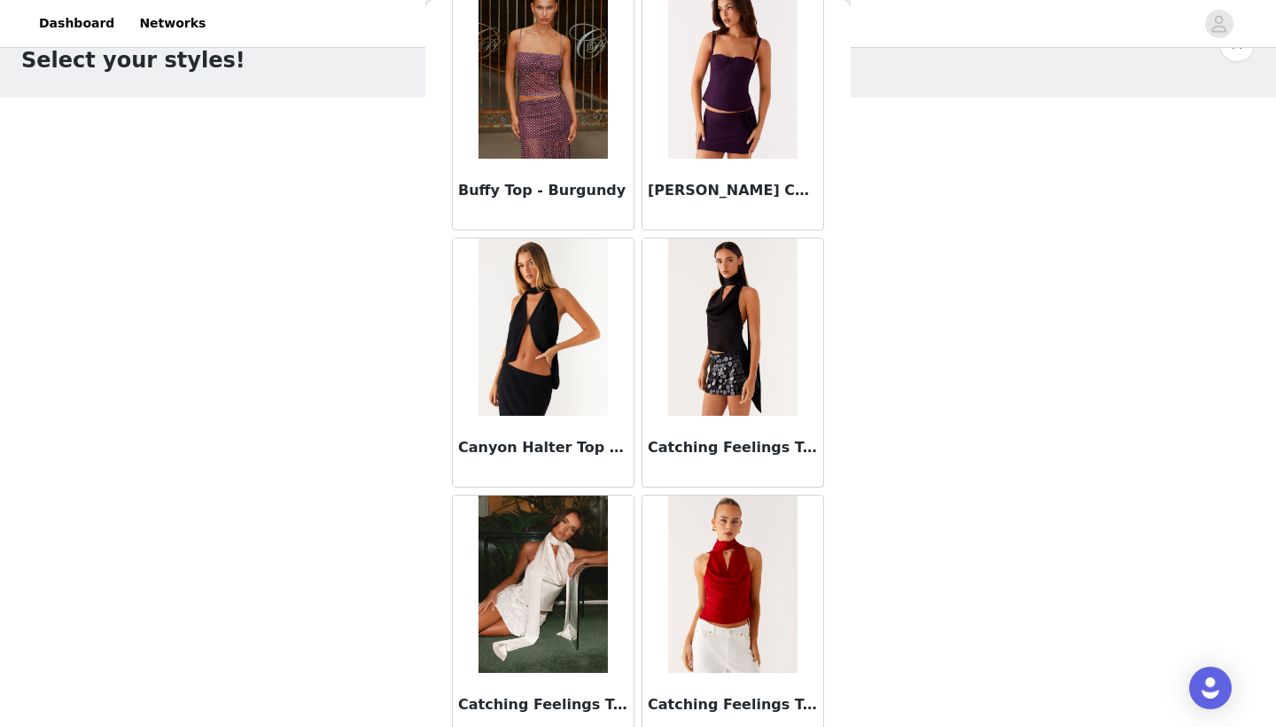
scroll to position [2682, 0]
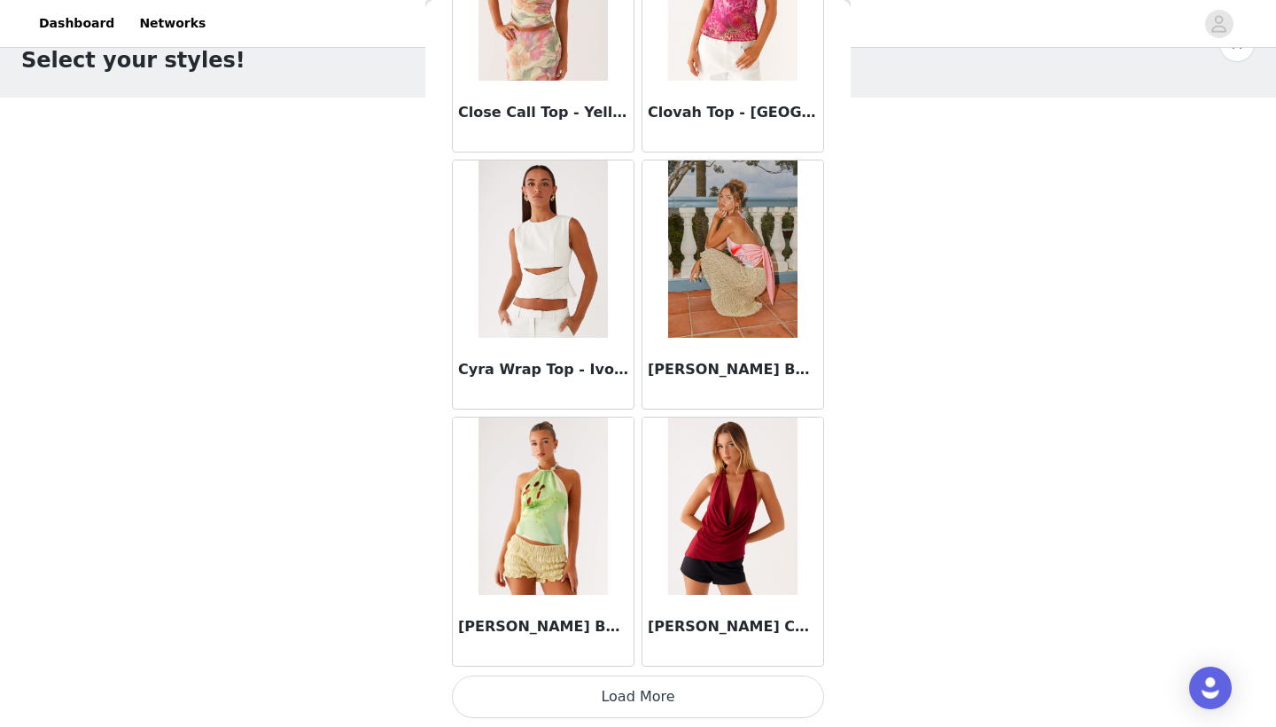
click at [662, 683] on button "Load More" at bounding box center [638, 696] width 372 height 43
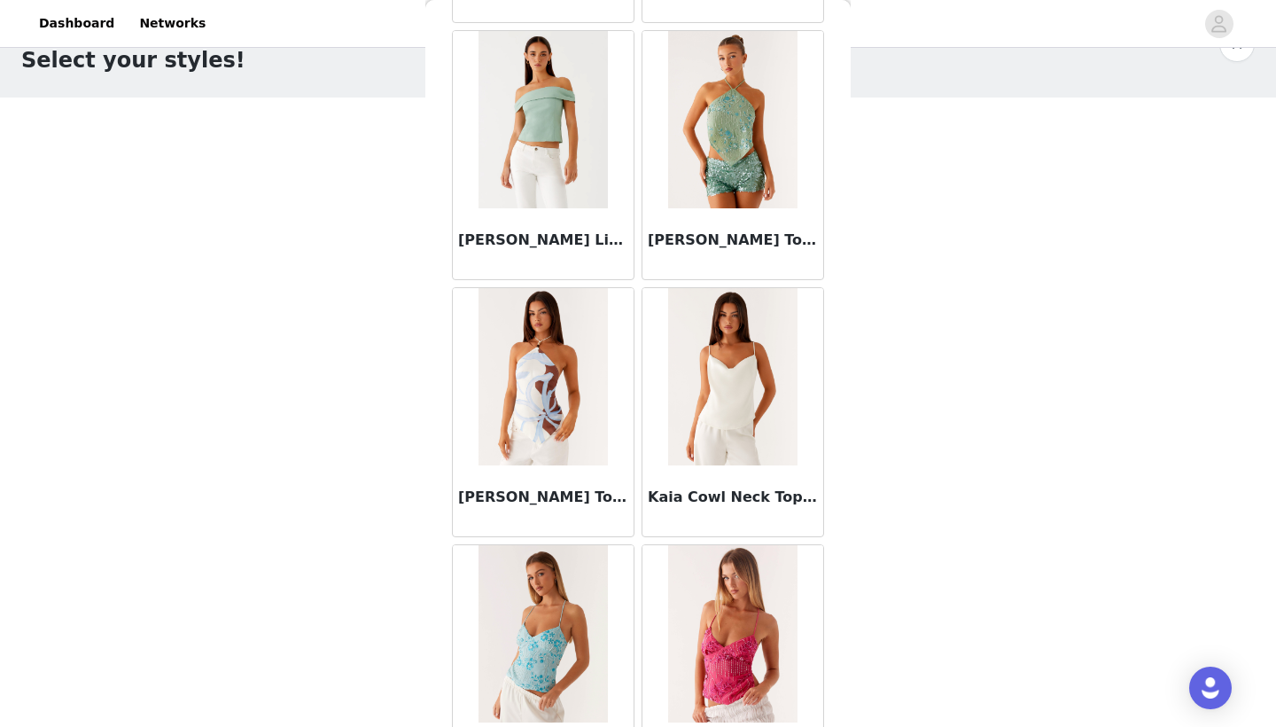
scroll to position [7124, 0]
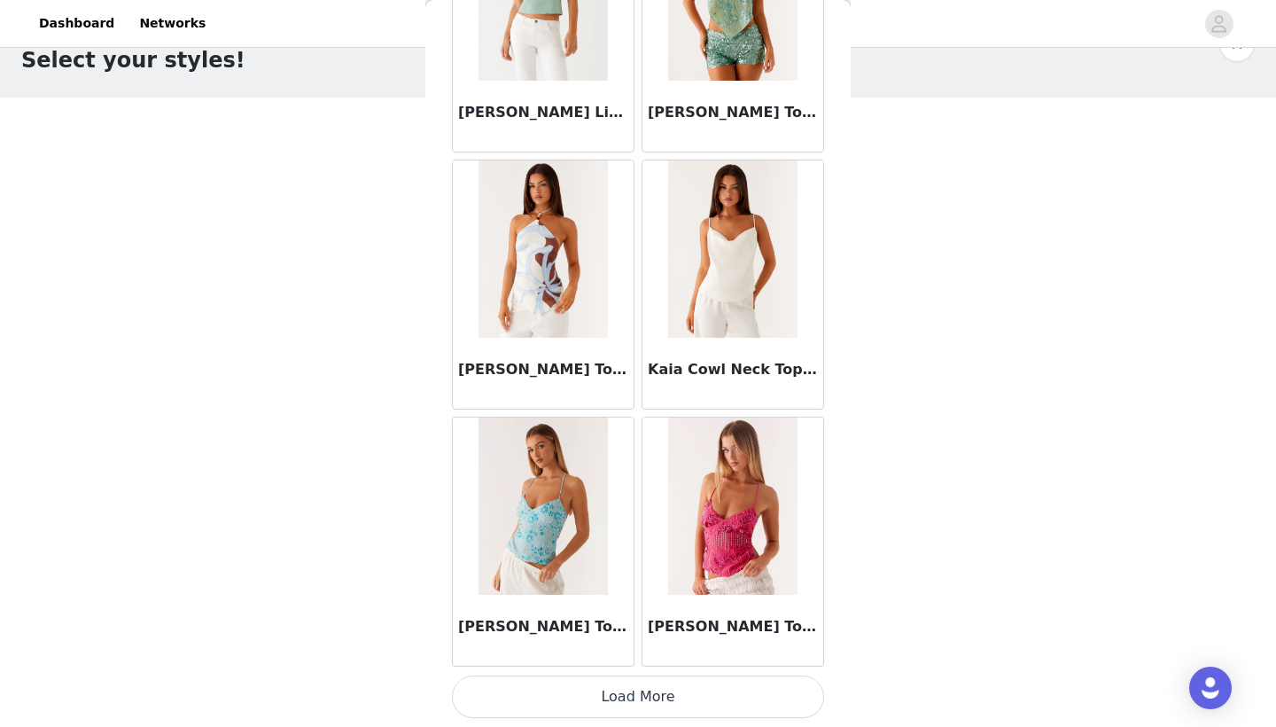
click at [664, 701] on button "Load More" at bounding box center [638, 696] width 372 height 43
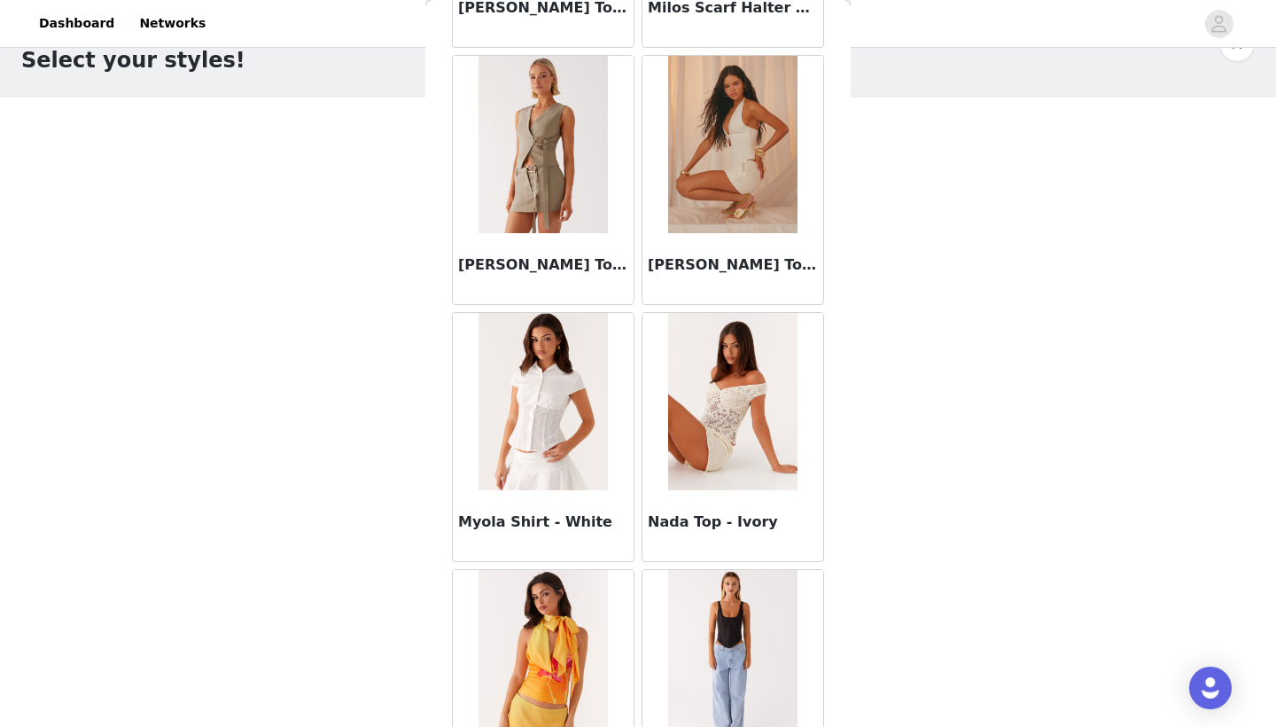
scroll to position [9567, 0]
